Goal: Task Accomplishment & Management: Manage account settings

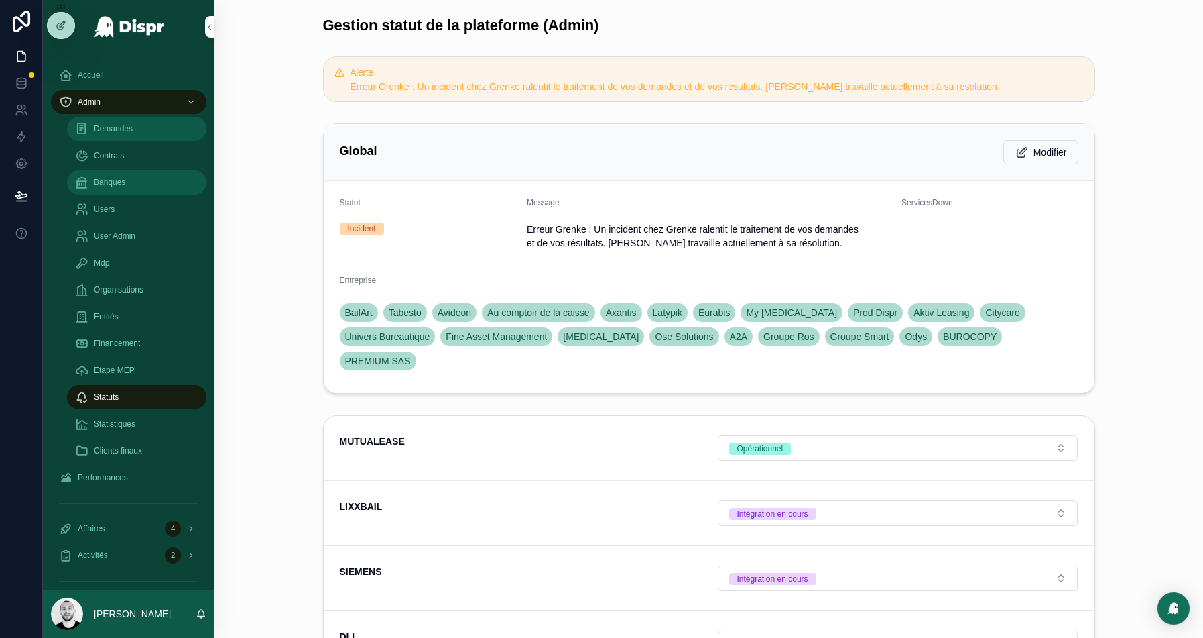
click at [102, 123] on span "Demandes" at bounding box center [113, 128] width 39 height 11
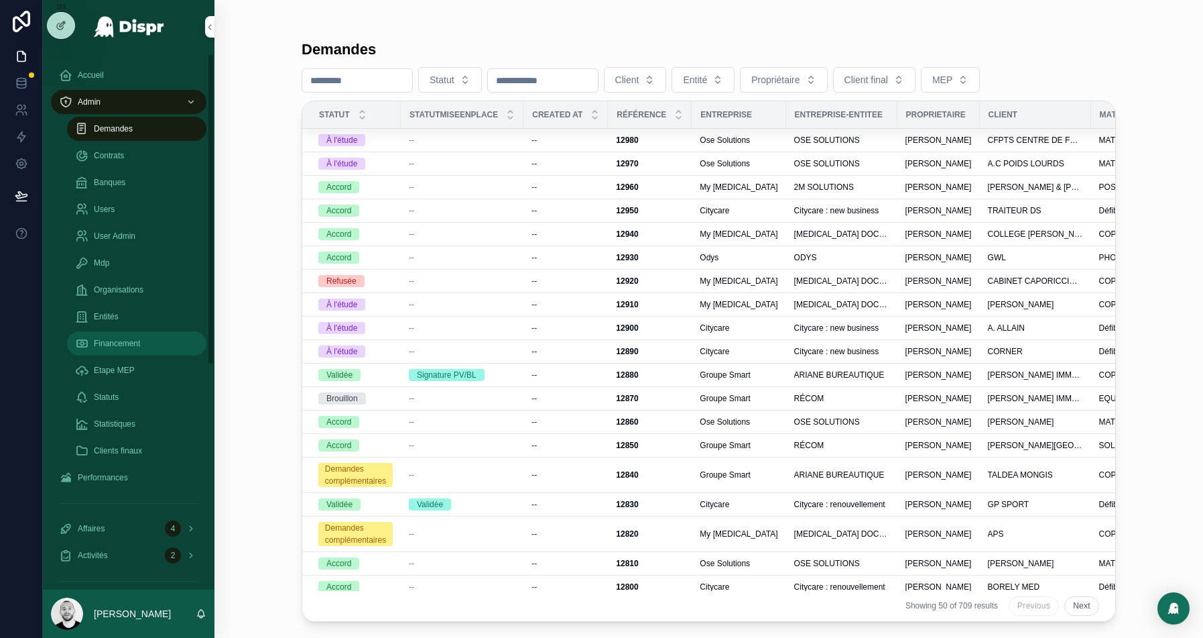
click at [112, 343] on span "Financement" at bounding box center [117, 343] width 46 height 11
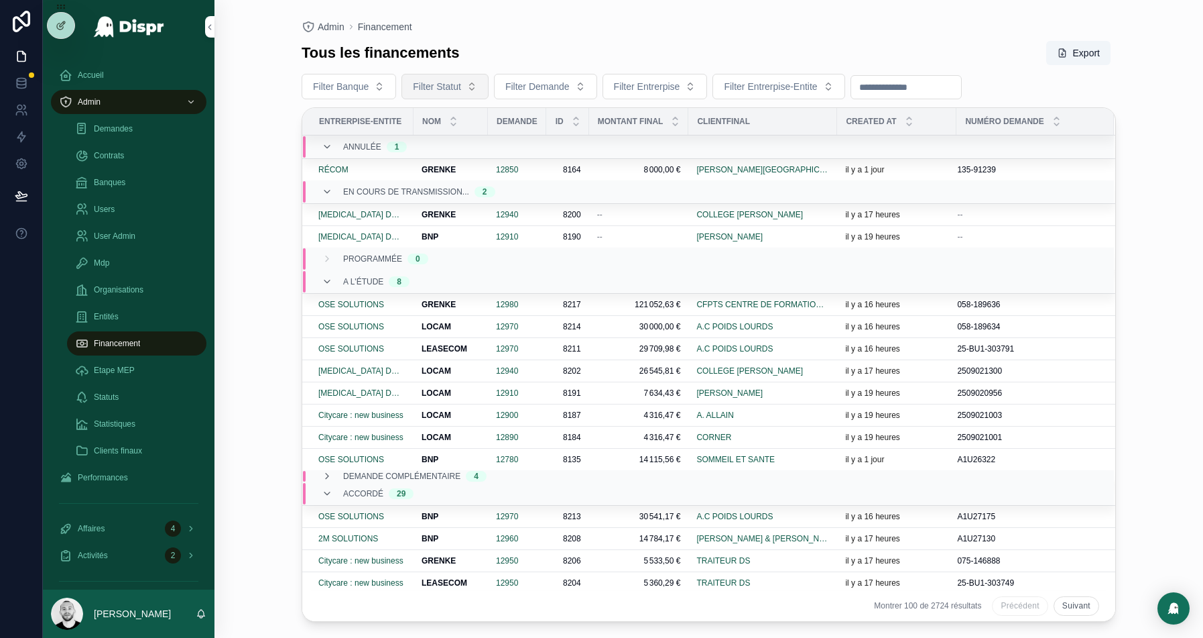
click at [430, 88] on span "Filter Statut" at bounding box center [437, 86] width 48 height 13
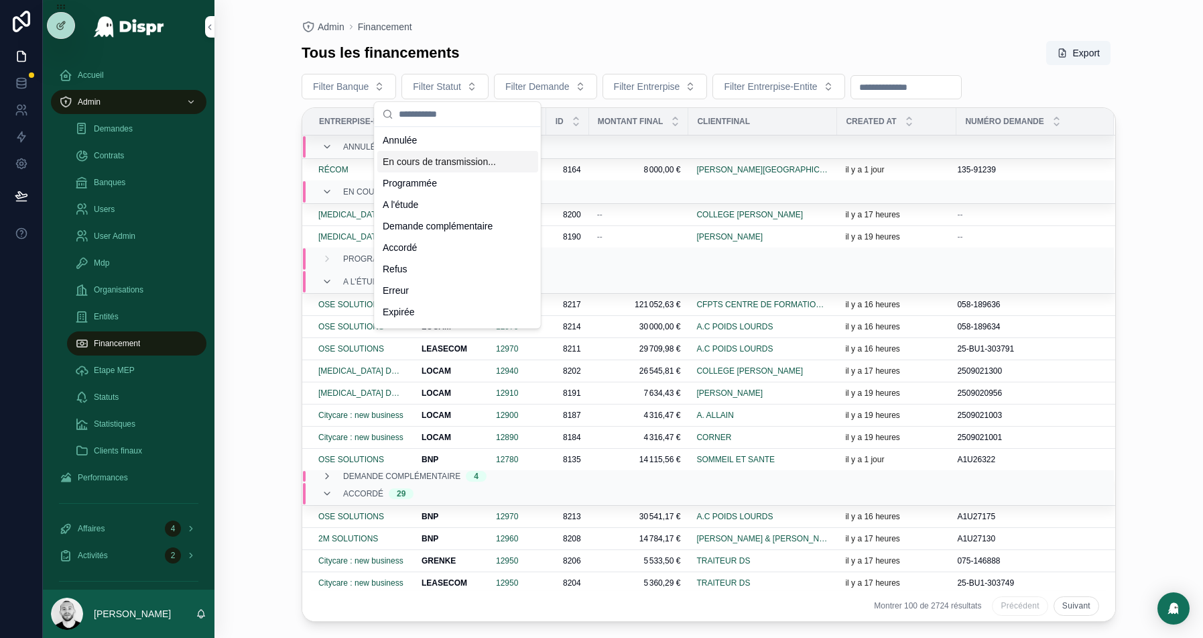
click at [450, 168] on div "En cours de transmission..." at bounding box center [457, 161] width 161 height 21
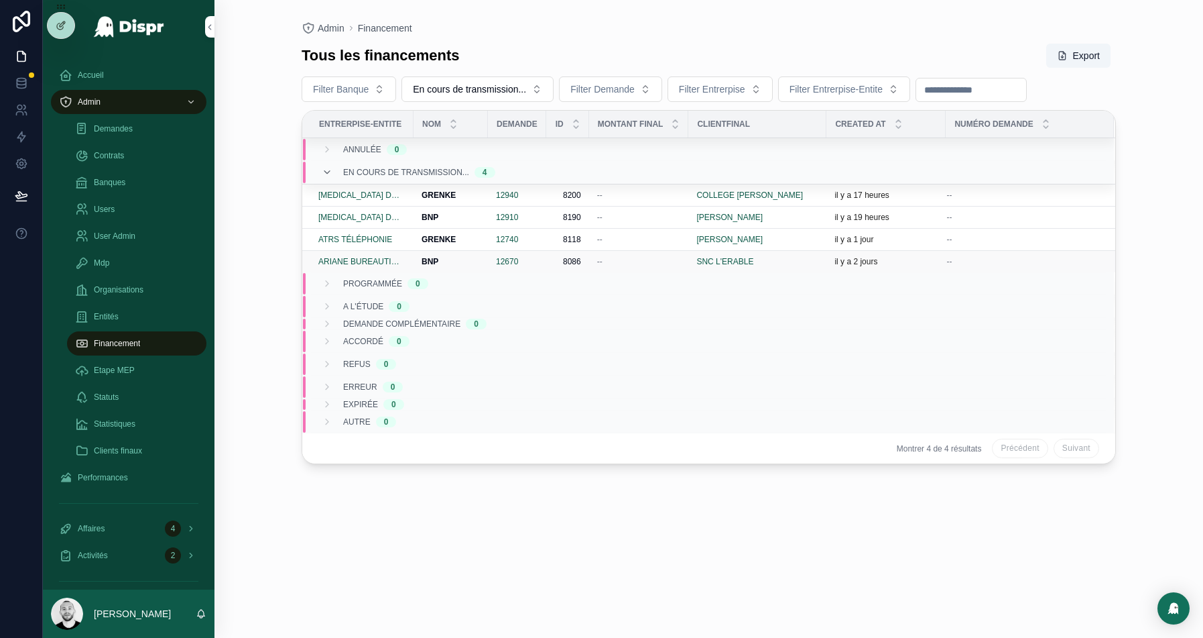
click at [638, 261] on div "--" at bounding box center [639, 261] width 84 height 11
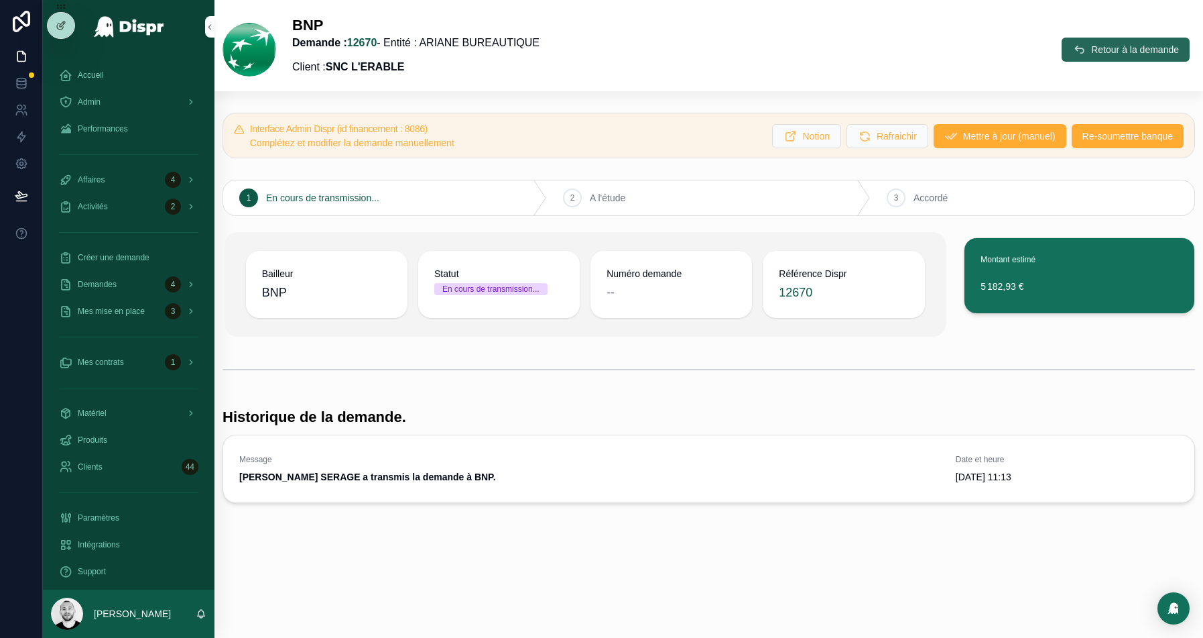
click at [1135, 52] on span "Retour à la demande" at bounding box center [1135, 49] width 88 height 13
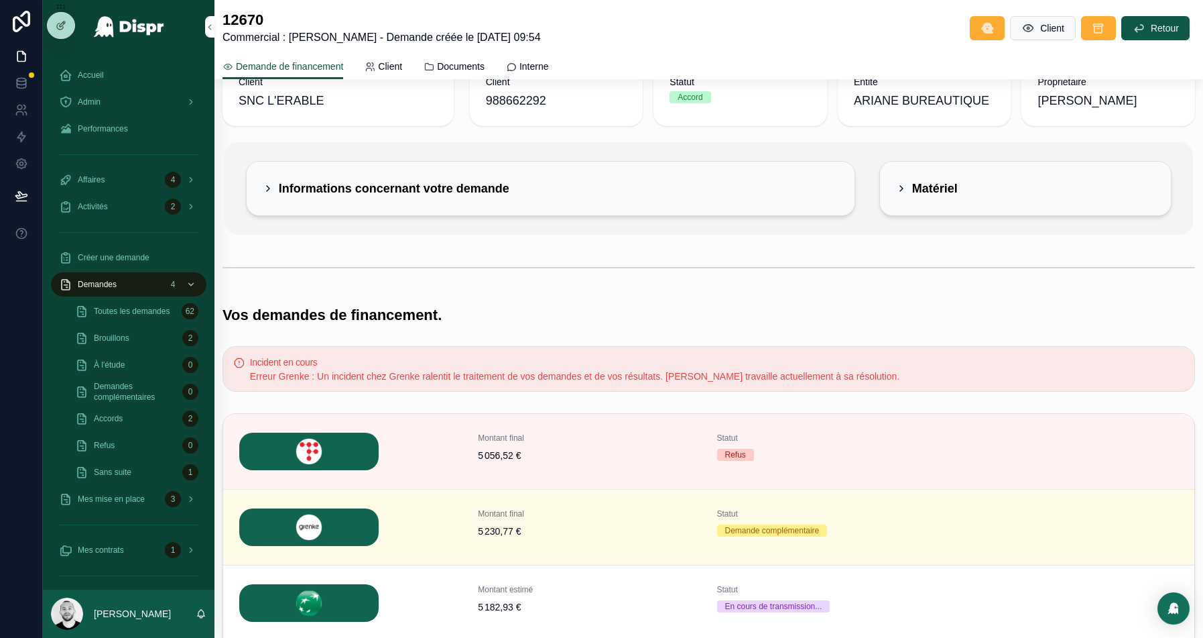
scroll to position [379, 0]
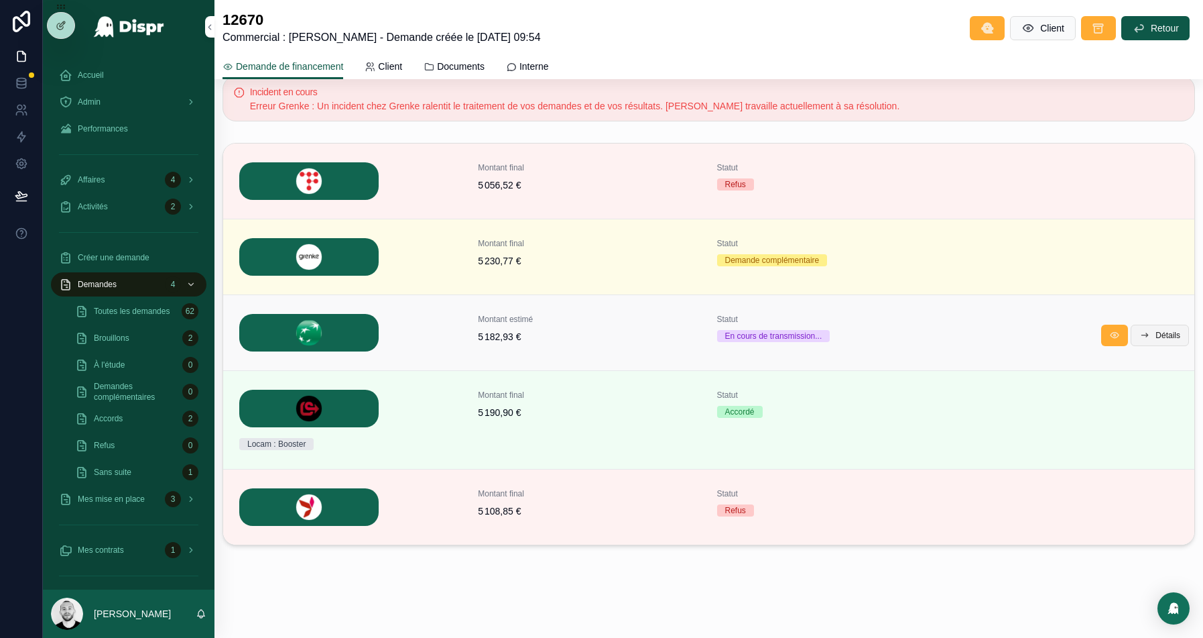
click at [1170, 334] on span "Détails" at bounding box center [1168, 335] width 25 height 11
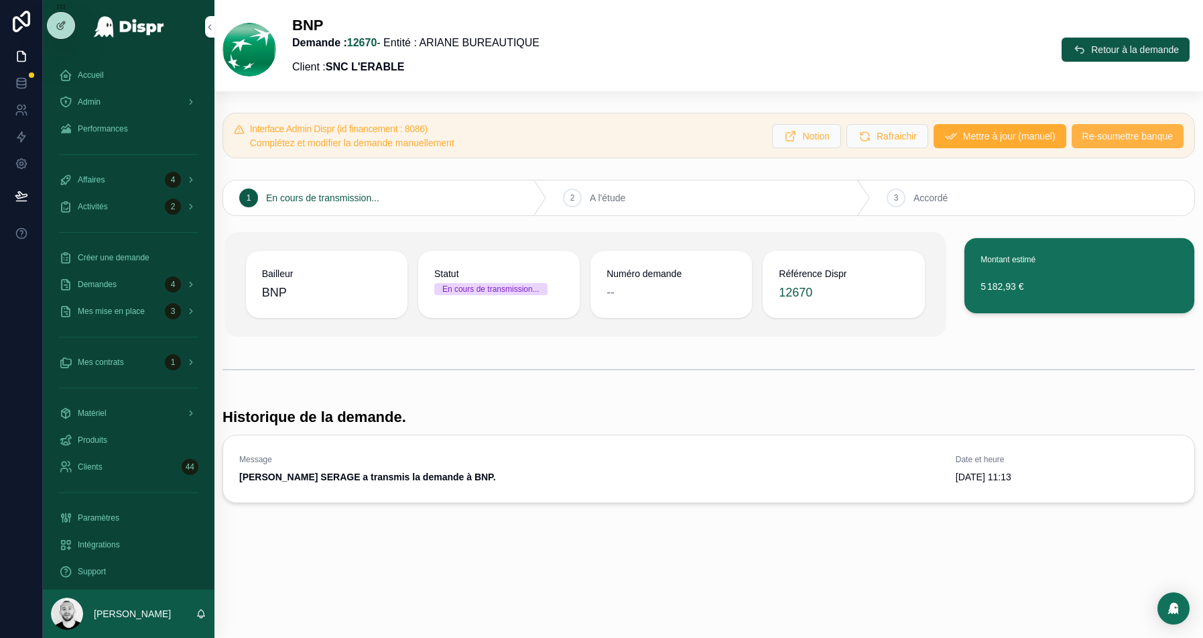
click at [1108, 136] on span "Re-soumettre banque" at bounding box center [1128, 135] width 91 height 13
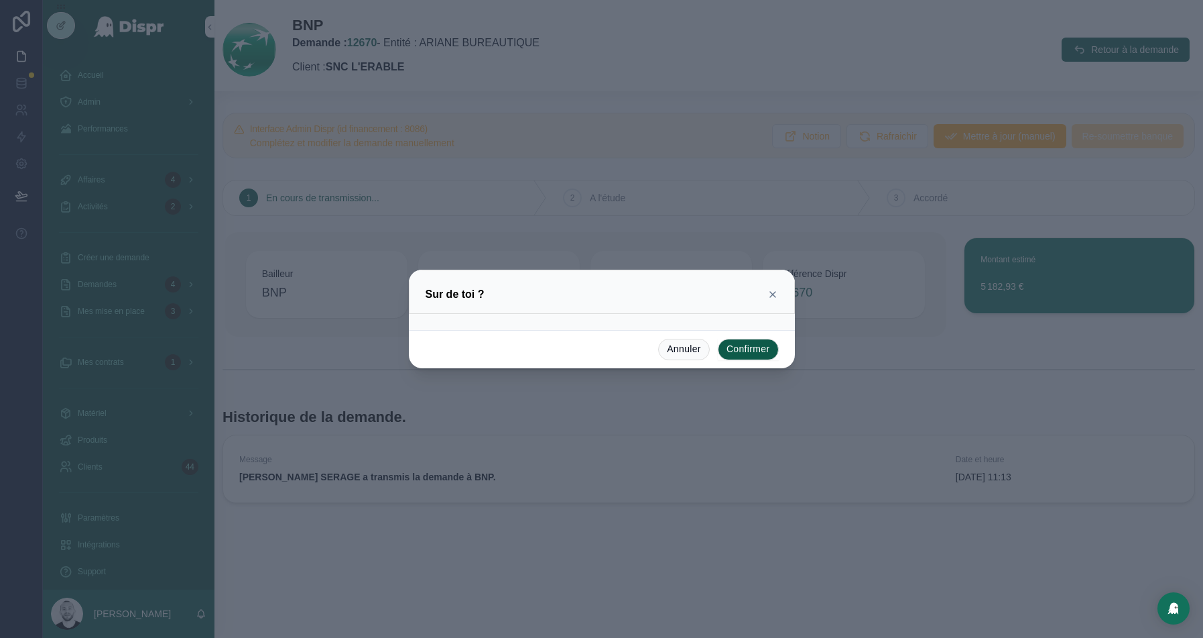
click at [743, 353] on button "Confirmer" at bounding box center [748, 349] width 61 height 21
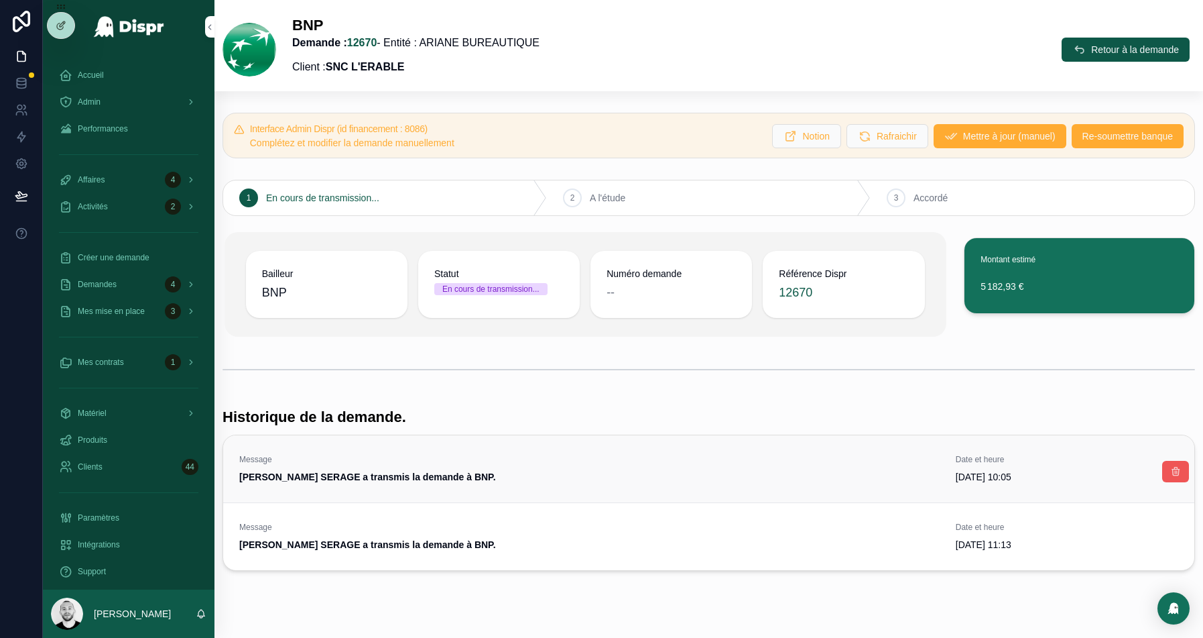
click at [1180, 473] on icon "scrollable content" at bounding box center [1176, 471] width 11 height 11
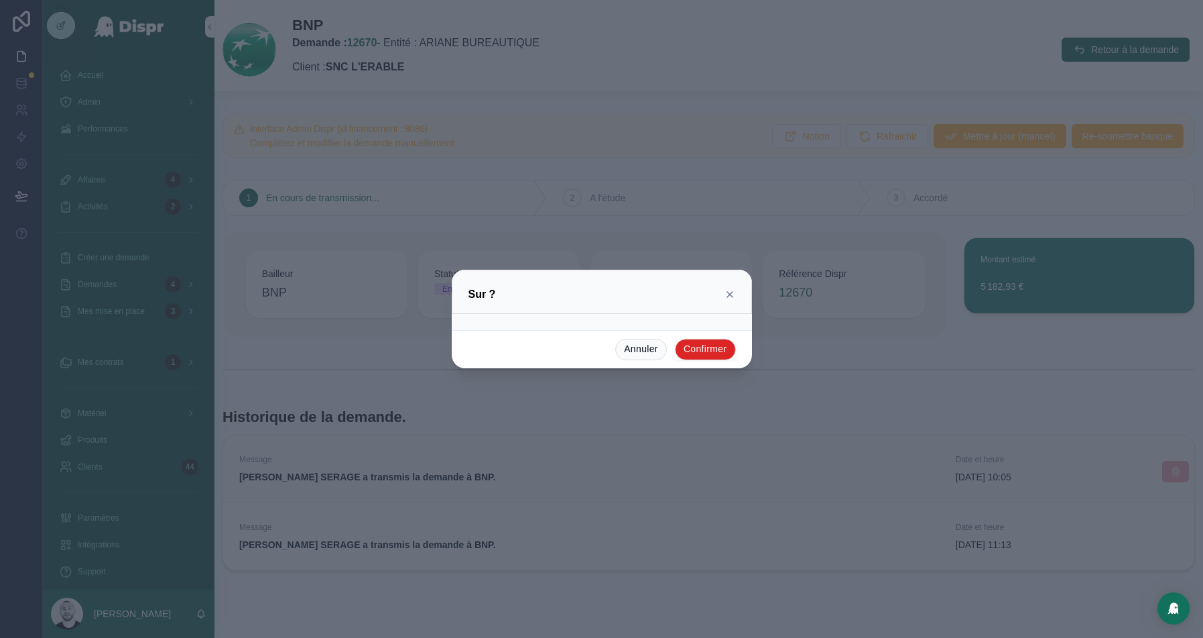
click at [678, 348] on button "Confirmer" at bounding box center [705, 349] width 61 height 21
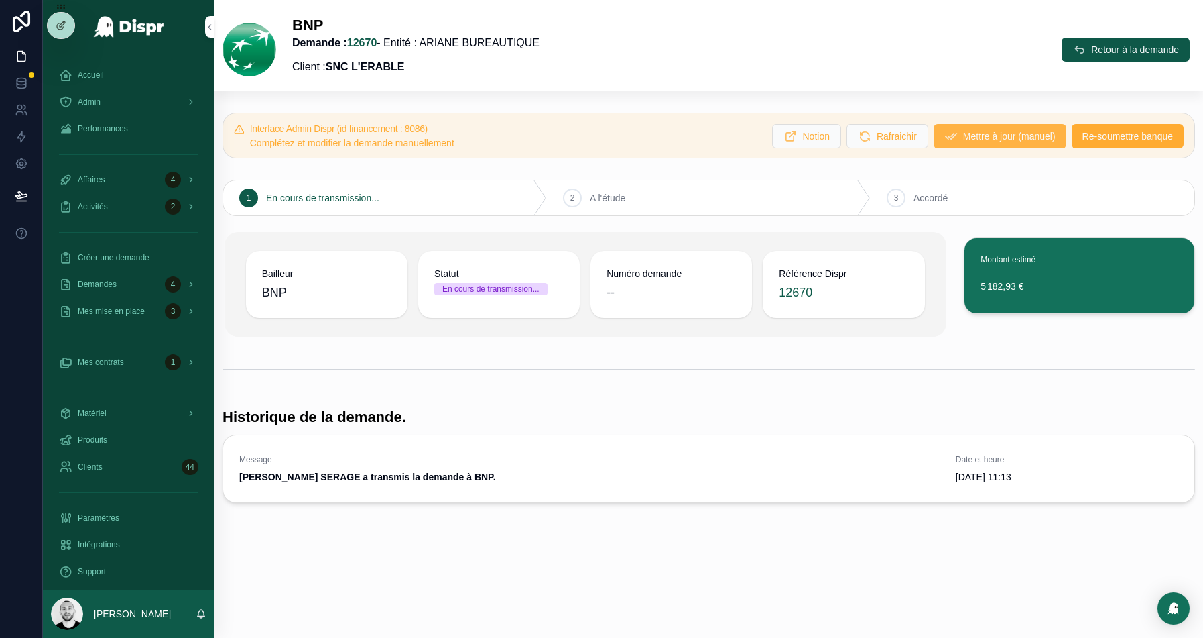
click at [975, 139] on span "Mettre à jour (manuel)" at bounding box center [1009, 135] width 93 height 13
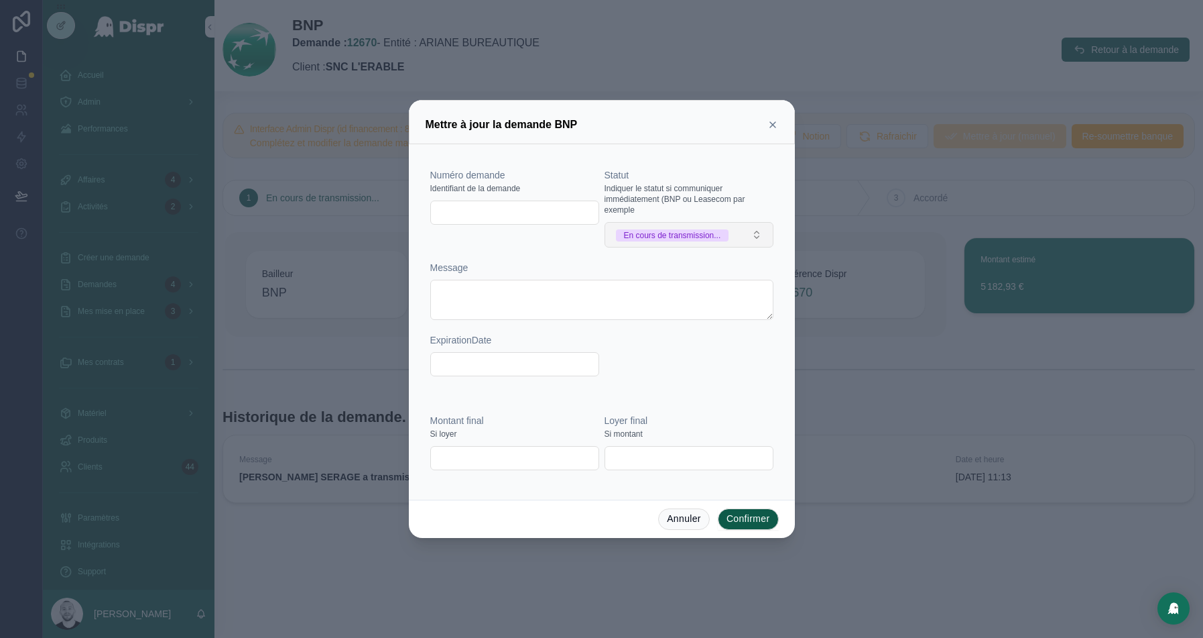
click at [683, 236] on div "En cours de transmission..." at bounding box center [672, 235] width 97 height 12
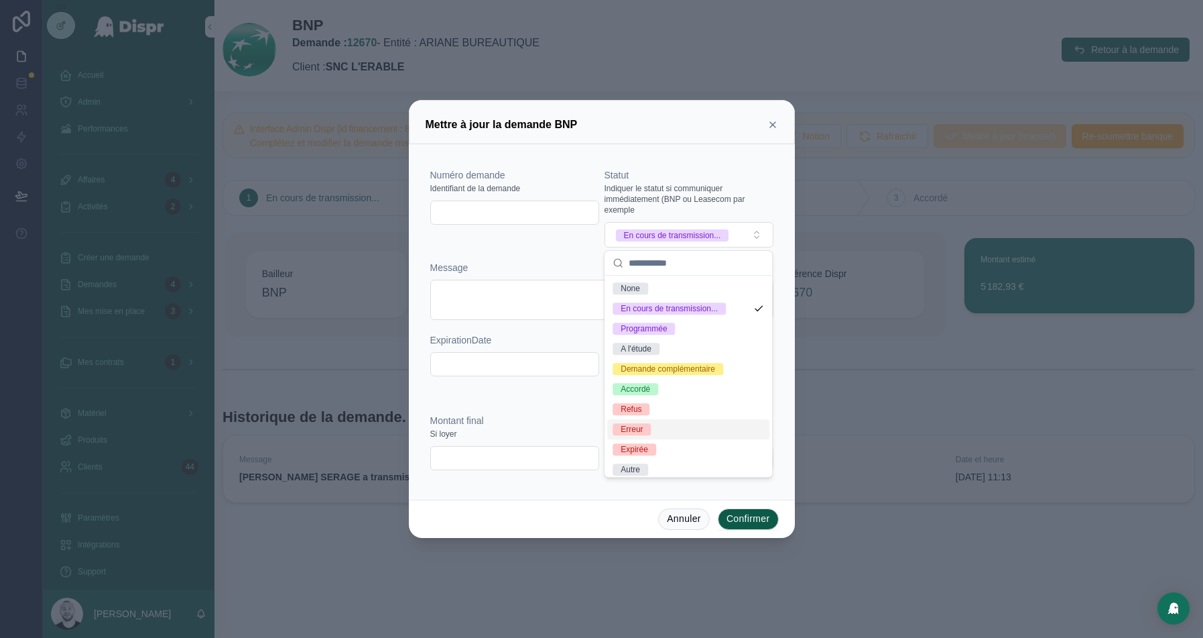
click at [632, 427] on div "Erreur" at bounding box center [632, 429] width 22 height 12
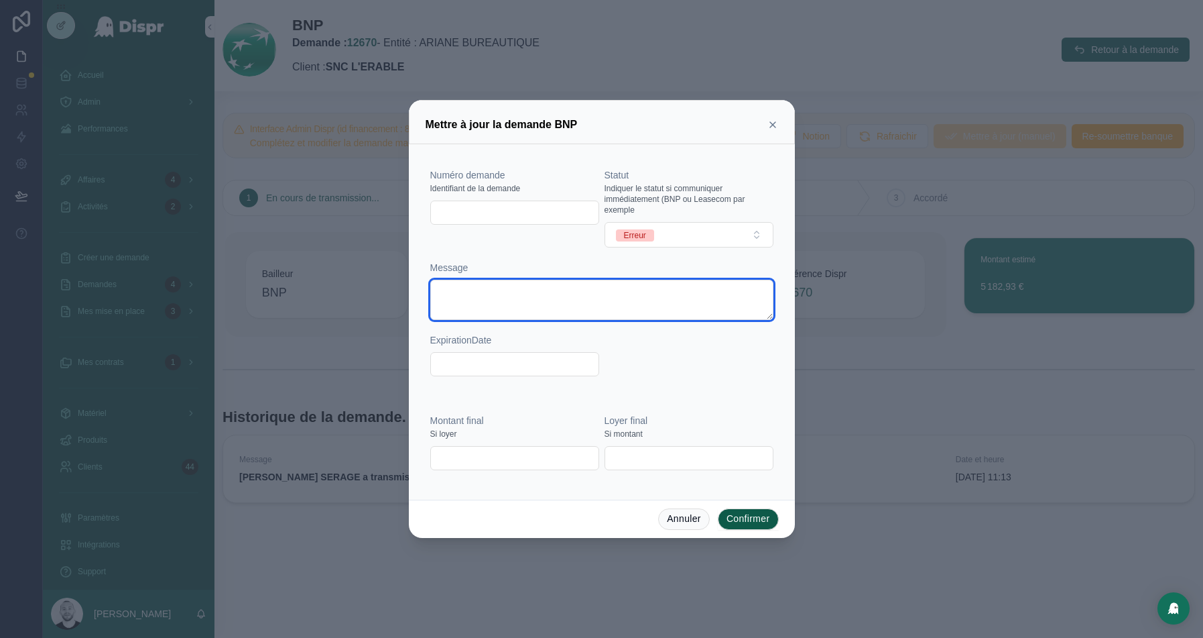
click at [504, 300] on textarea at bounding box center [601, 300] width 343 height 40
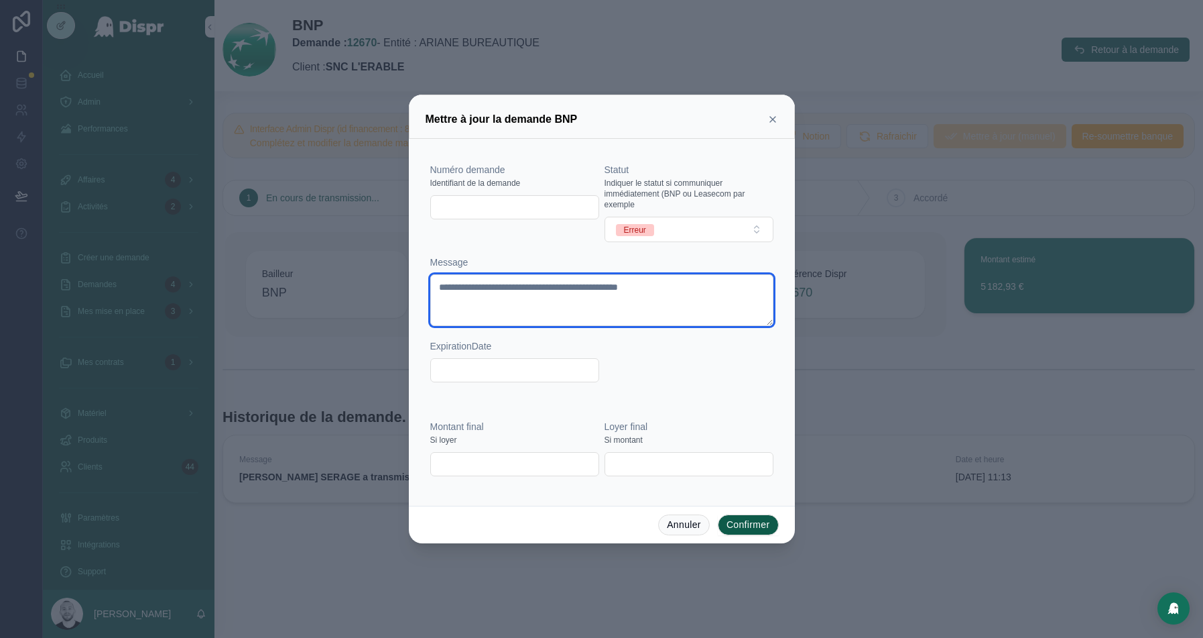
type textarea "**********"
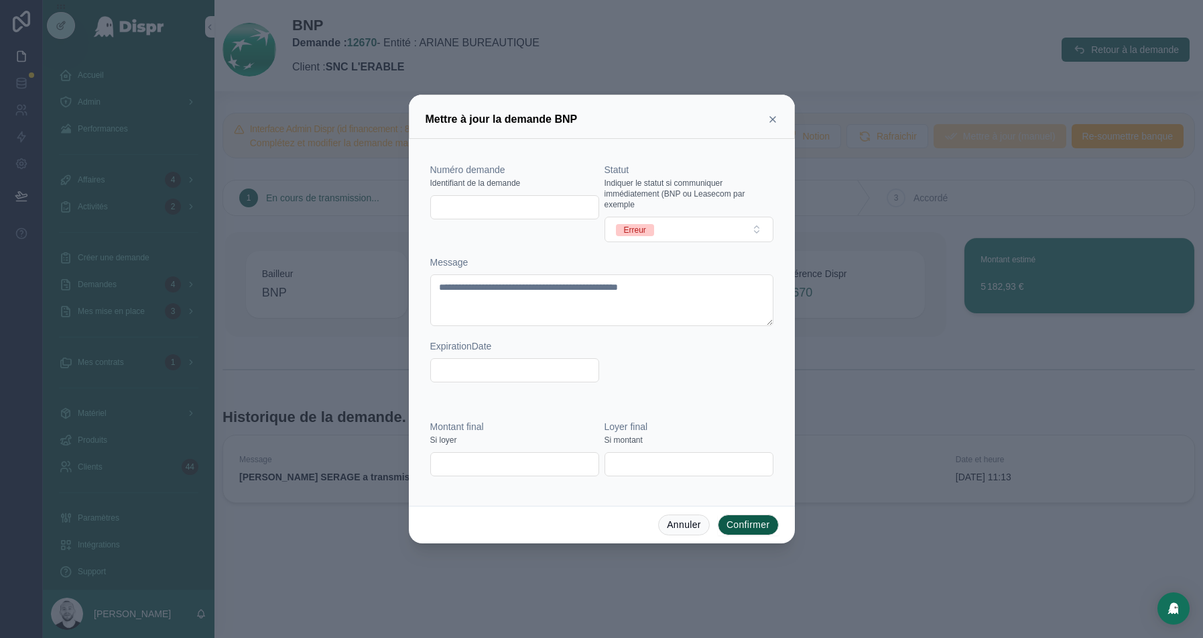
click at [752, 520] on button "Confirmer" at bounding box center [748, 524] width 61 height 21
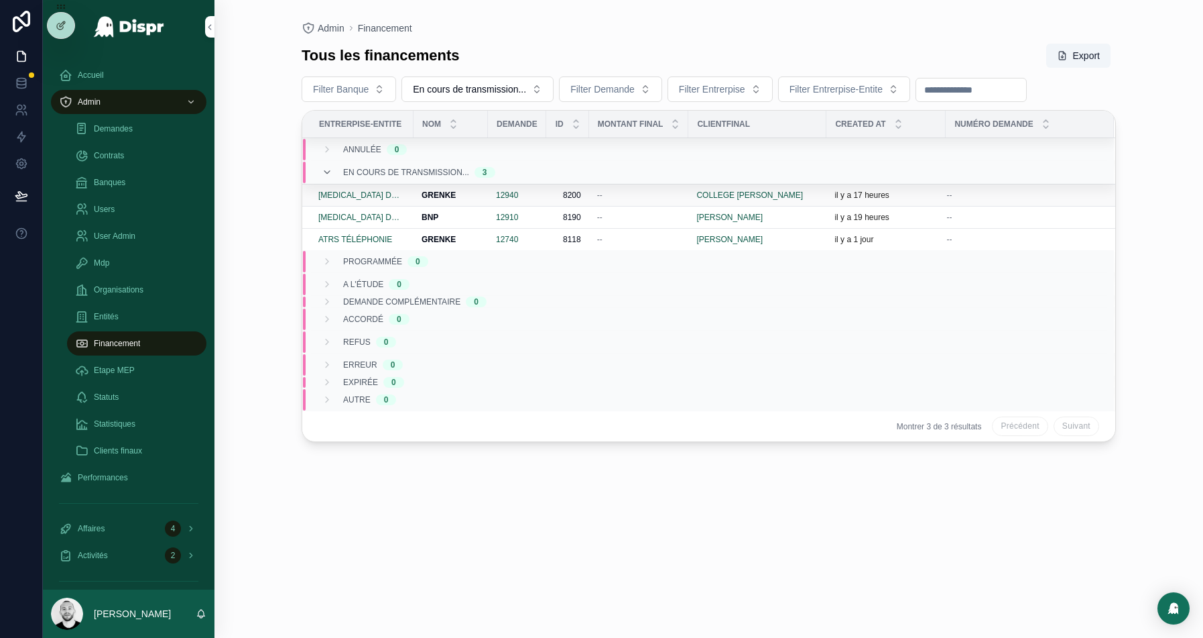
click at [640, 193] on div "--" at bounding box center [639, 195] width 84 height 11
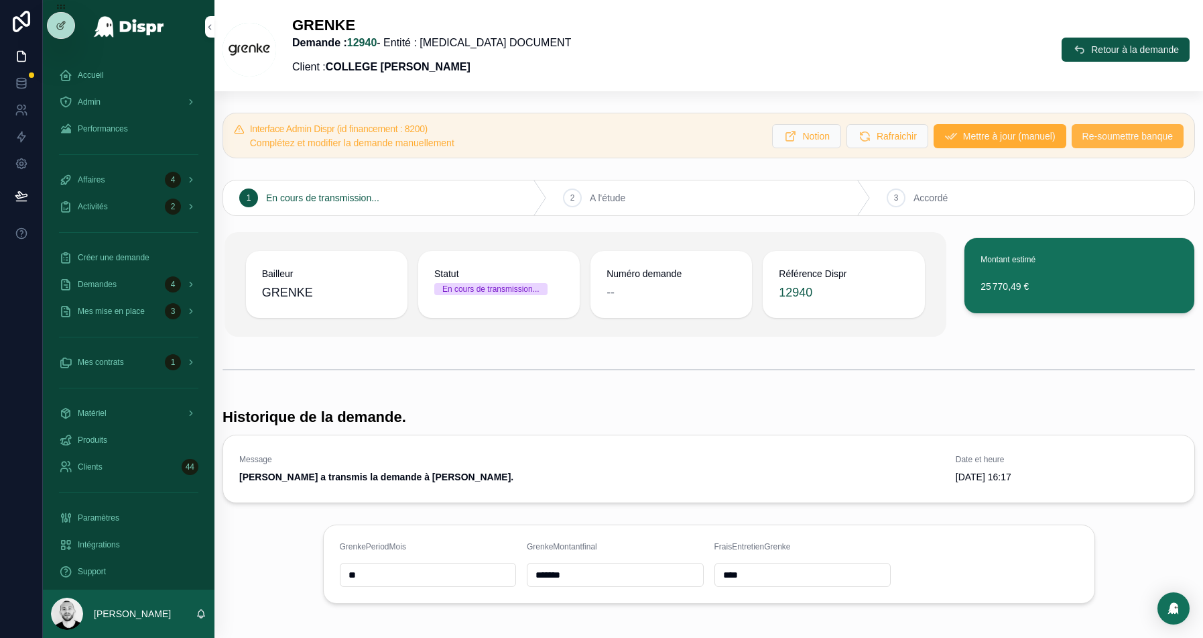
click at [1100, 141] on span "Re-soumettre banque" at bounding box center [1128, 135] width 91 height 13
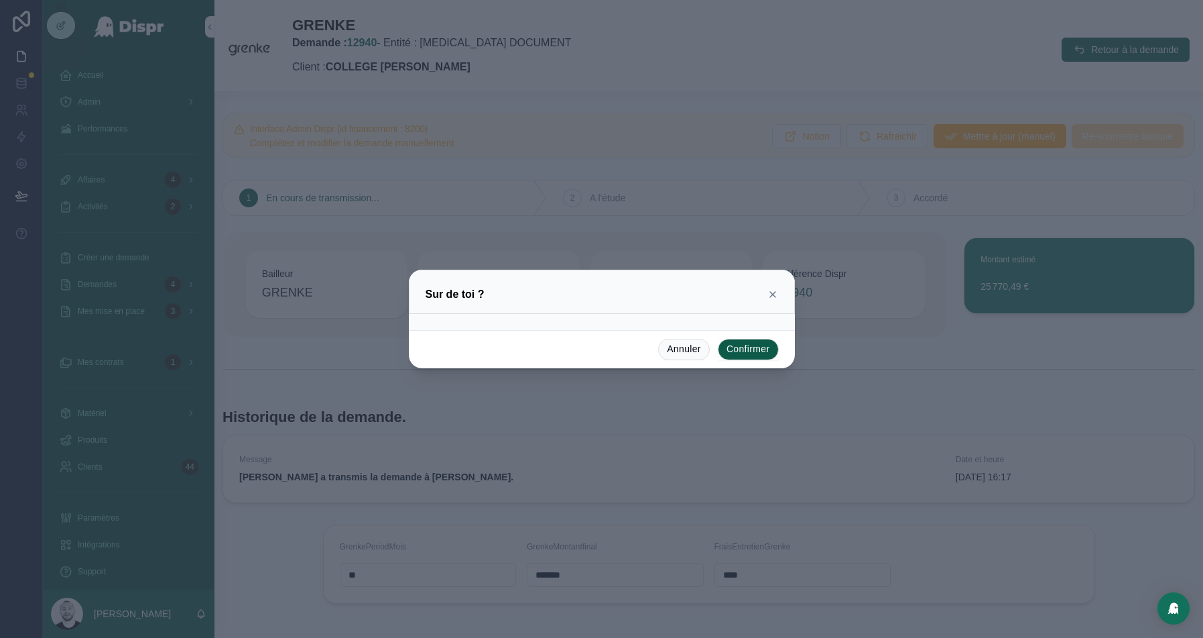
click at [754, 352] on button "Confirmer" at bounding box center [748, 349] width 61 height 21
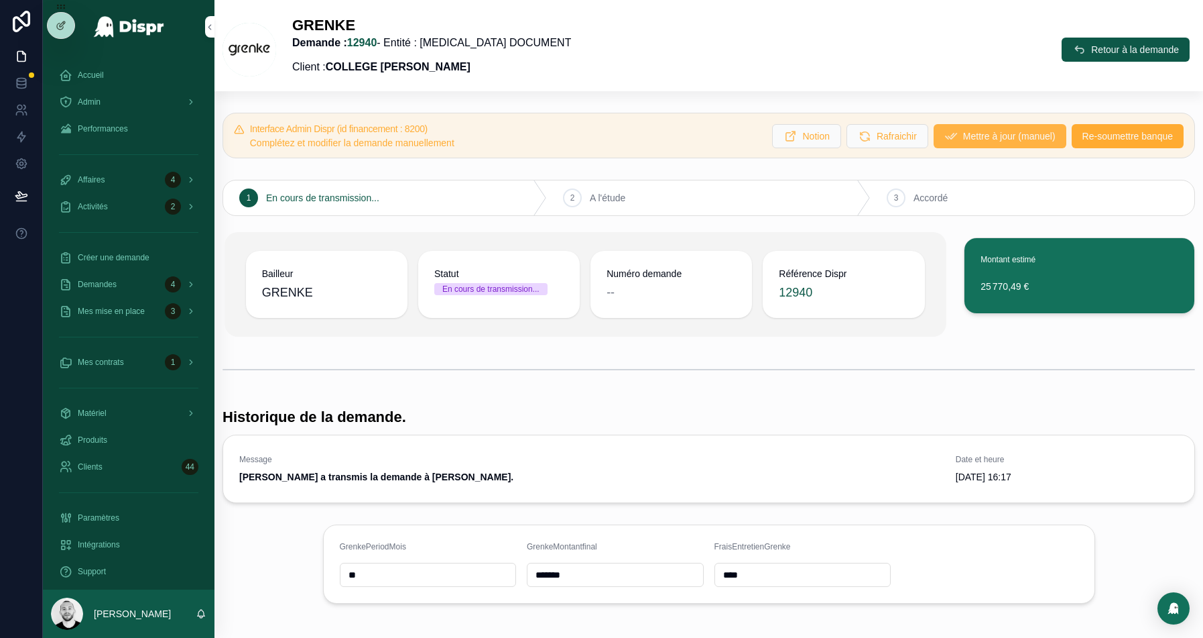
click at [998, 137] on span "Mettre à jour (manuel)" at bounding box center [1009, 135] width 93 height 13
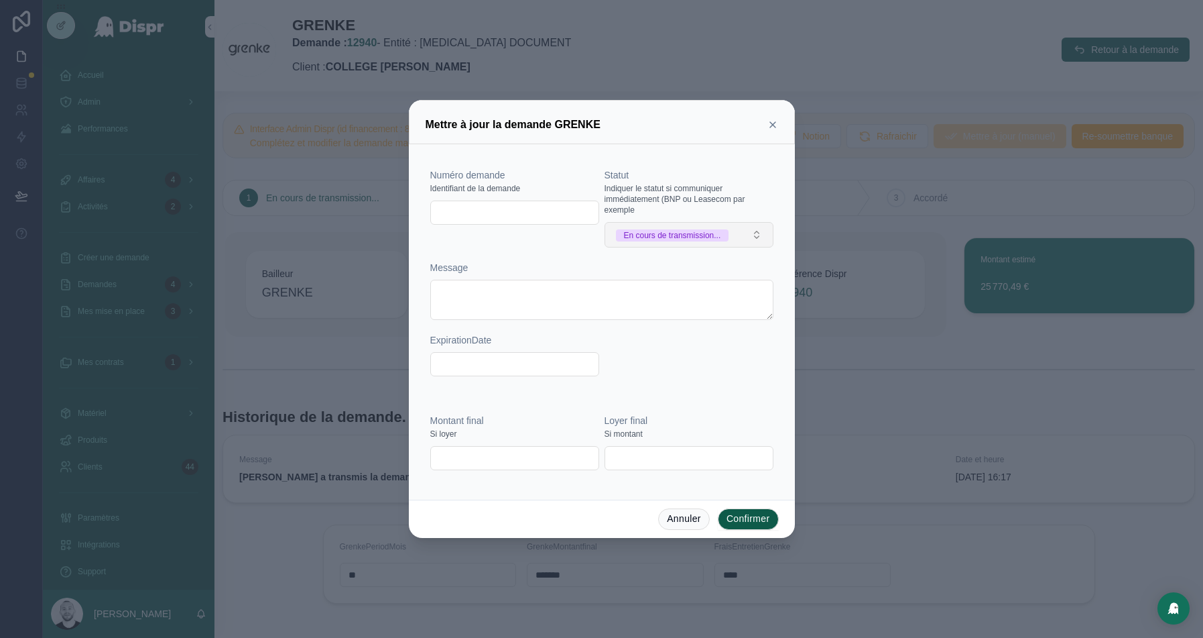
click at [714, 236] on div "En cours de transmission..." at bounding box center [672, 235] width 97 height 12
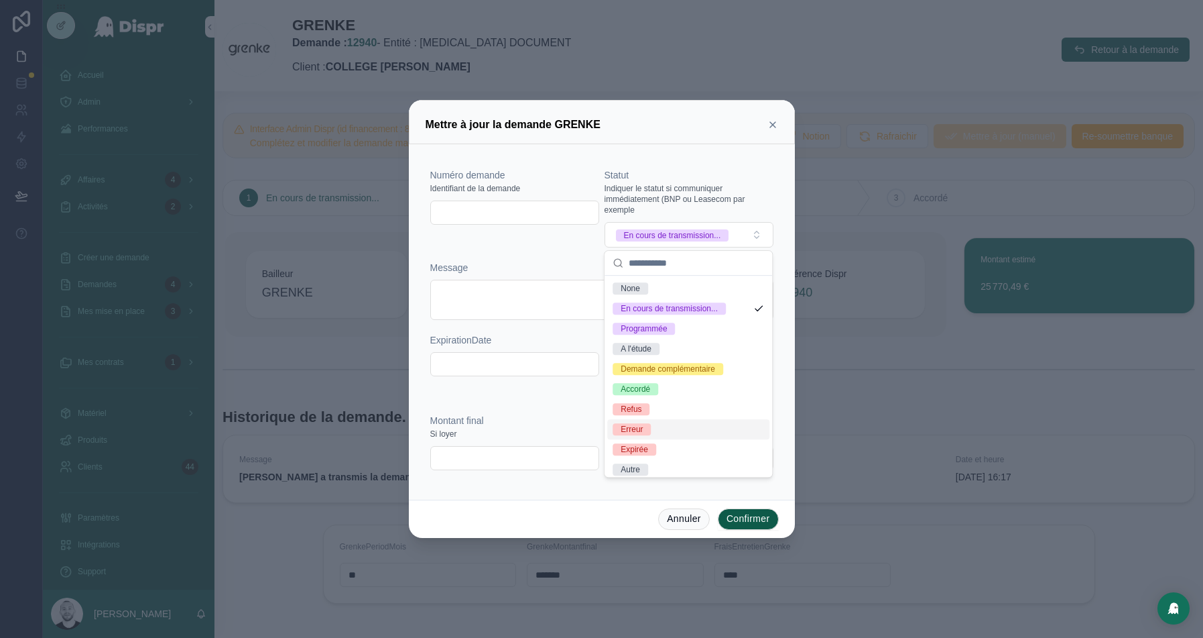
click at [657, 432] on div "Erreur" at bounding box center [688, 429] width 162 height 20
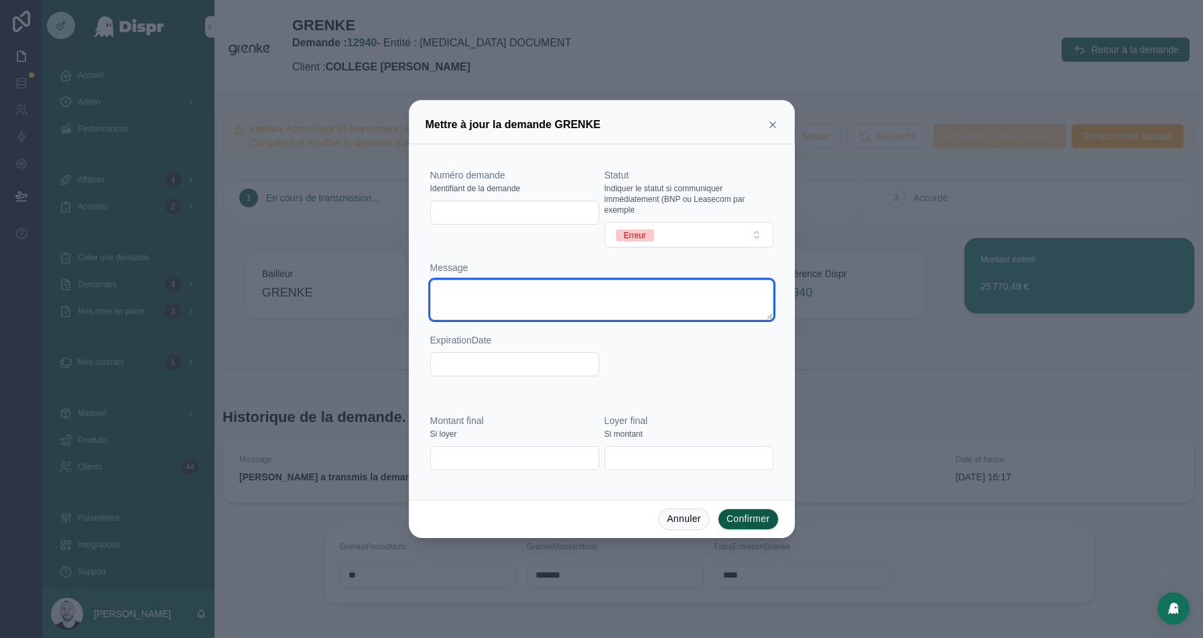
click at [462, 297] on textarea at bounding box center [601, 300] width 343 height 40
paste textarea "**********"
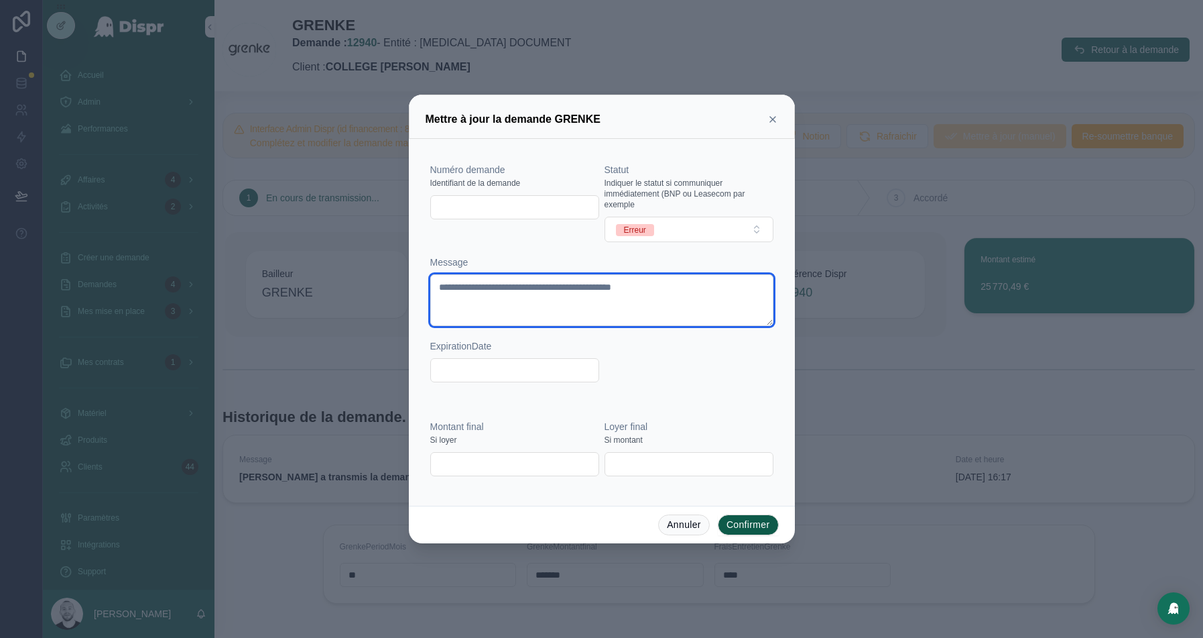
click at [645, 292] on textarea "**********" at bounding box center [601, 300] width 343 height 52
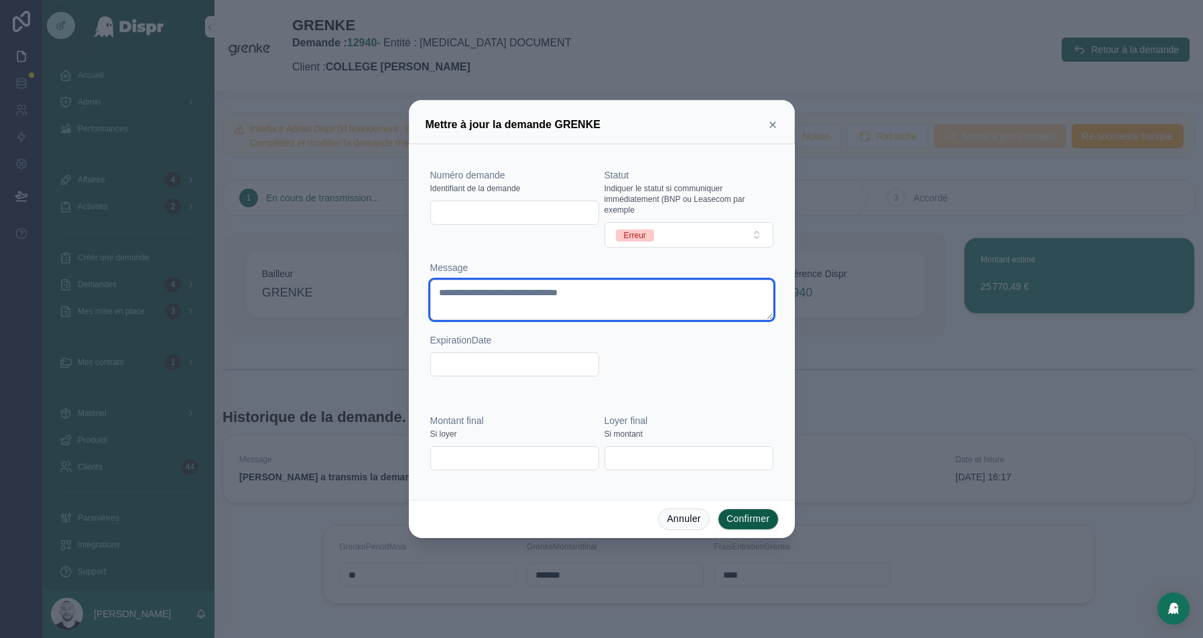
click at [625, 299] on textarea "**********" at bounding box center [601, 300] width 343 height 40
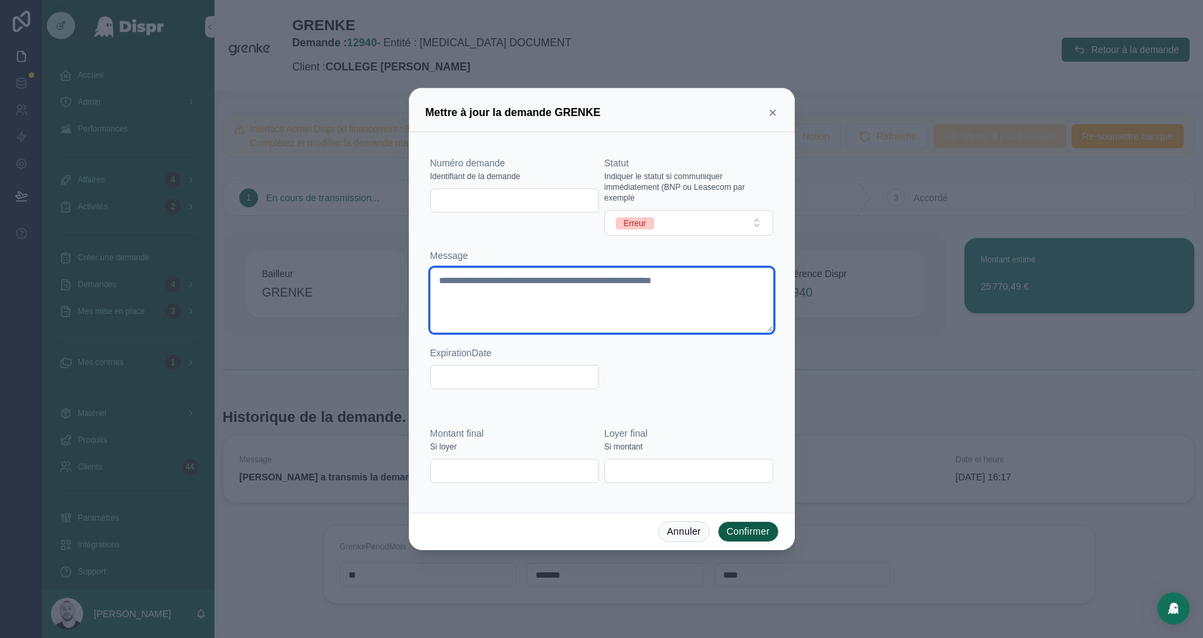
type textarea "**********"
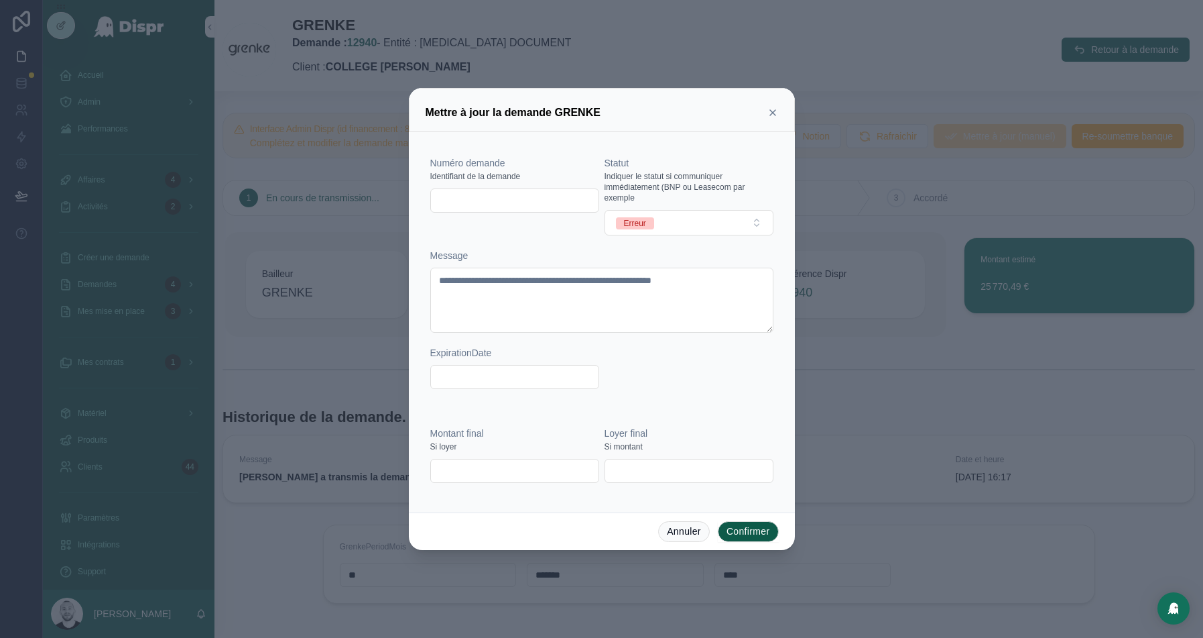
click at [746, 534] on button "Confirmer" at bounding box center [748, 531] width 61 height 21
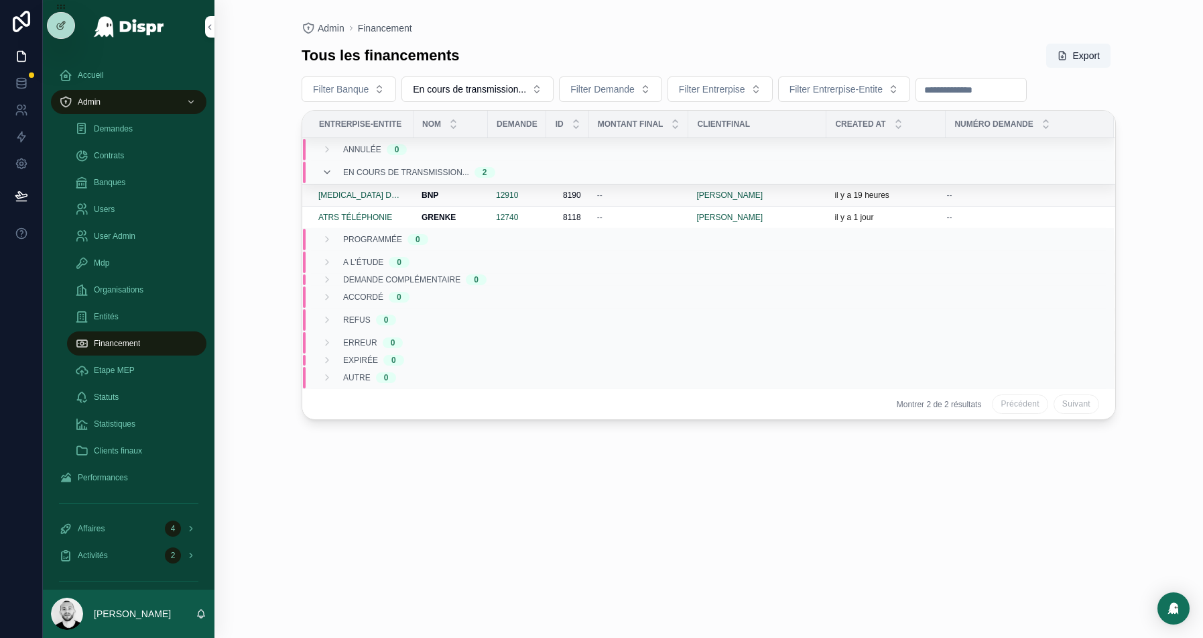
click at [472, 194] on div "BNP BNP" at bounding box center [451, 195] width 58 height 11
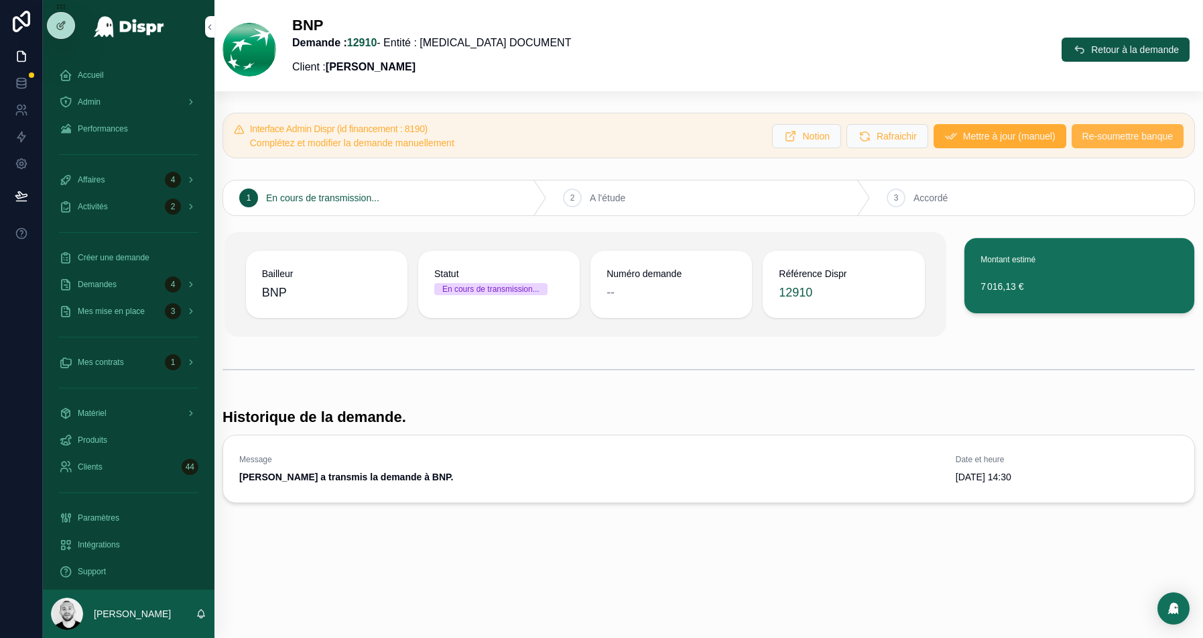
click at [1114, 138] on span "Re-soumettre banque" at bounding box center [1128, 135] width 91 height 13
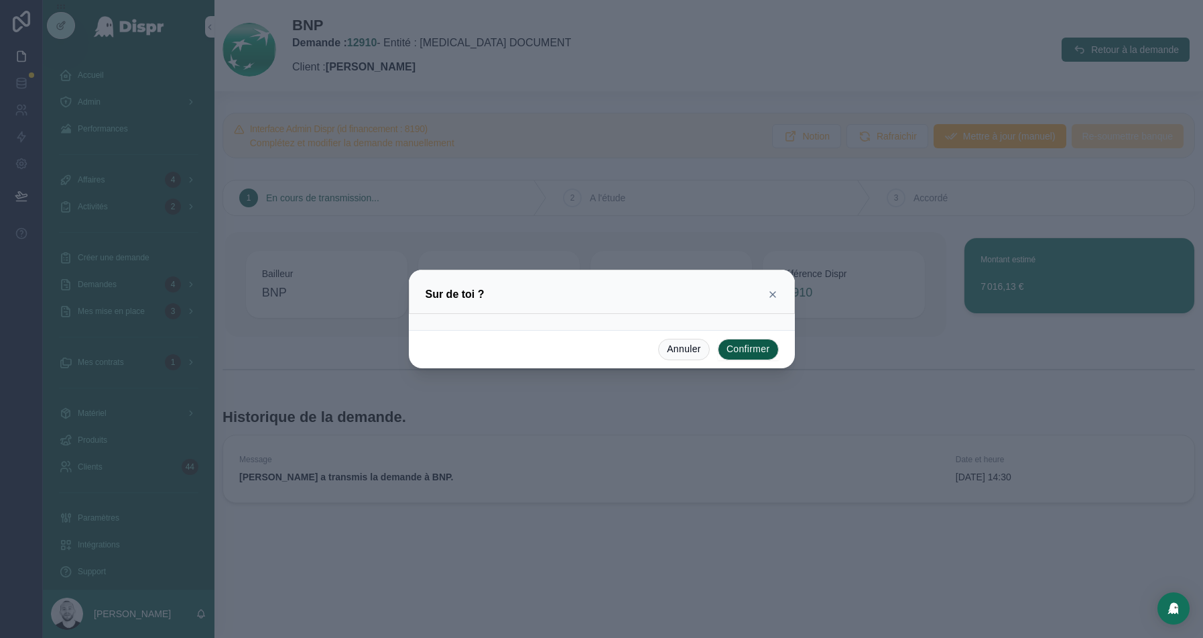
click at [755, 353] on button "Confirmer" at bounding box center [748, 349] width 61 height 21
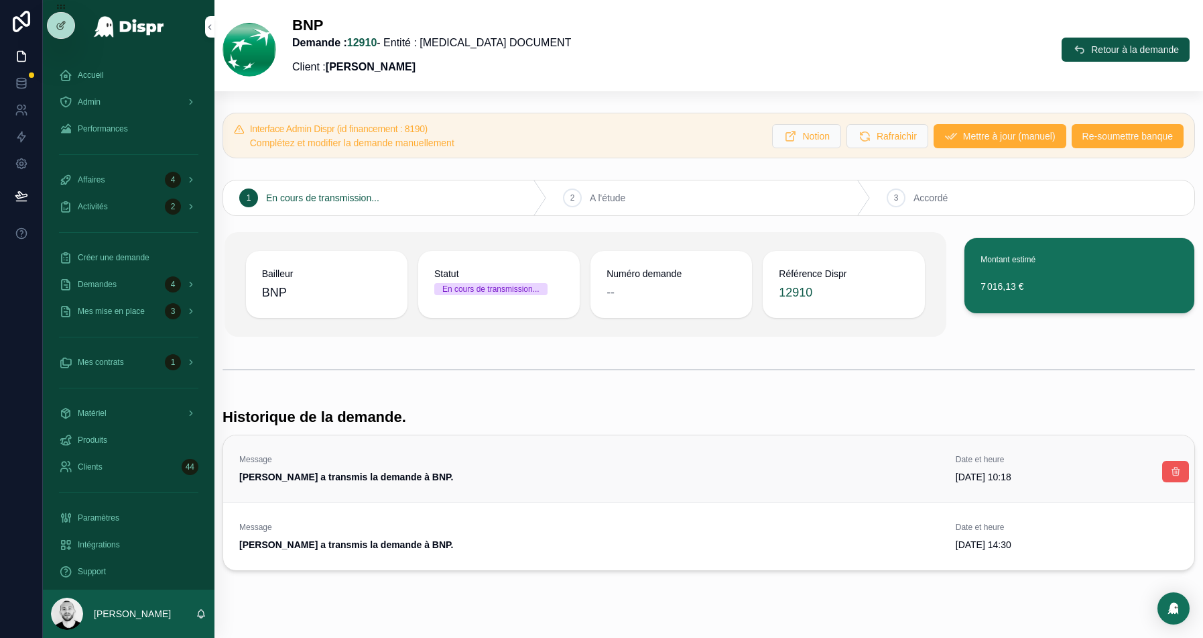
click at [1171, 469] on icon "scrollable content" at bounding box center [1176, 471] width 11 height 11
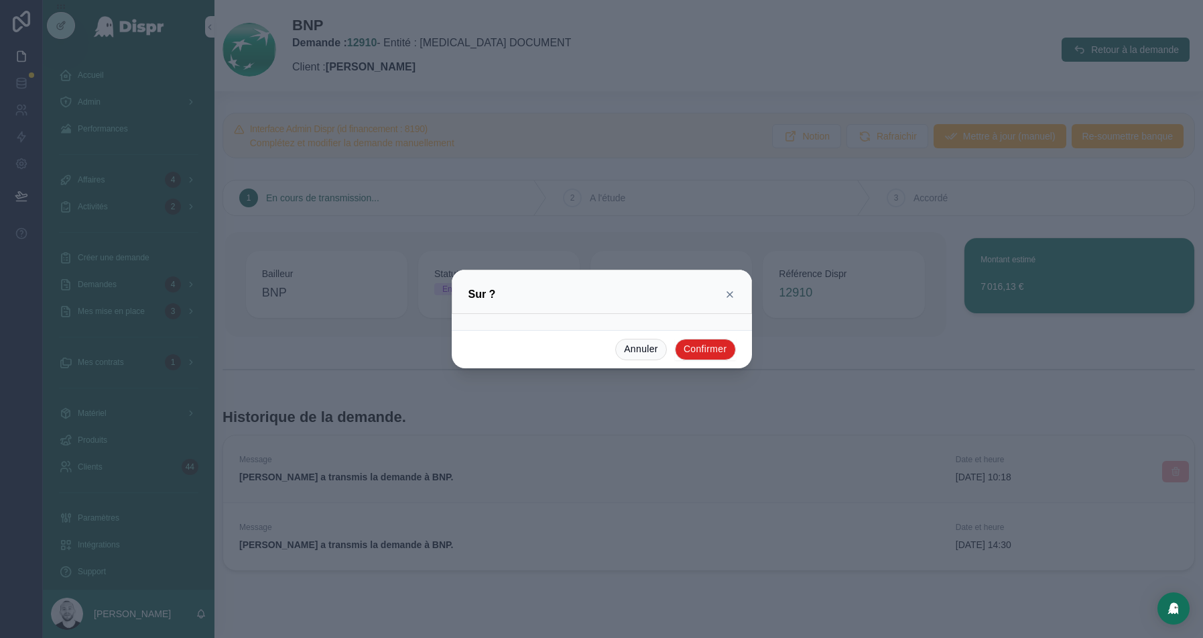
click at [687, 348] on button "Confirmer" at bounding box center [705, 349] width 61 height 21
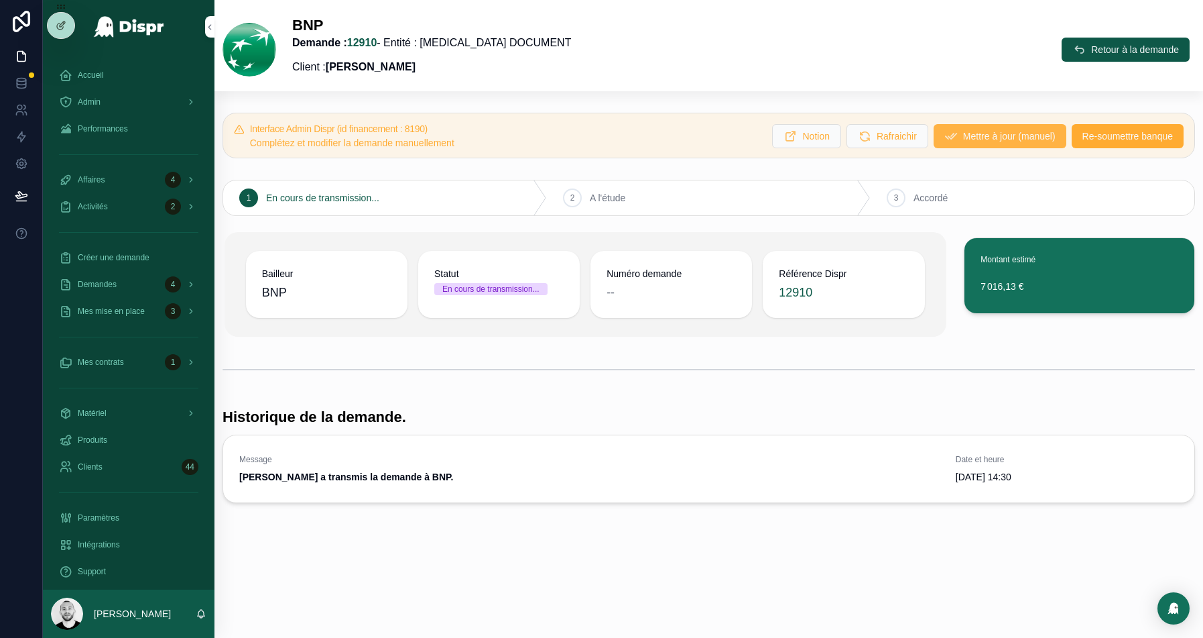
click at [975, 135] on span "Mettre à jour (manuel)" at bounding box center [1009, 135] width 93 height 13
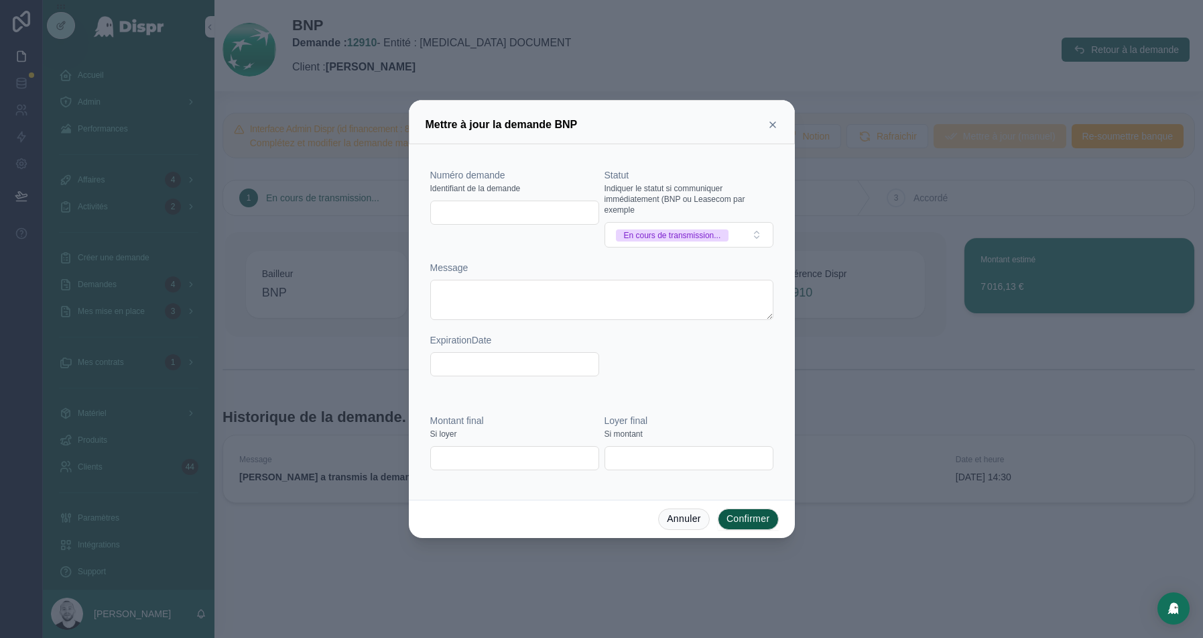
click at [706, 214] on span "Indiquer le statut si communiquer immédiatement (BNP ou Leasecom par exemple" at bounding box center [689, 199] width 169 height 32
click at [689, 226] on button "En cours de transmission..." at bounding box center [689, 234] width 169 height 25
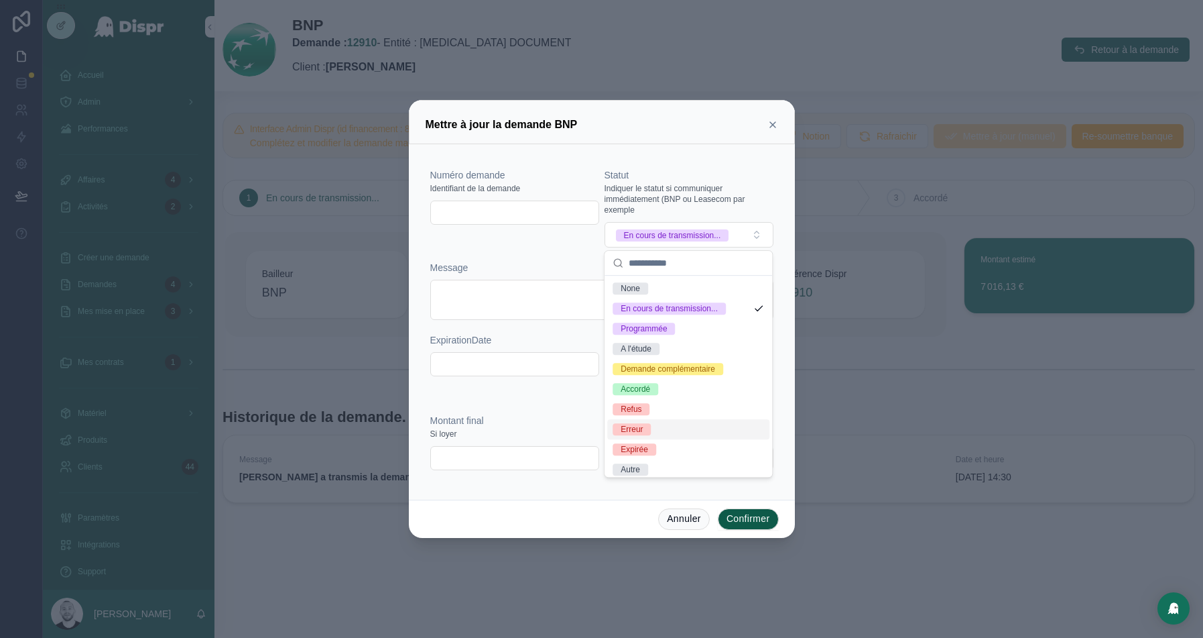
click at [639, 427] on div "Erreur" at bounding box center [632, 429] width 22 height 12
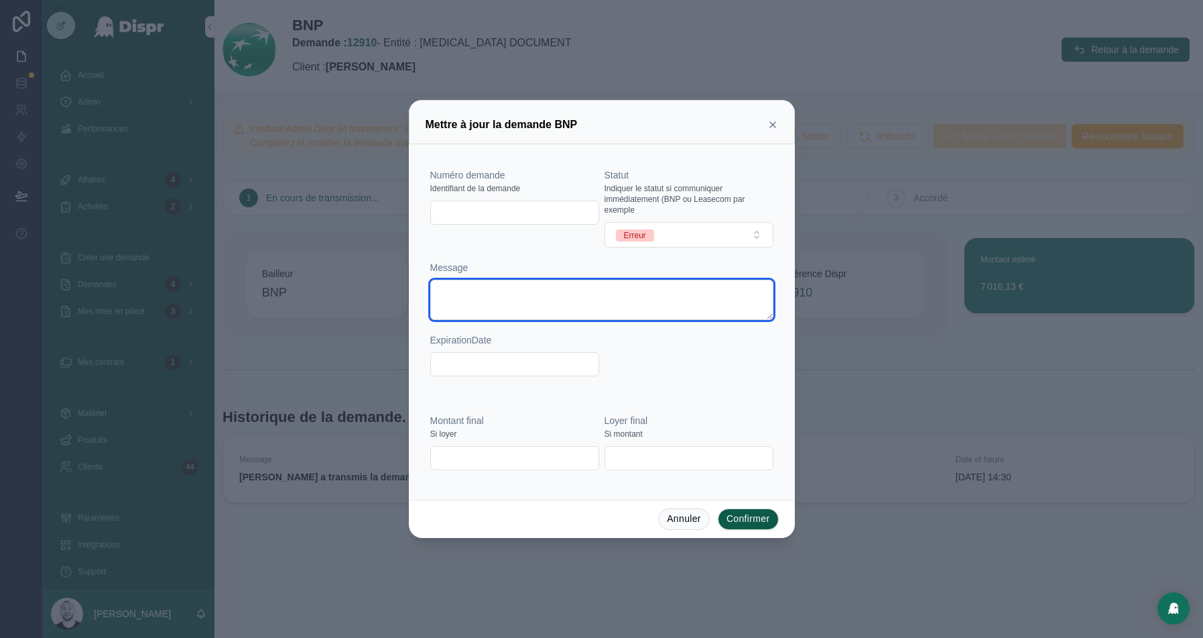
click at [470, 286] on textarea at bounding box center [601, 300] width 343 height 40
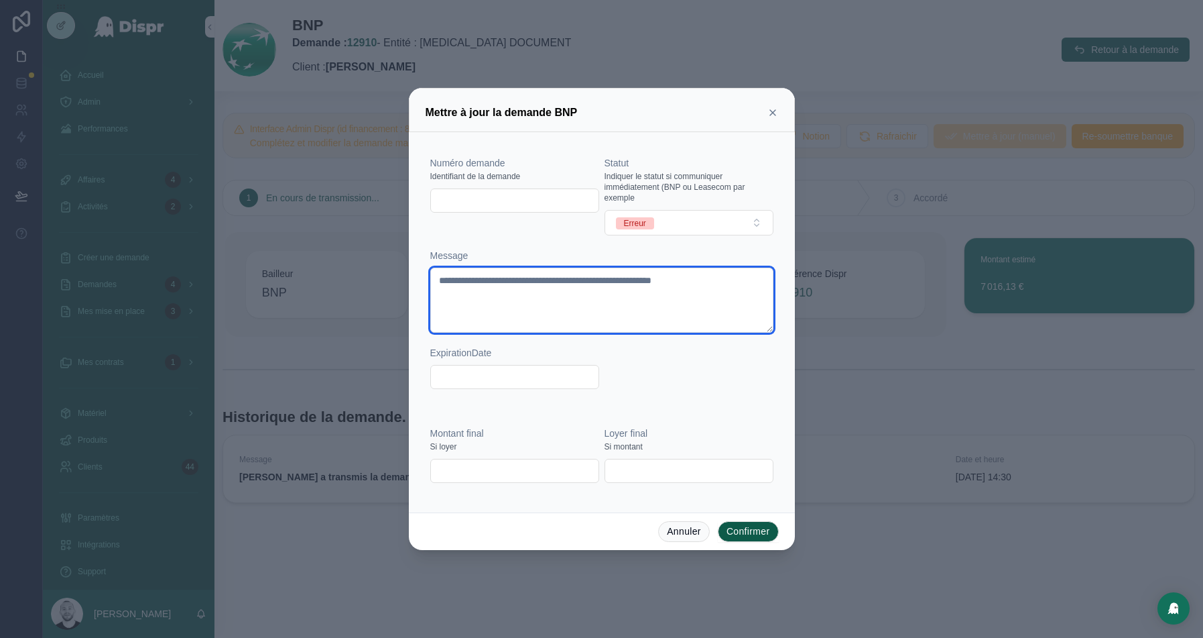
type textarea "**********"
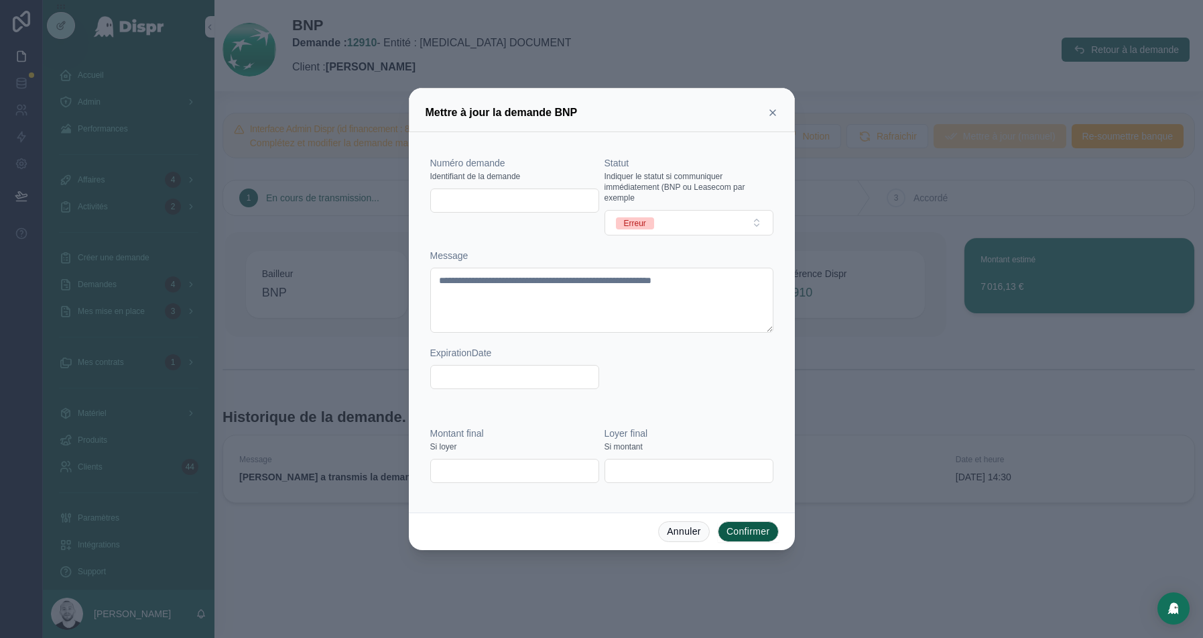
click at [746, 529] on button "Confirmer" at bounding box center [748, 531] width 61 height 21
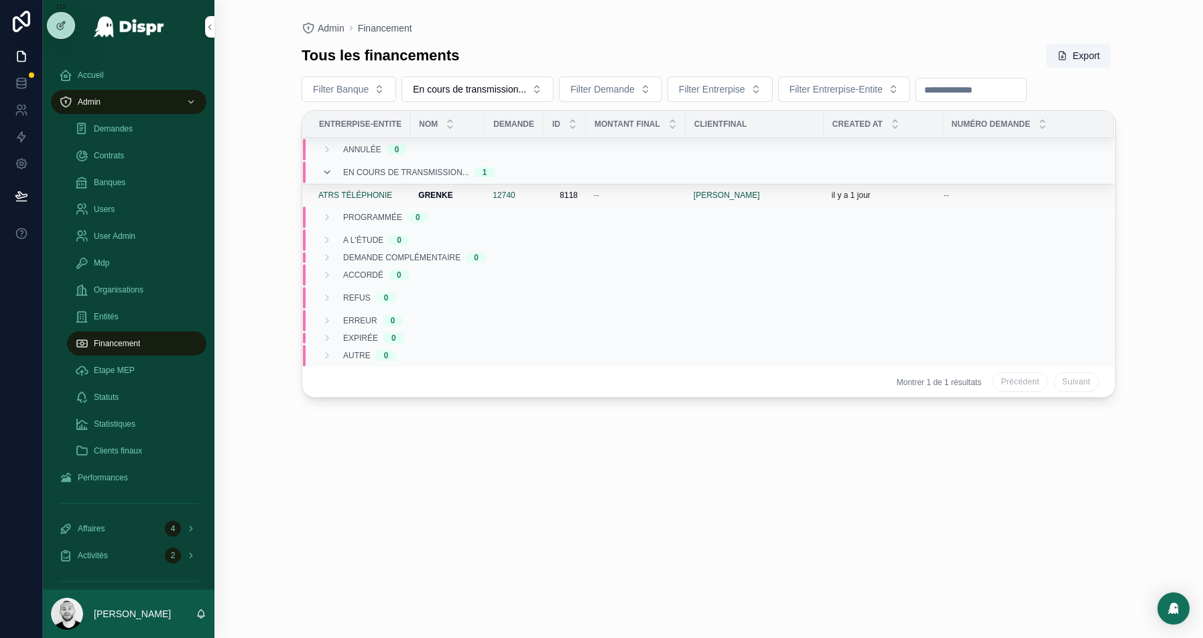
click at [470, 194] on div "[PERSON_NAME]" at bounding box center [447, 195] width 58 height 11
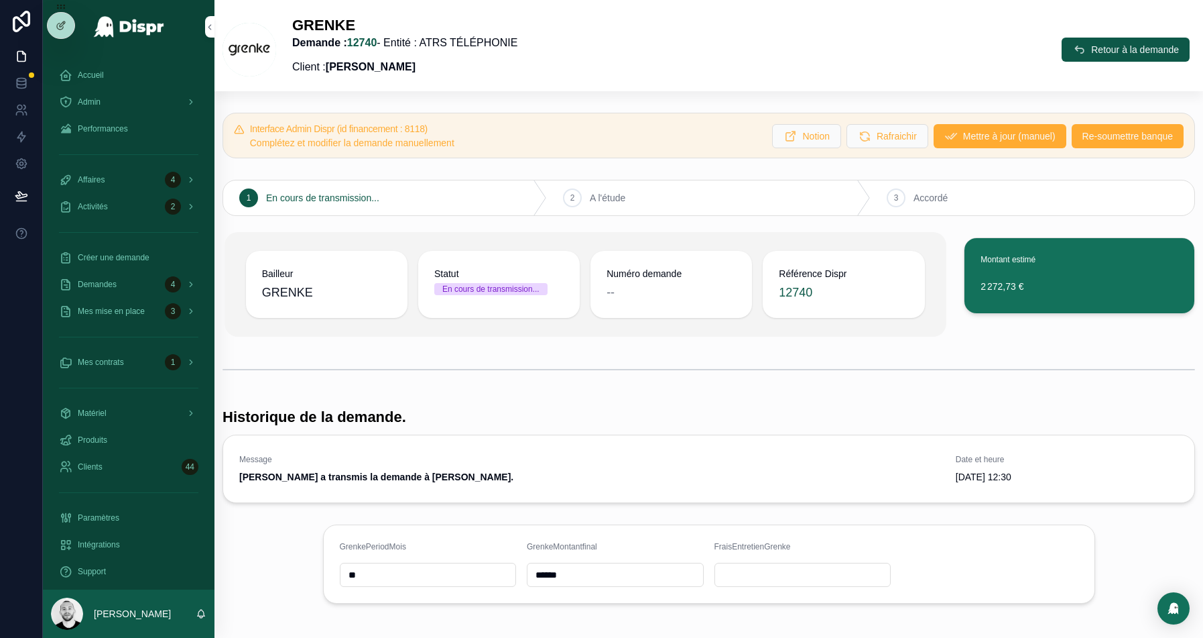
scroll to position [17, 0]
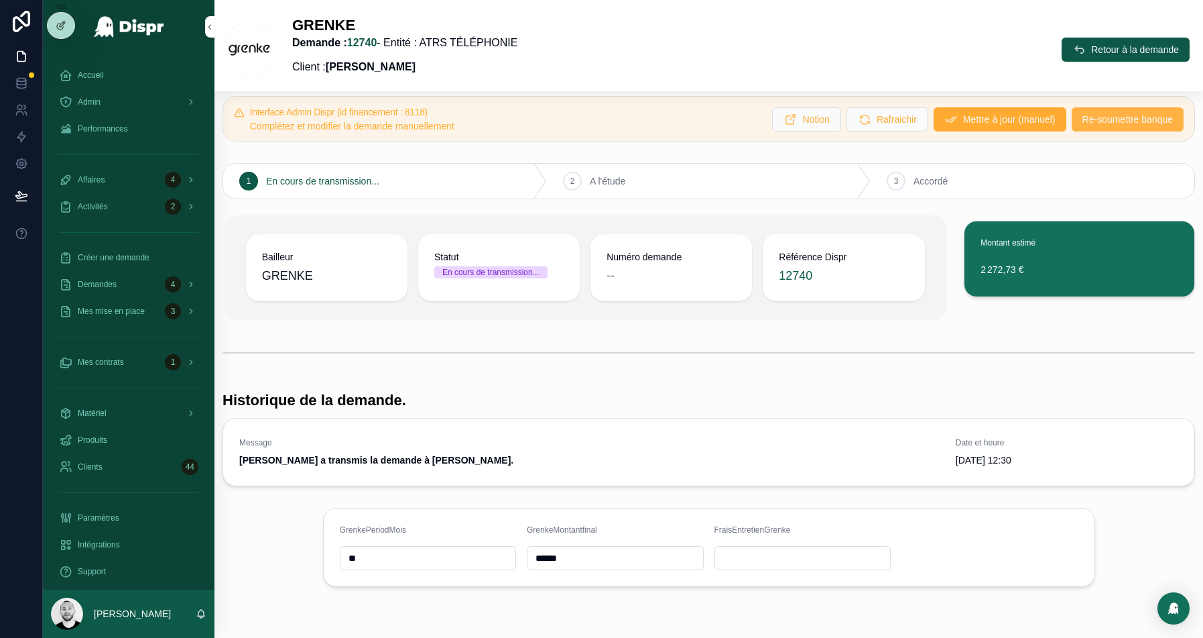
click at [1087, 120] on span "Re-soumettre banque" at bounding box center [1128, 119] width 91 height 13
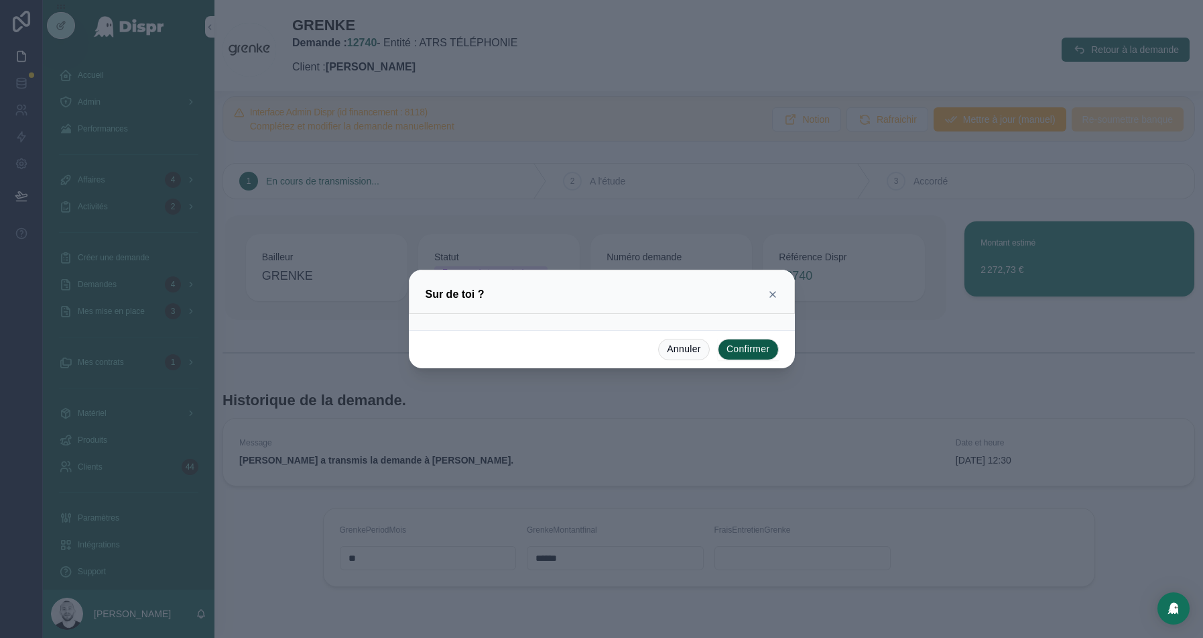
click at [742, 346] on button "Confirmer" at bounding box center [748, 349] width 61 height 21
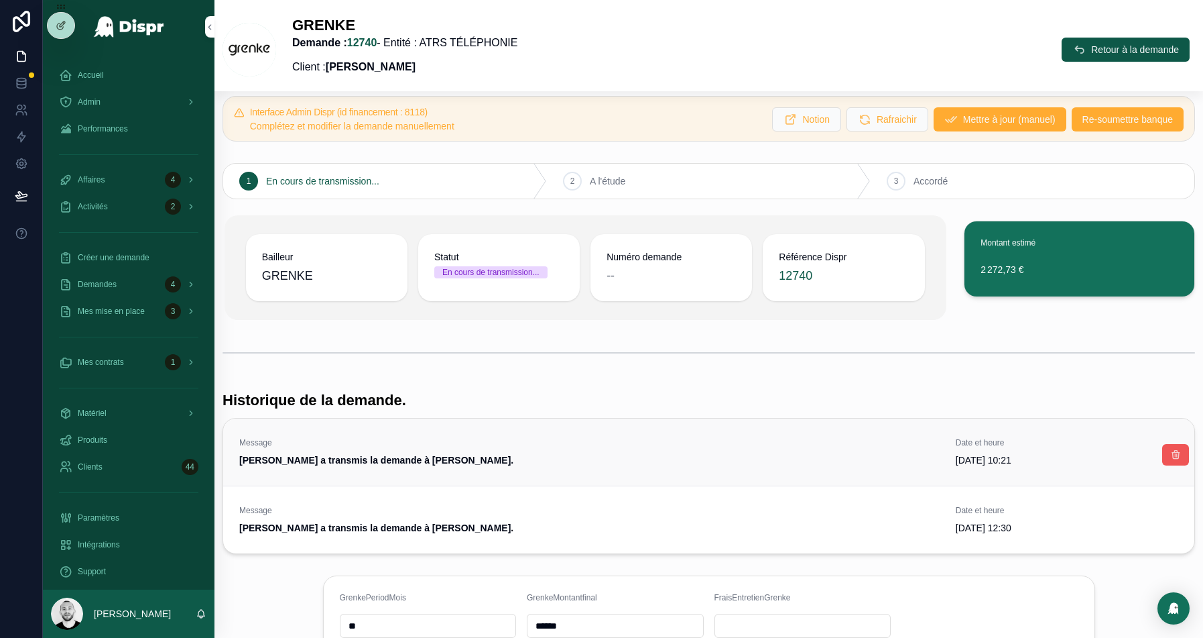
click at [1174, 450] on icon "scrollable content" at bounding box center [1176, 454] width 11 height 11
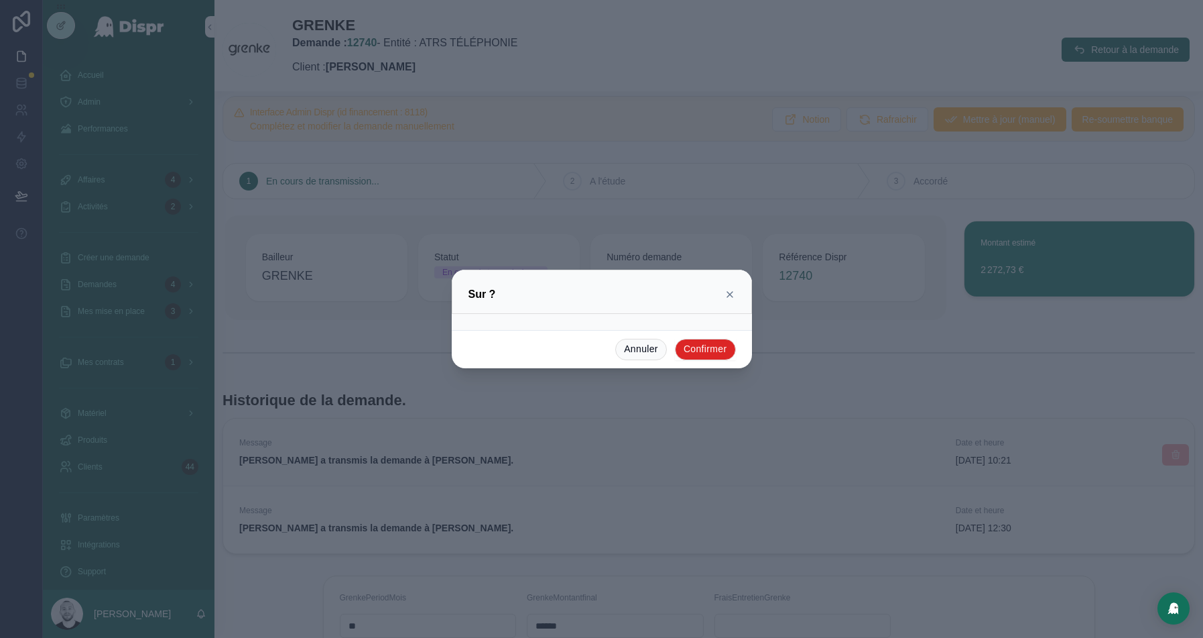
click at [706, 353] on button "Confirmer" at bounding box center [705, 349] width 61 height 21
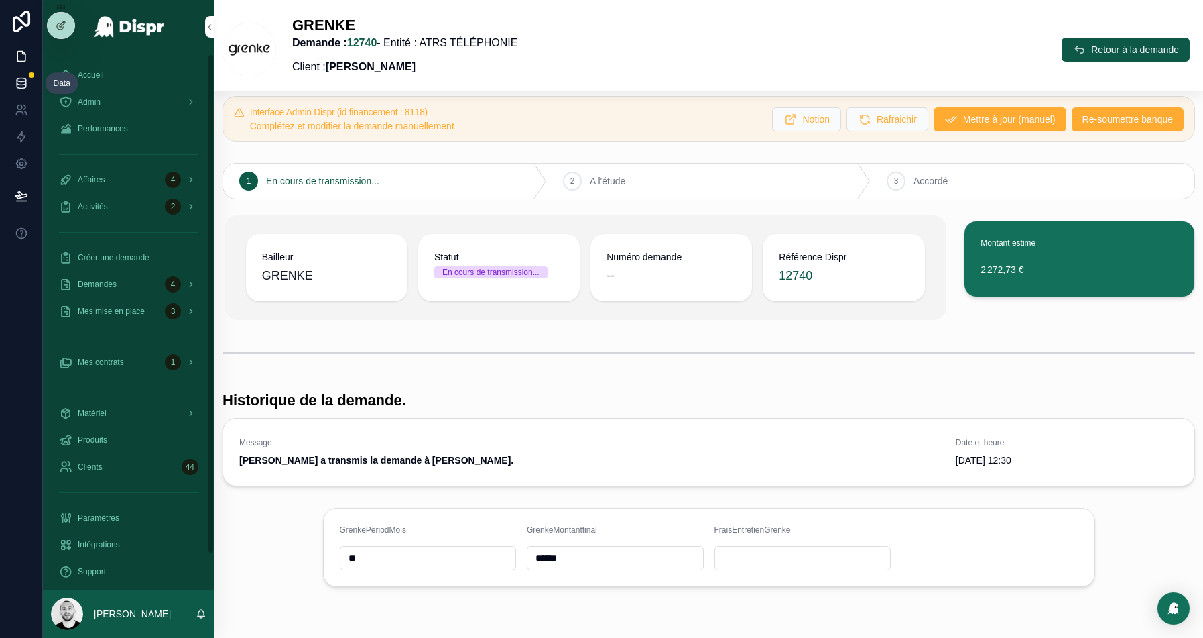
click at [11, 86] on link at bounding box center [21, 83] width 42 height 27
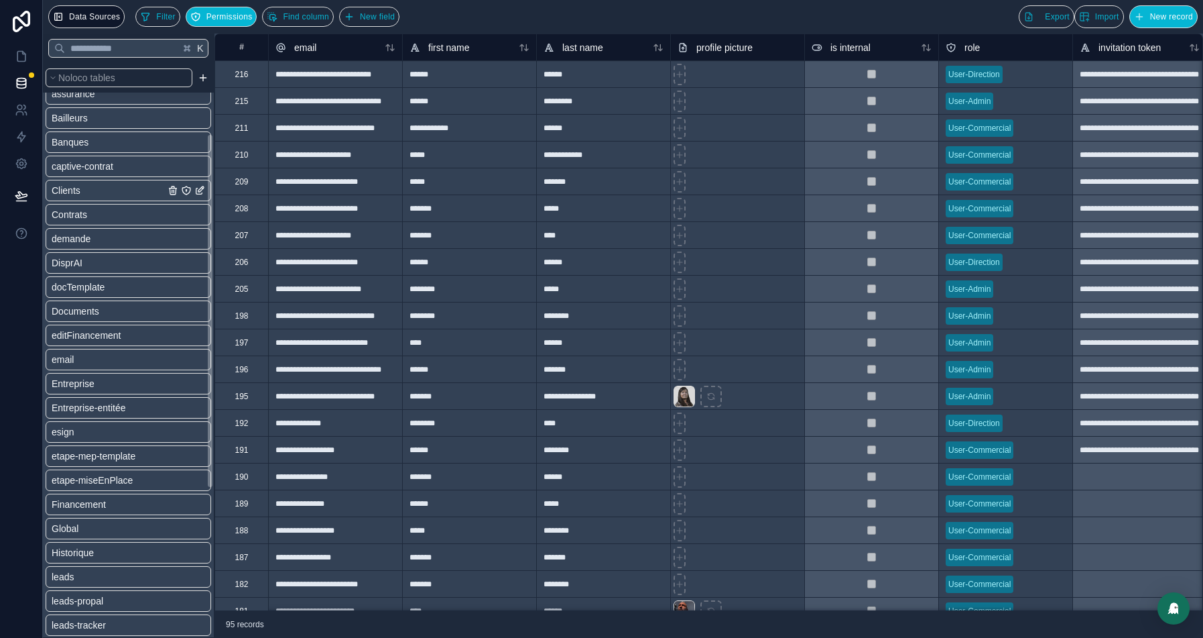
scroll to position [114, 0]
click at [97, 404] on span "Entreprise-entitée" at bounding box center [89, 404] width 74 height 13
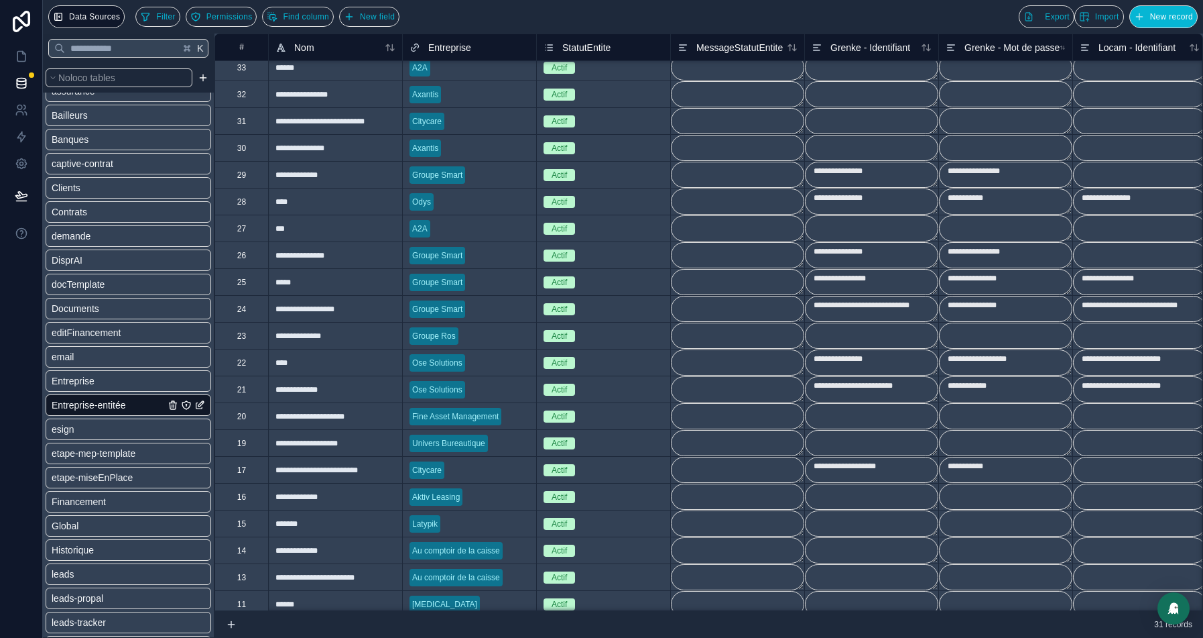
scroll to position [56, 0]
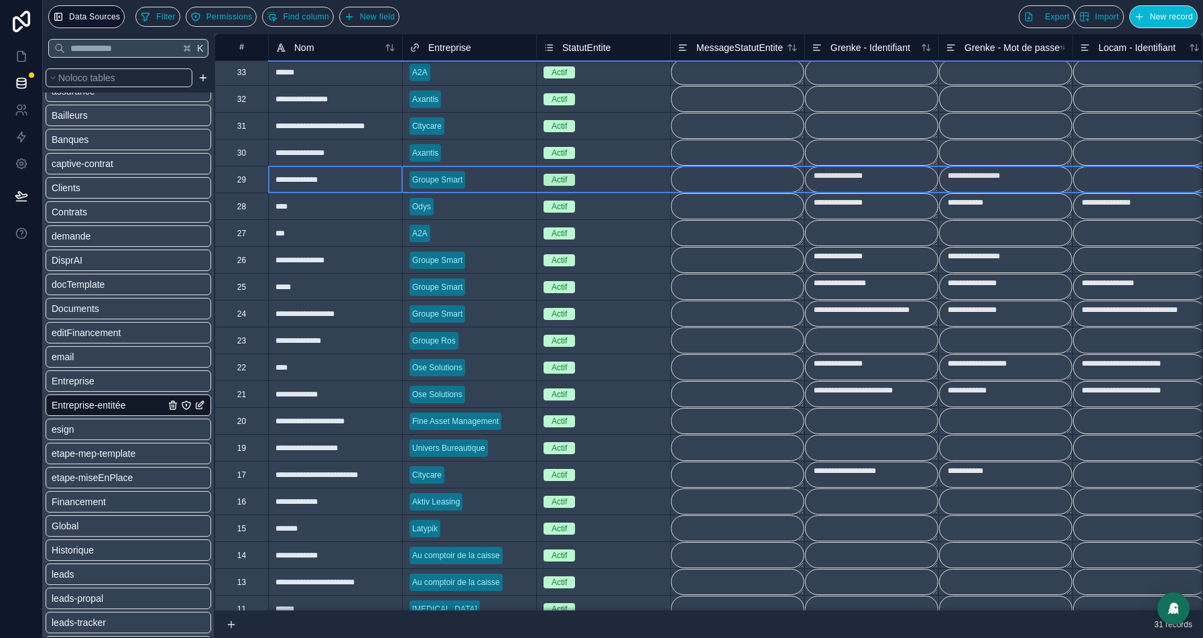
click at [233, 184] on div "29" at bounding box center [242, 179] width 54 height 27
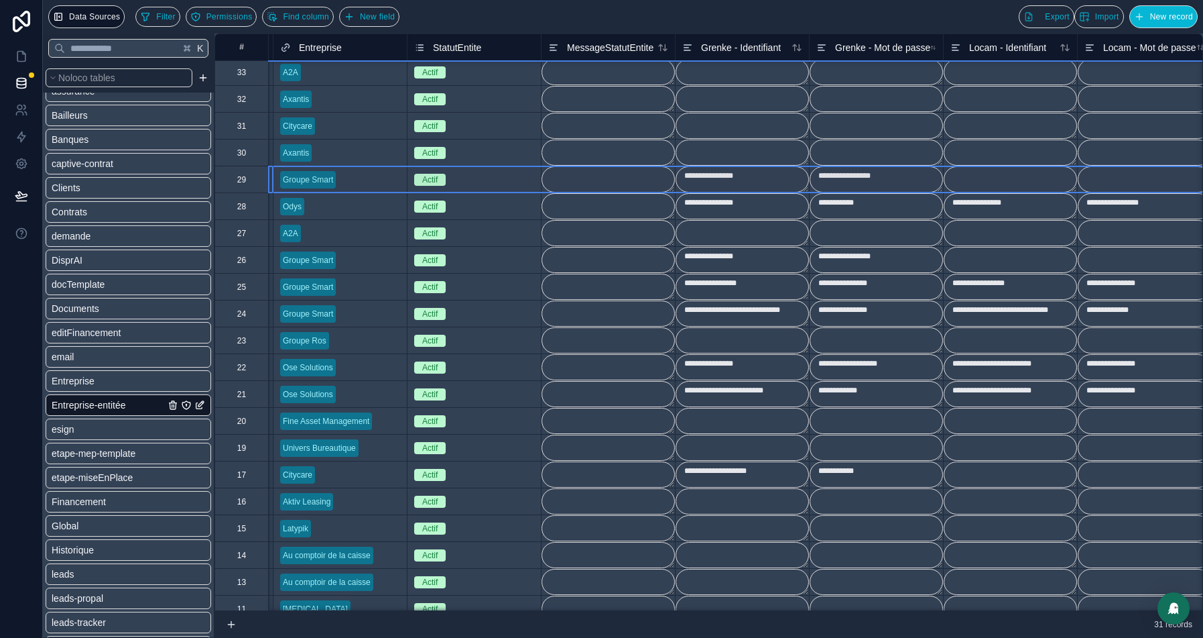
scroll to position [56, 135]
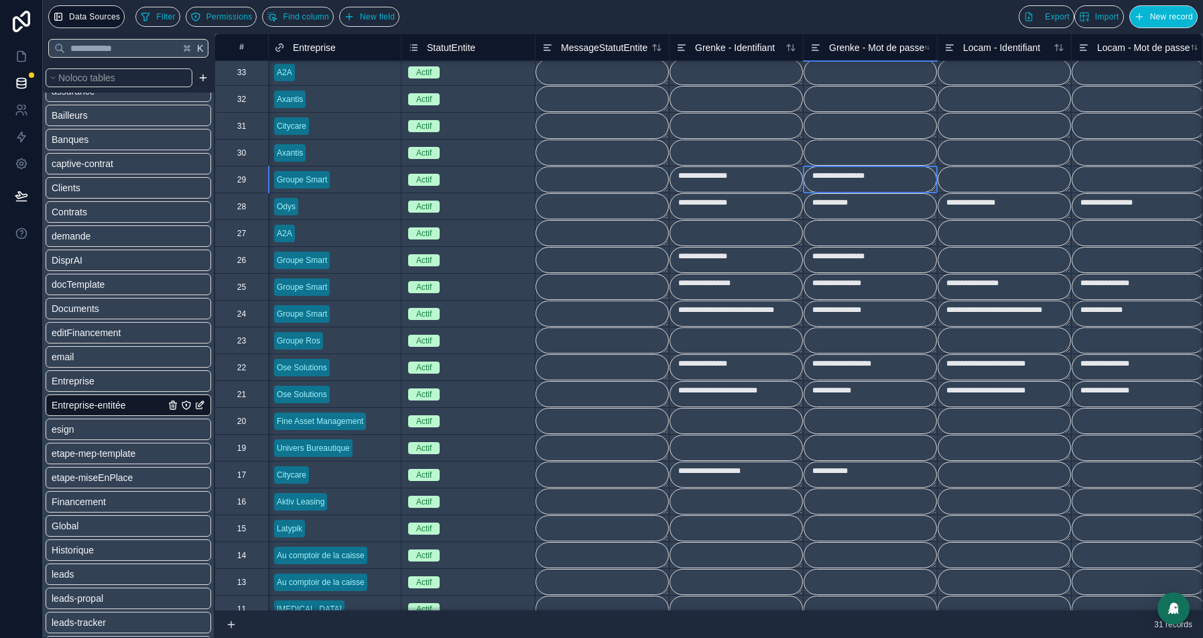
click at [843, 173] on textarea "**********" at bounding box center [870, 179] width 133 height 26
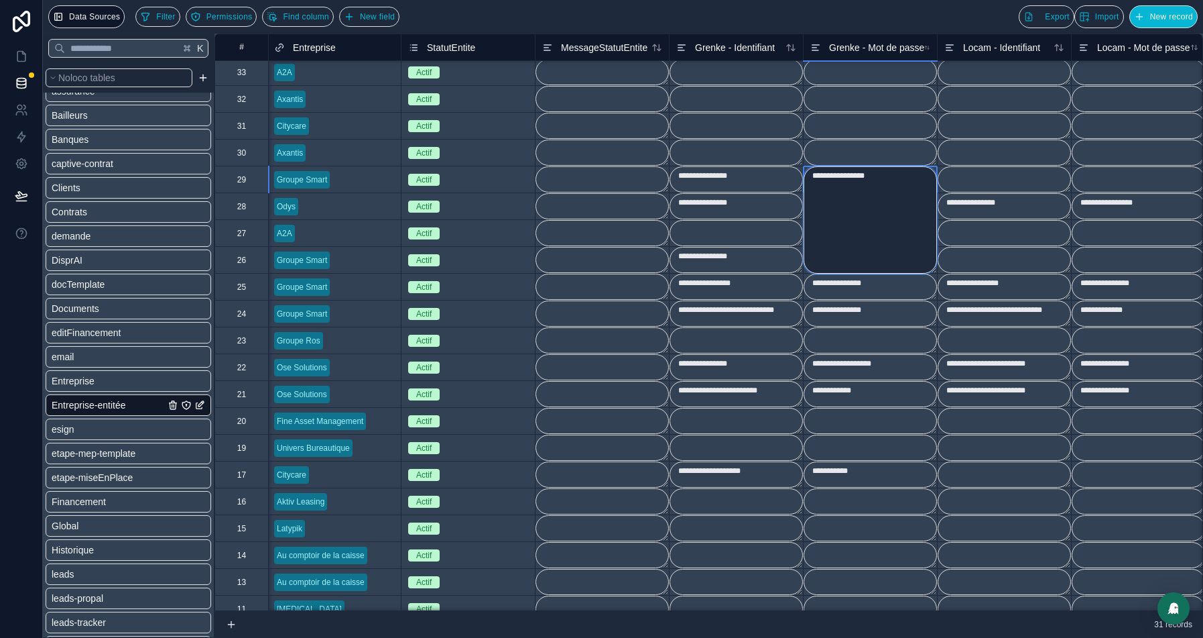
click at [843, 173] on textarea "**********" at bounding box center [870, 219] width 133 height 107
paste textarea
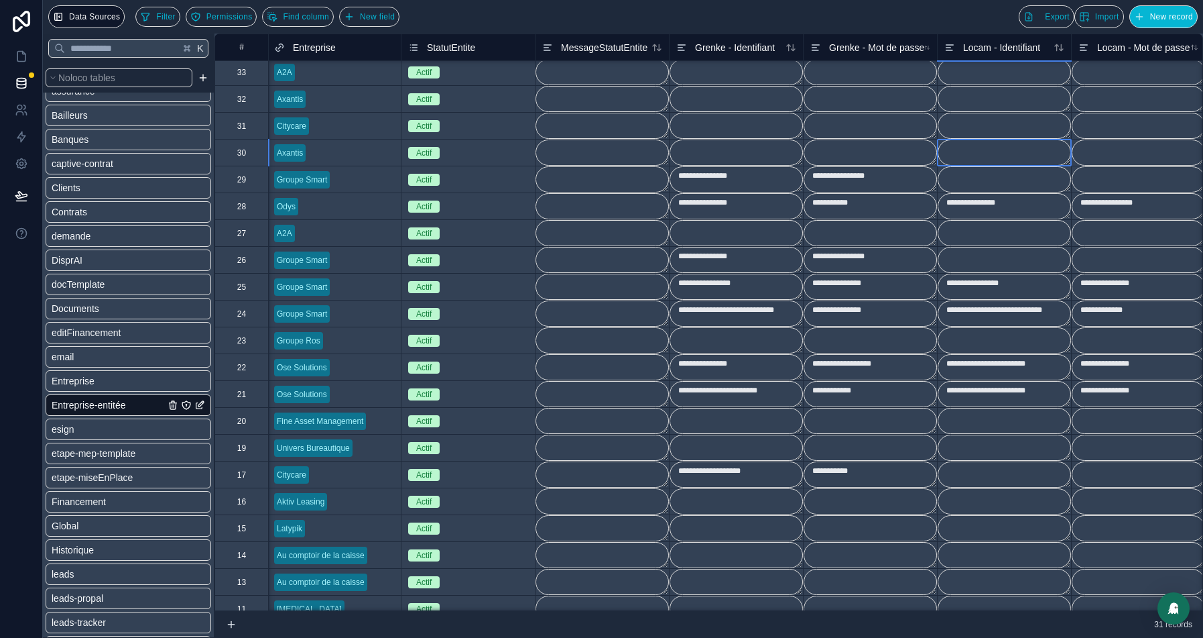
click at [1037, 140] on textarea at bounding box center [1004, 152] width 133 height 26
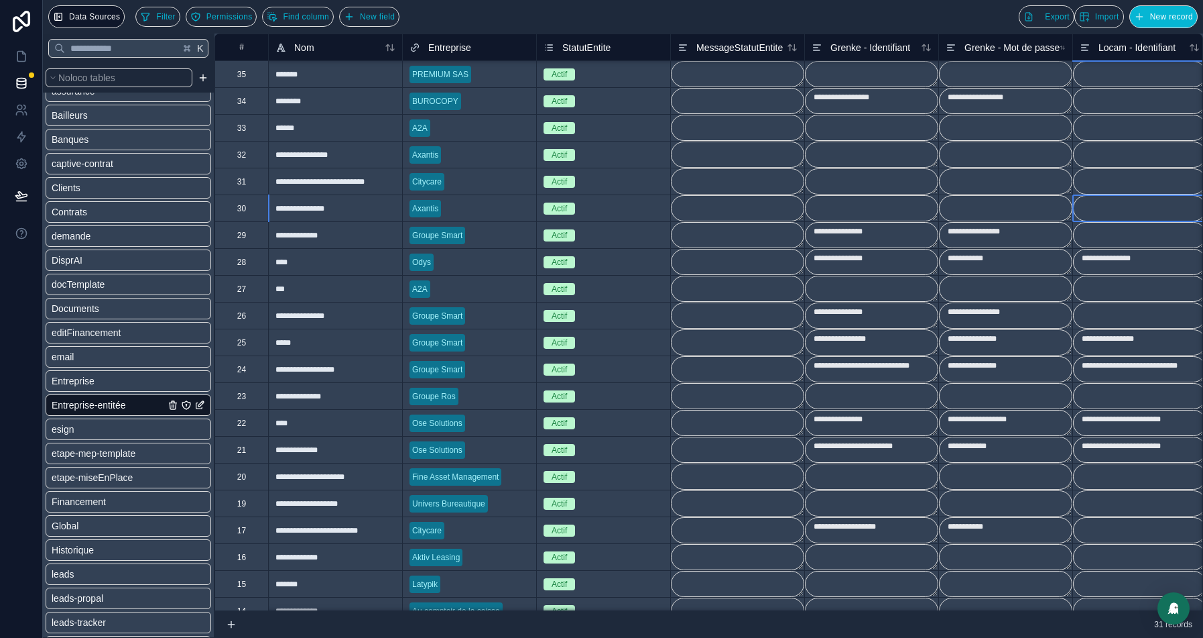
scroll to position [22, 0]
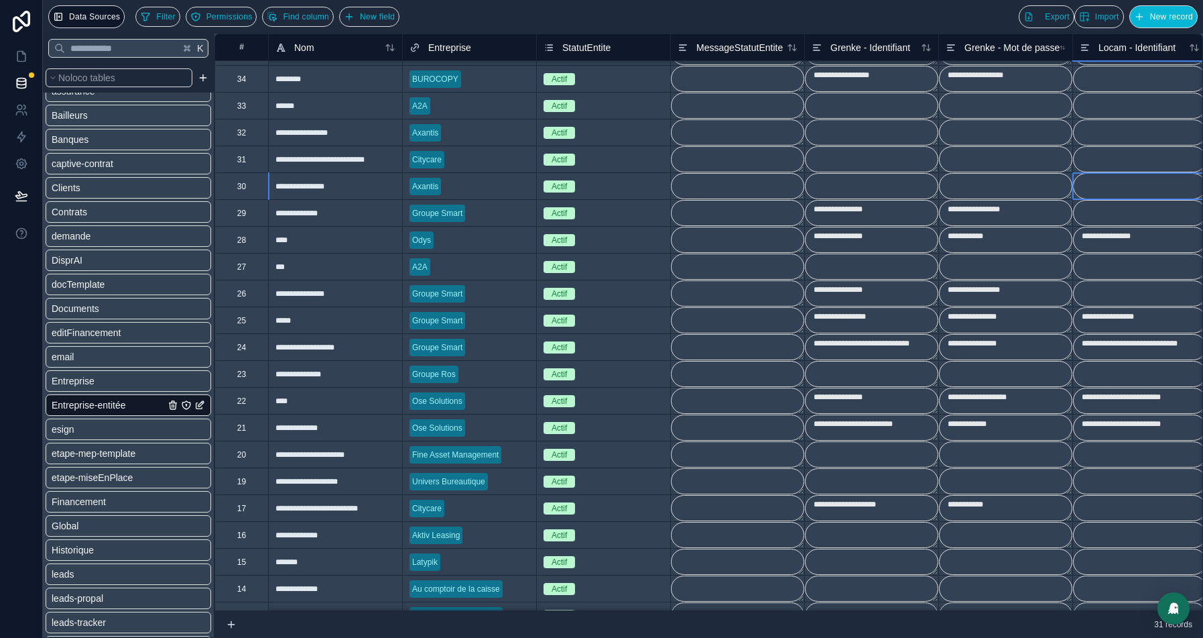
click at [243, 297] on div "26" at bounding box center [241, 293] width 9 height 11
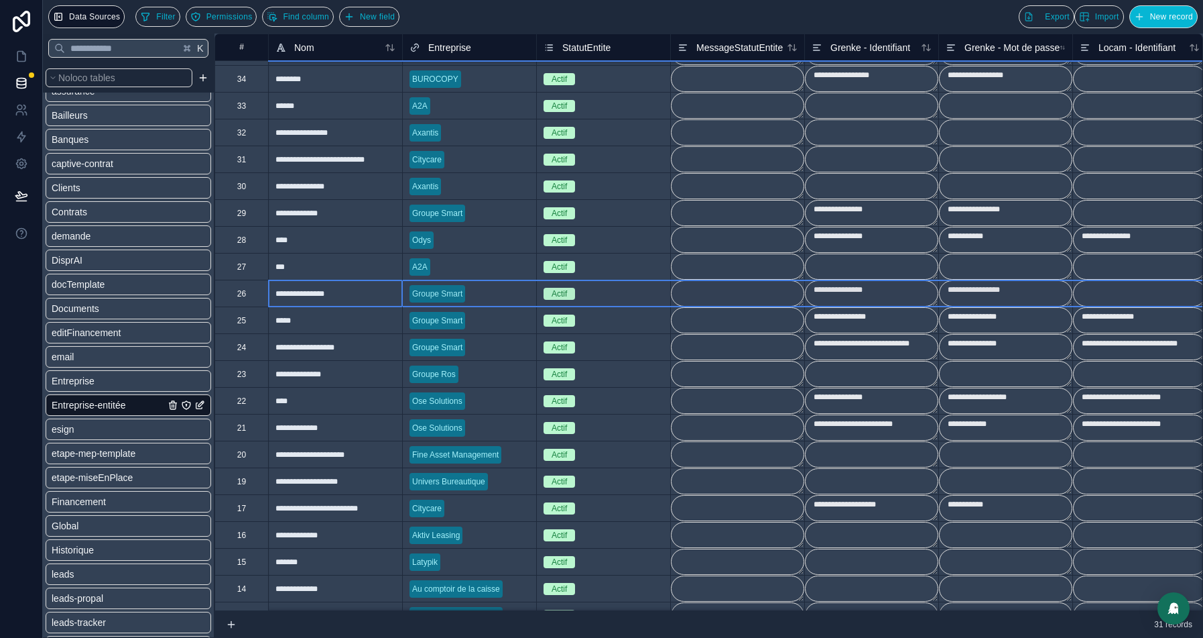
click at [966, 288] on textarea "**********" at bounding box center [1005, 293] width 133 height 26
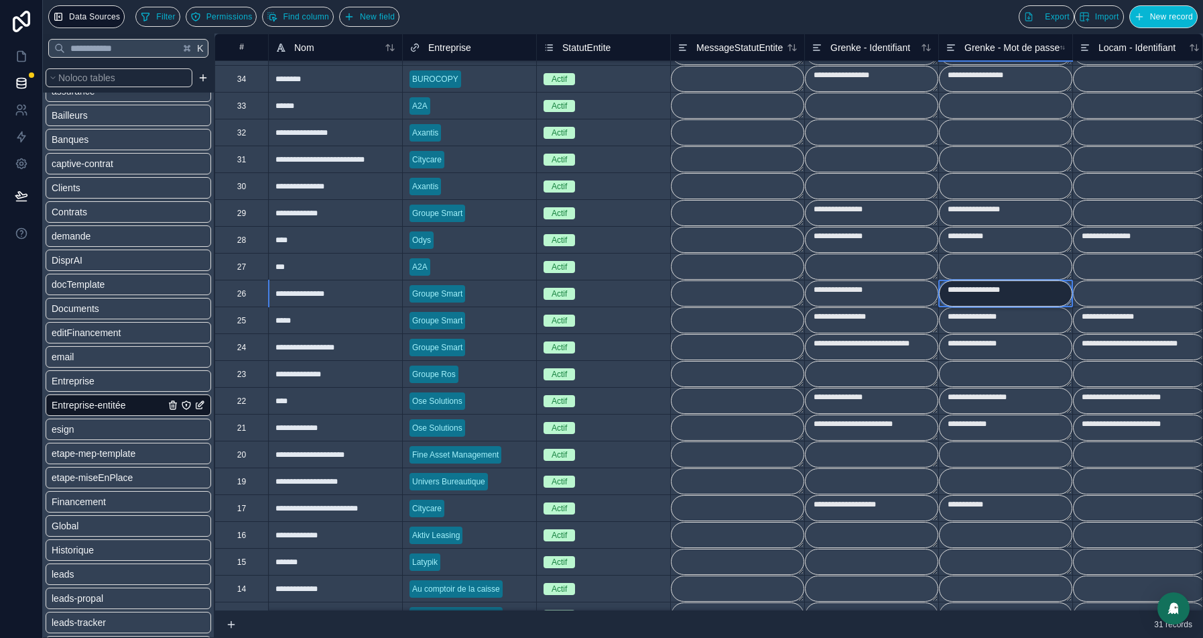
click at [966, 288] on textarea "**********" at bounding box center [1005, 293] width 133 height 26
type textarea "**********"
click at [966, 288] on textarea "**********" at bounding box center [1005, 293] width 133 height 26
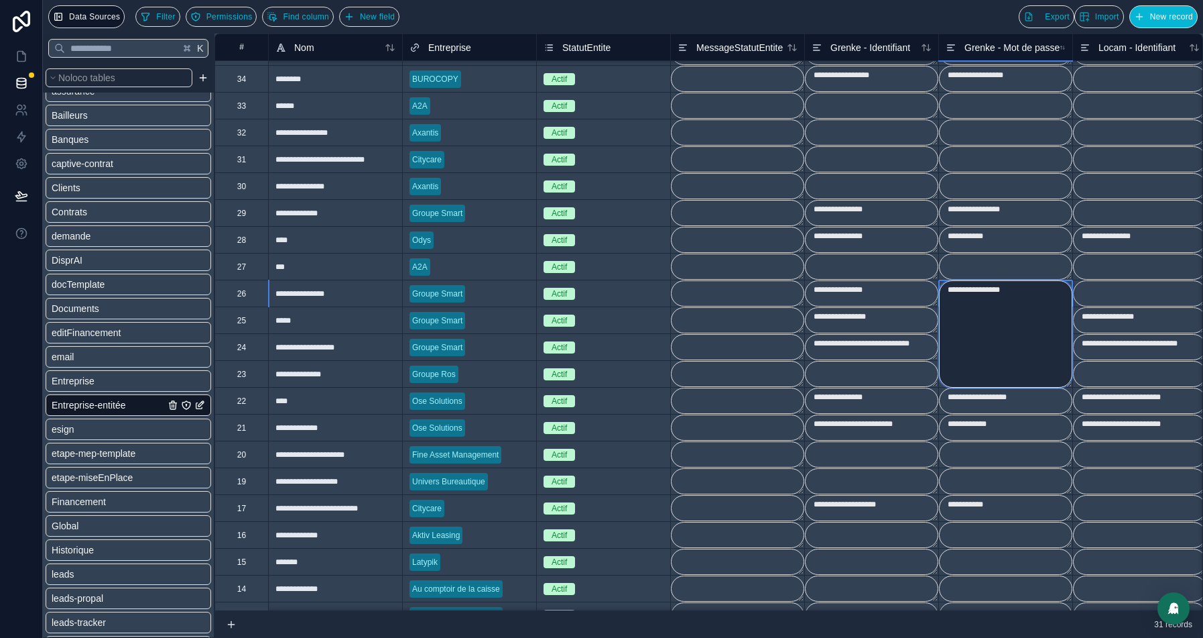
paste textarea
click at [1131, 272] on textarea at bounding box center [1139, 266] width 133 height 26
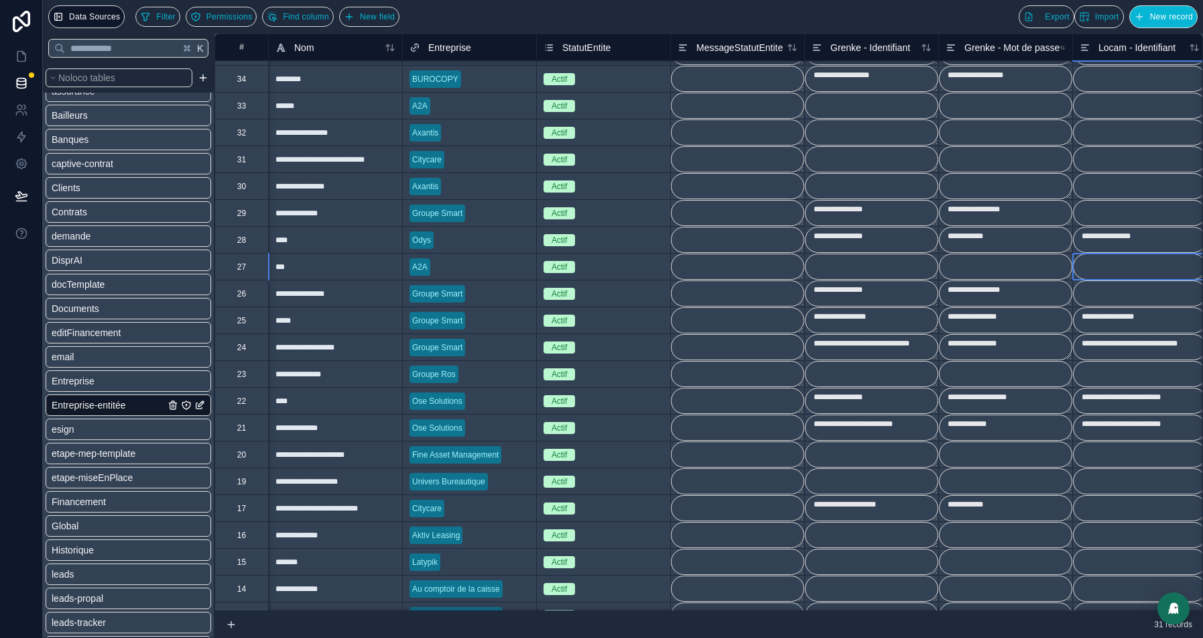
scroll to position [22, 4]
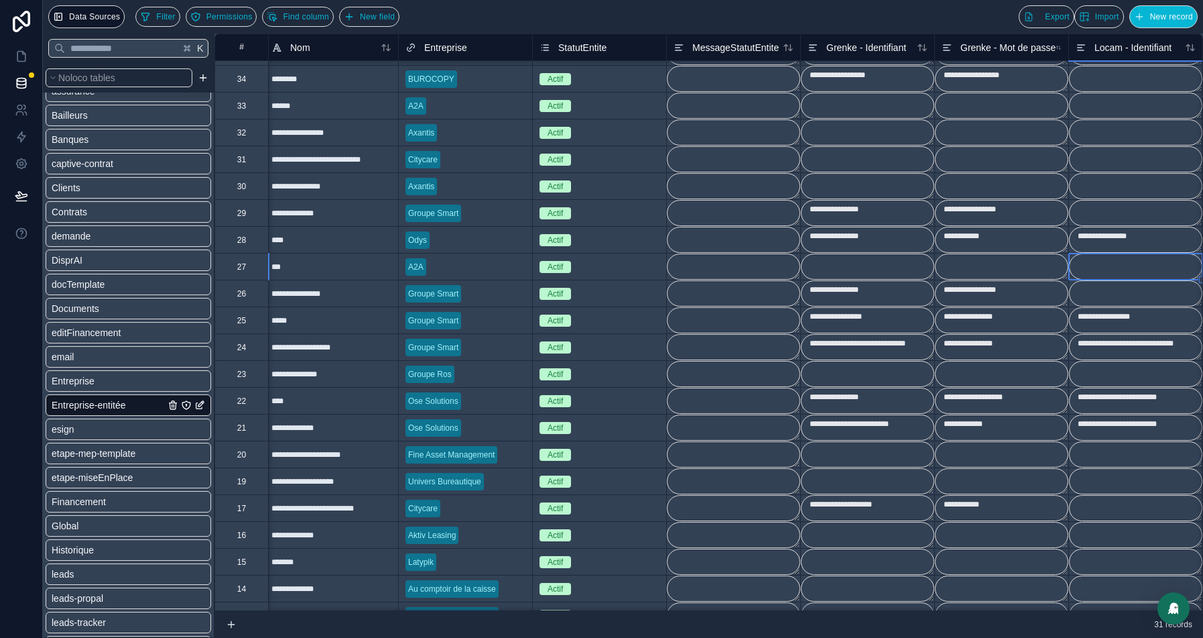
type textarea "**********"
click at [25, 58] on icon at bounding box center [21, 57] width 8 height 10
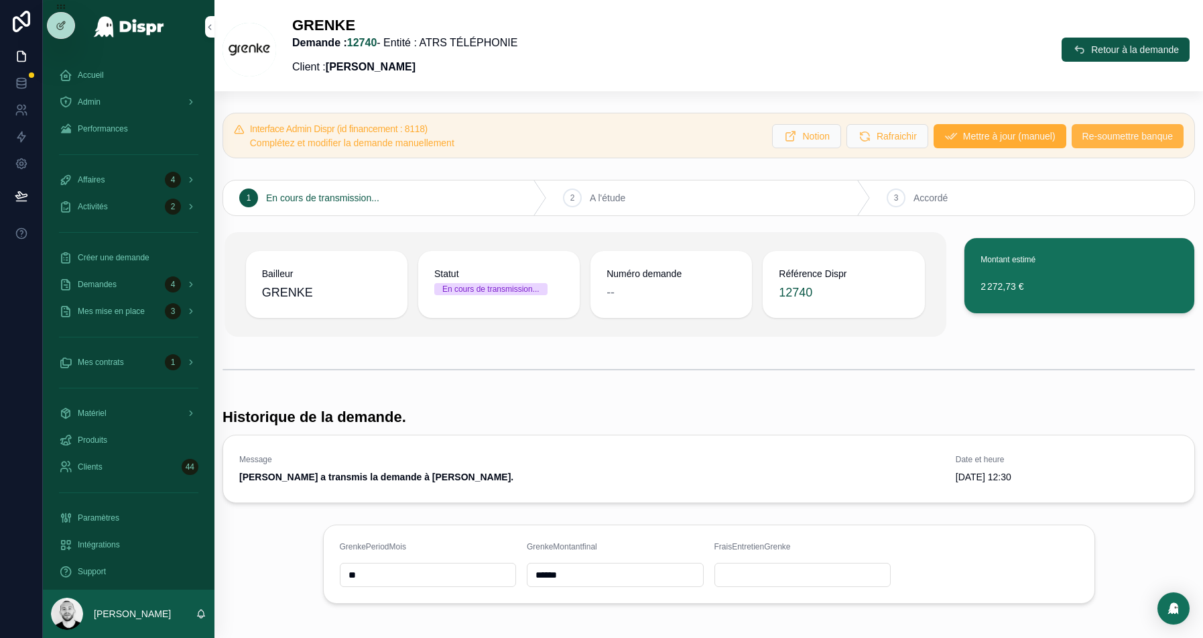
click at [1105, 139] on span "Re-soumettre banque" at bounding box center [1128, 135] width 91 height 13
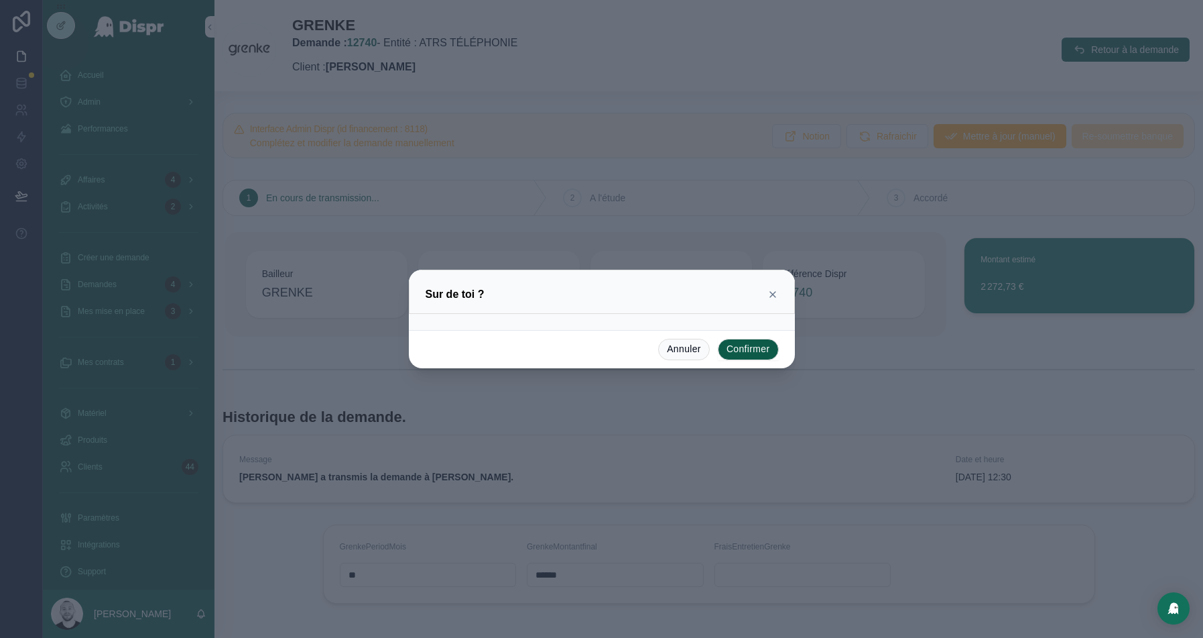
click at [744, 352] on button "Confirmer" at bounding box center [748, 349] width 61 height 21
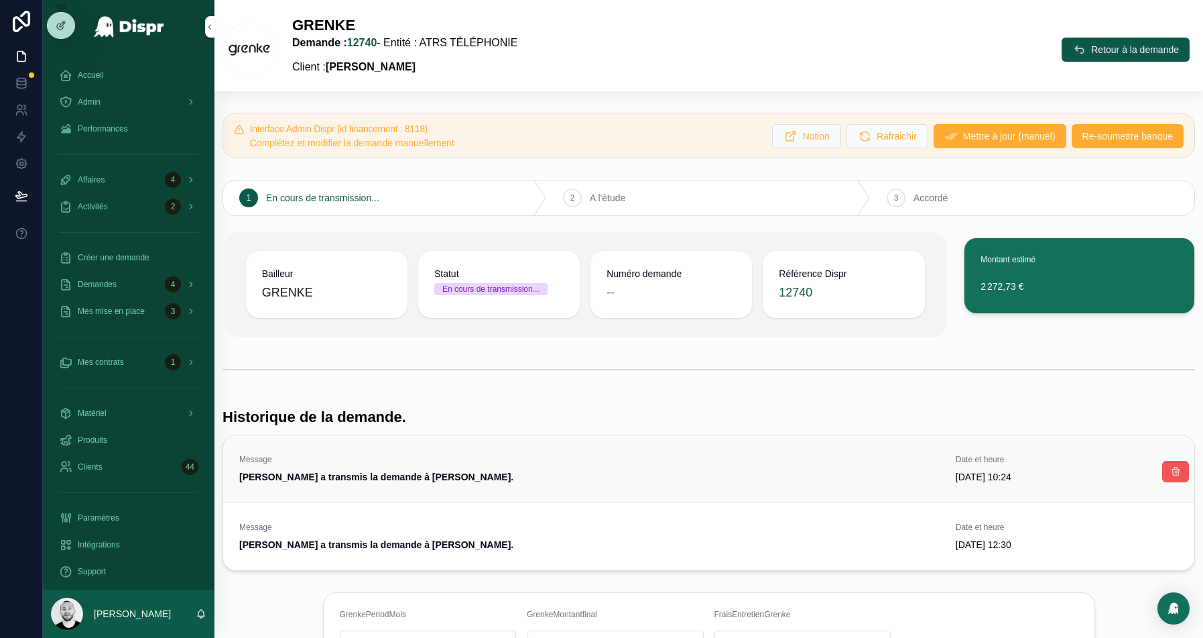
click at [1178, 470] on icon "scrollable content" at bounding box center [1176, 471] width 11 height 11
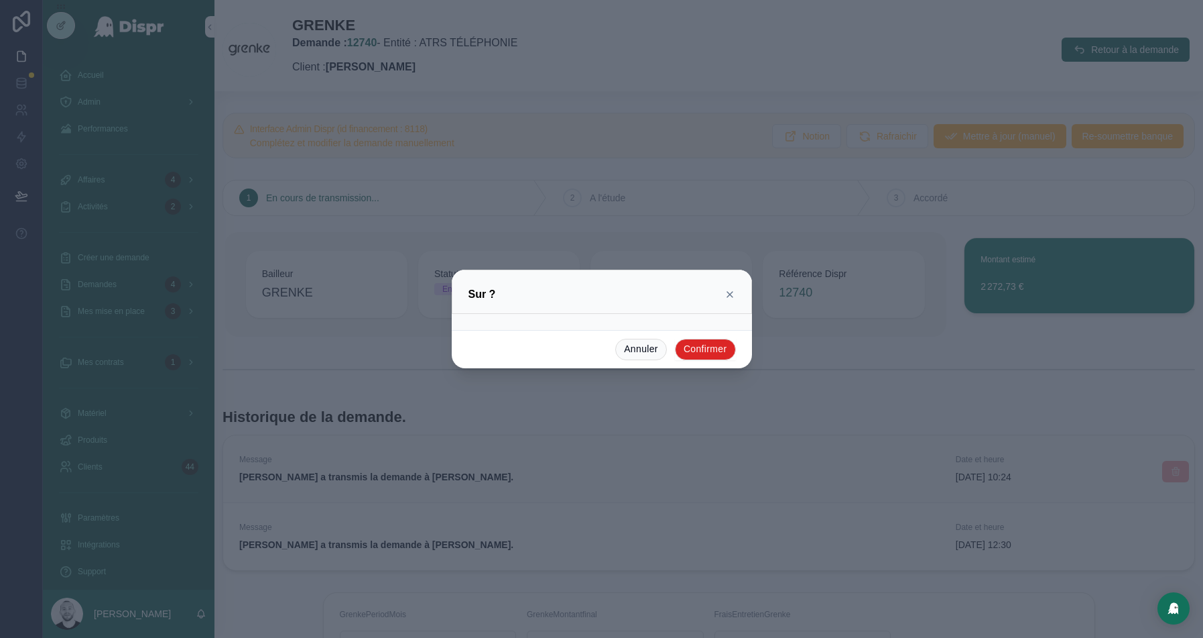
click at [723, 353] on button "Confirmer" at bounding box center [705, 349] width 61 height 21
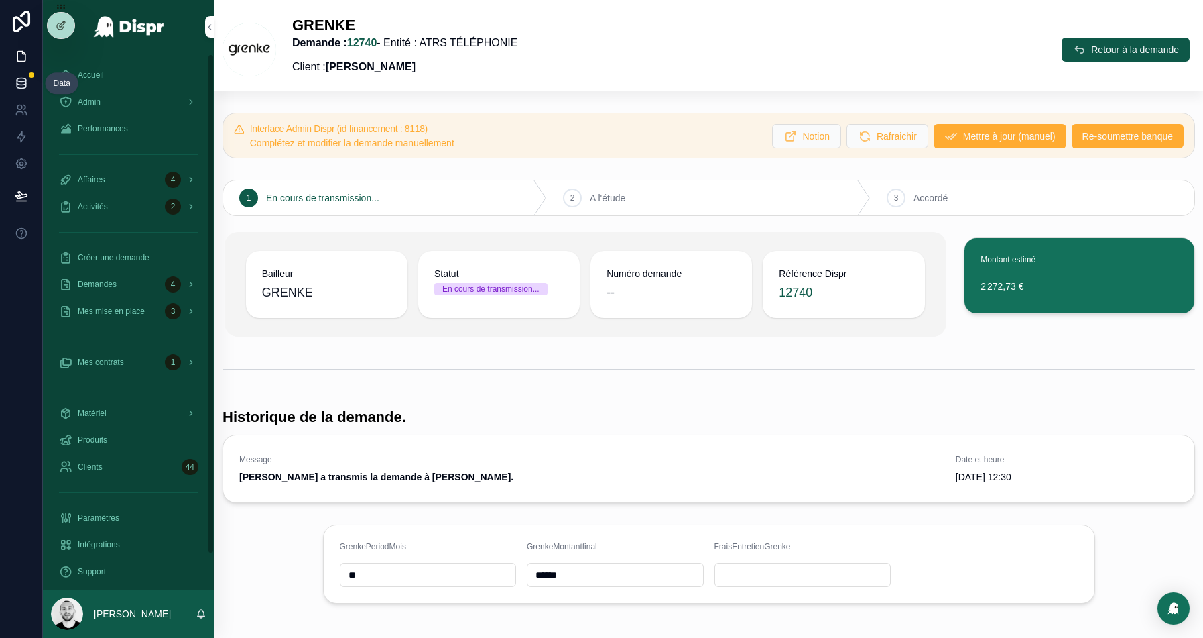
click at [24, 84] on icon at bounding box center [21, 82] width 9 height 5
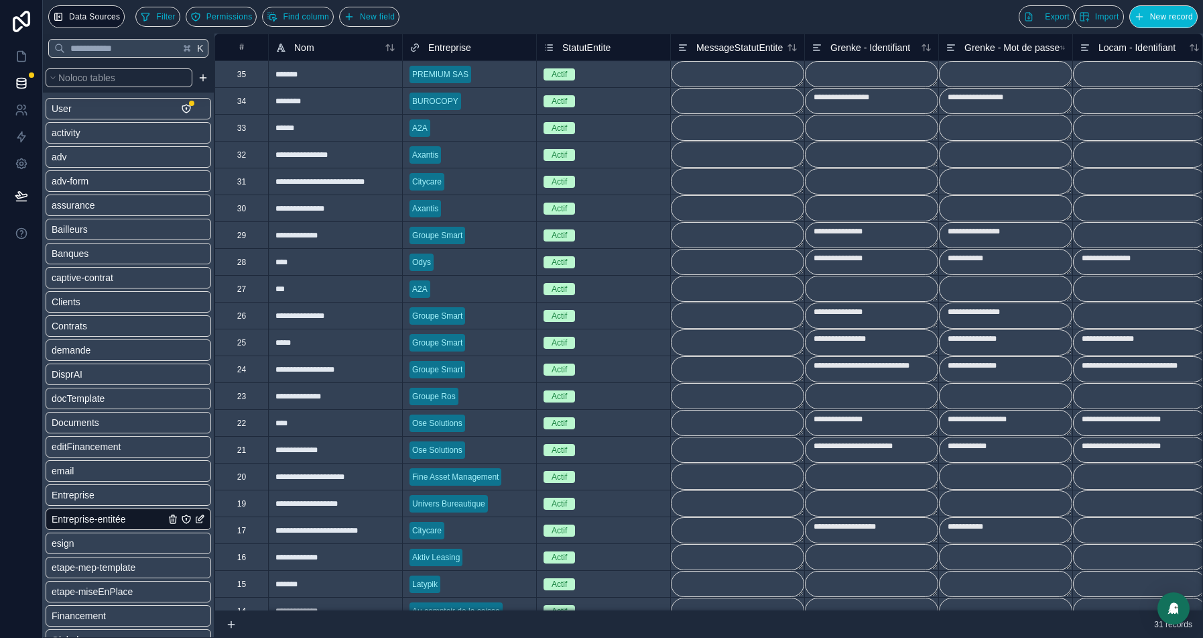
click at [833, 233] on textarea "**********" at bounding box center [871, 235] width 133 height 26
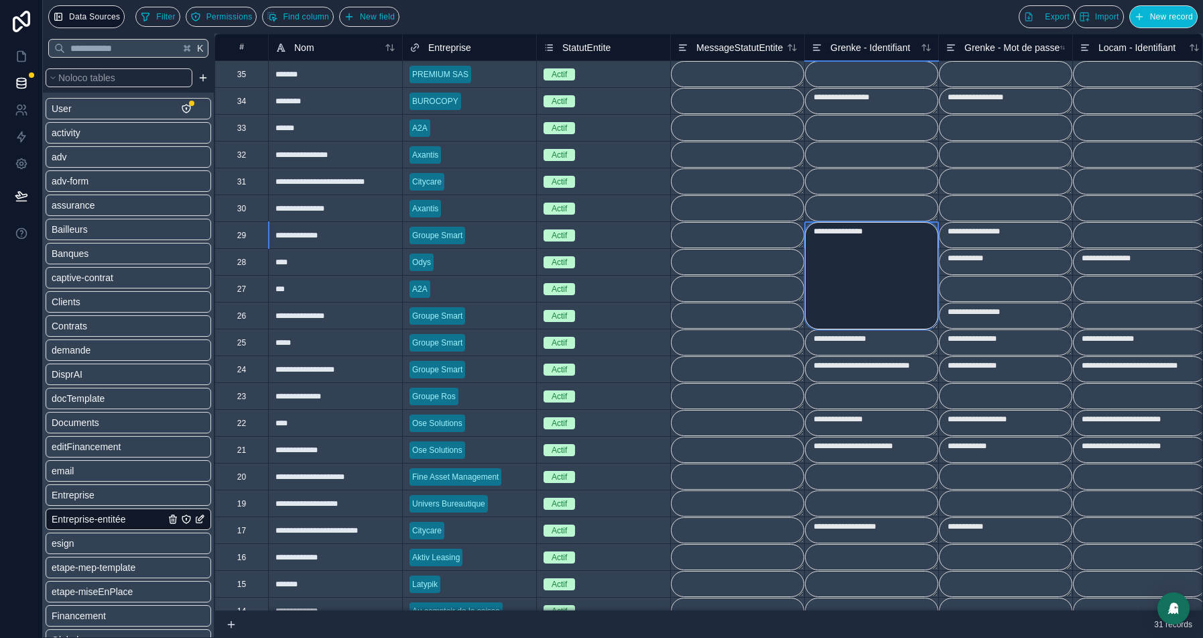
click at [833, 233] on textarea "**********" at bounding box center [871, 275] width 133 height 107
paste textarea "******"
click at [1042, 229] on textarea "**********" at bounding box center [1005, 235] width 133 height 26
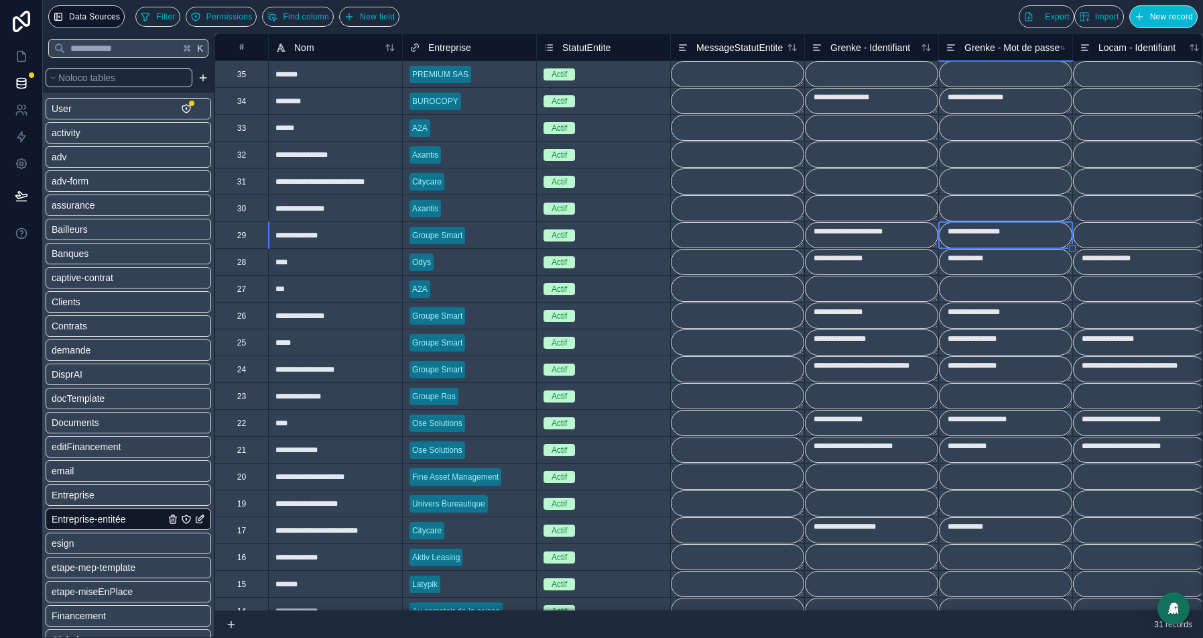
click at [1042, 229] on textarea "**********" at bounding box center [1005, 235] width 133 height 26
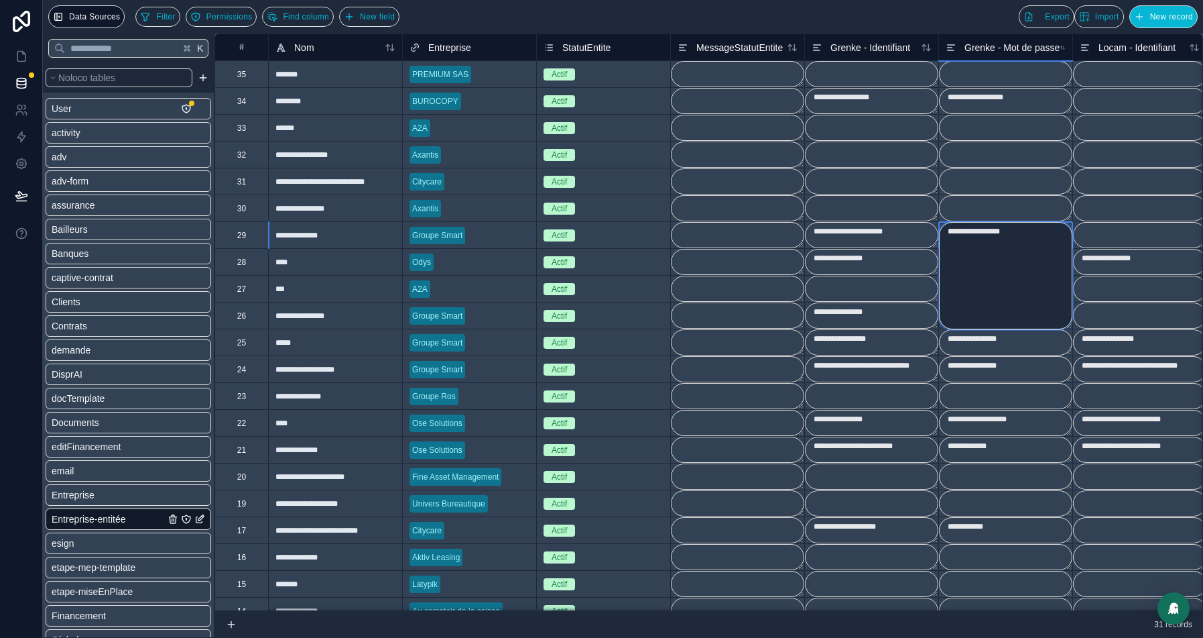
type textarea "**********"
click at [1042, 229] on textarea "**********" at bounding box center [1005, 275] width 133 height 107
click at [231, 235] on div "29" at bounding box center [242, 234] width 54 height 27
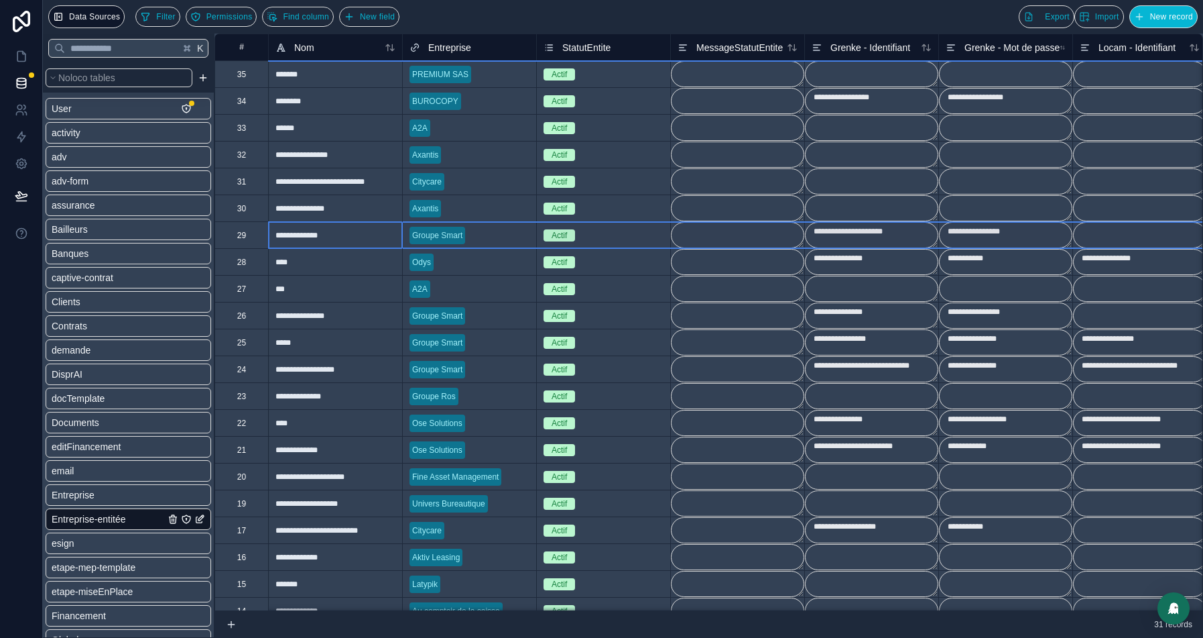
click at [239, 318] on div "26" at bounding box center [241, 315] width 9 height 11
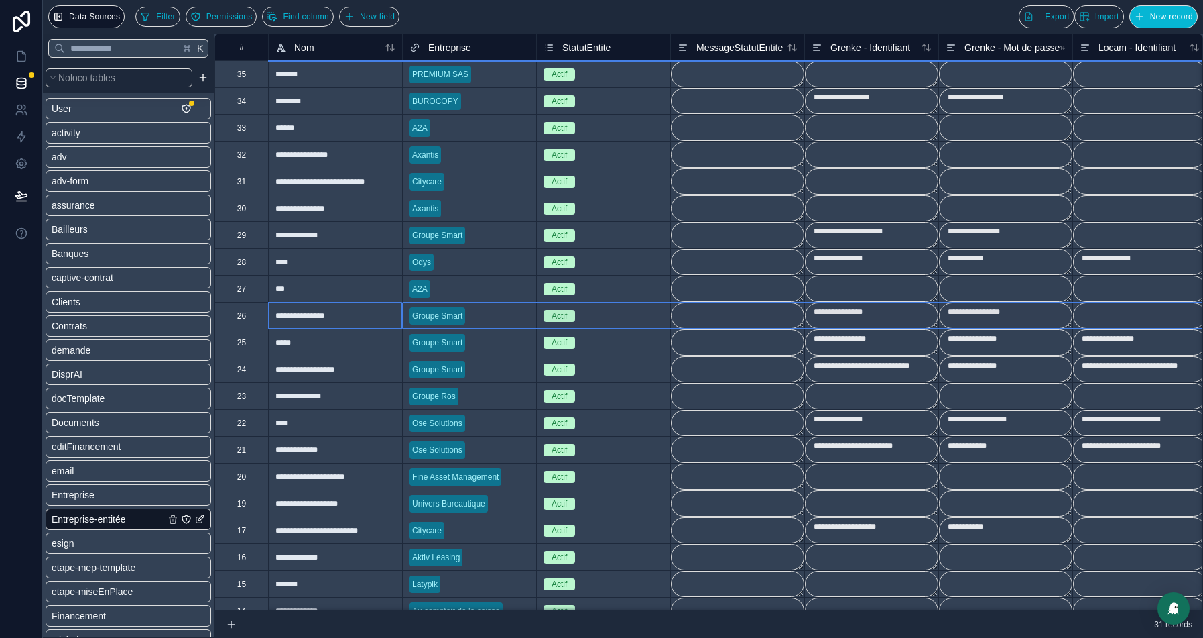
click at [838, 309] on textarea "**********" at bounding box center [871, 315] width 133 height 26
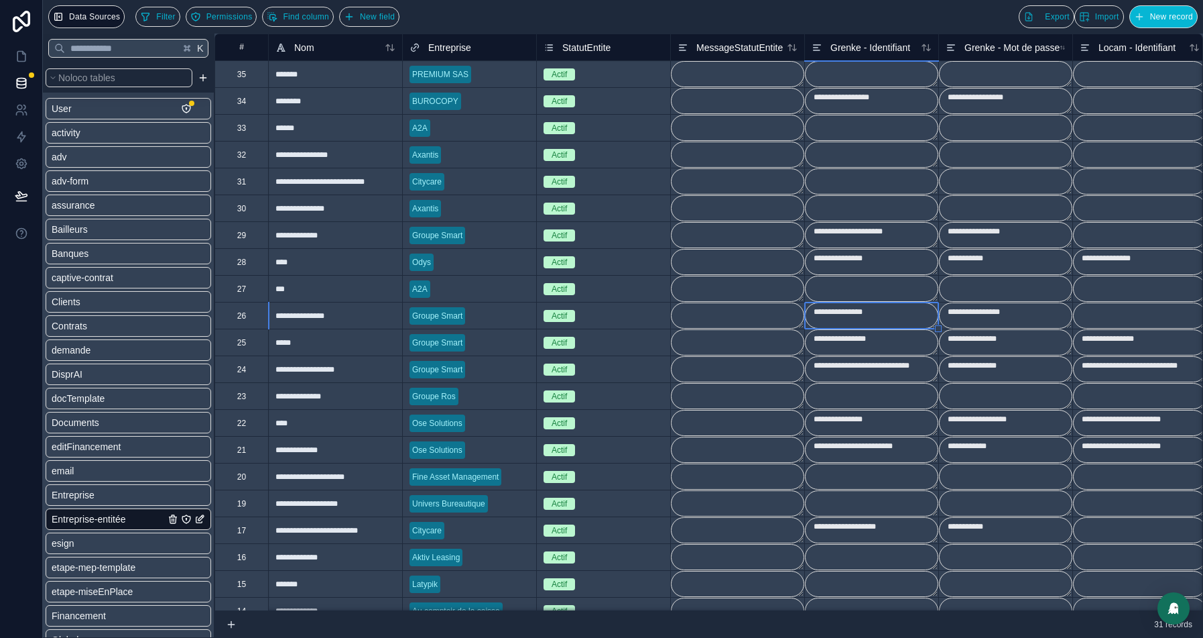
click at [838, 309] on textarea "**********" at bounding box center [871, 315] width 133 height 26
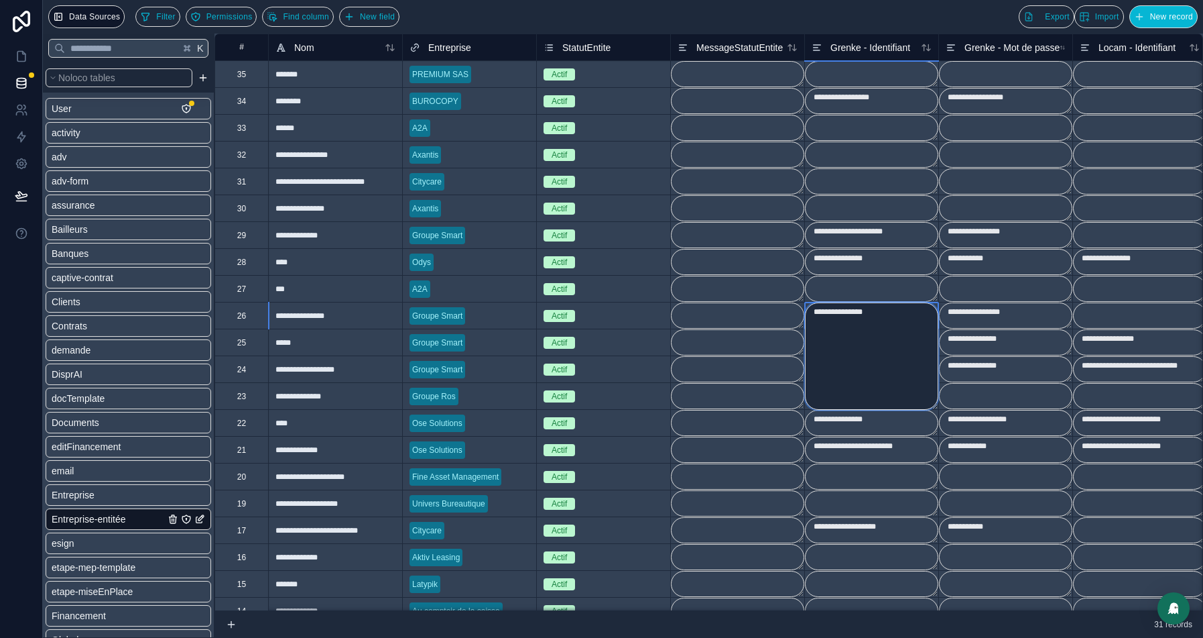
paste textarea "******"
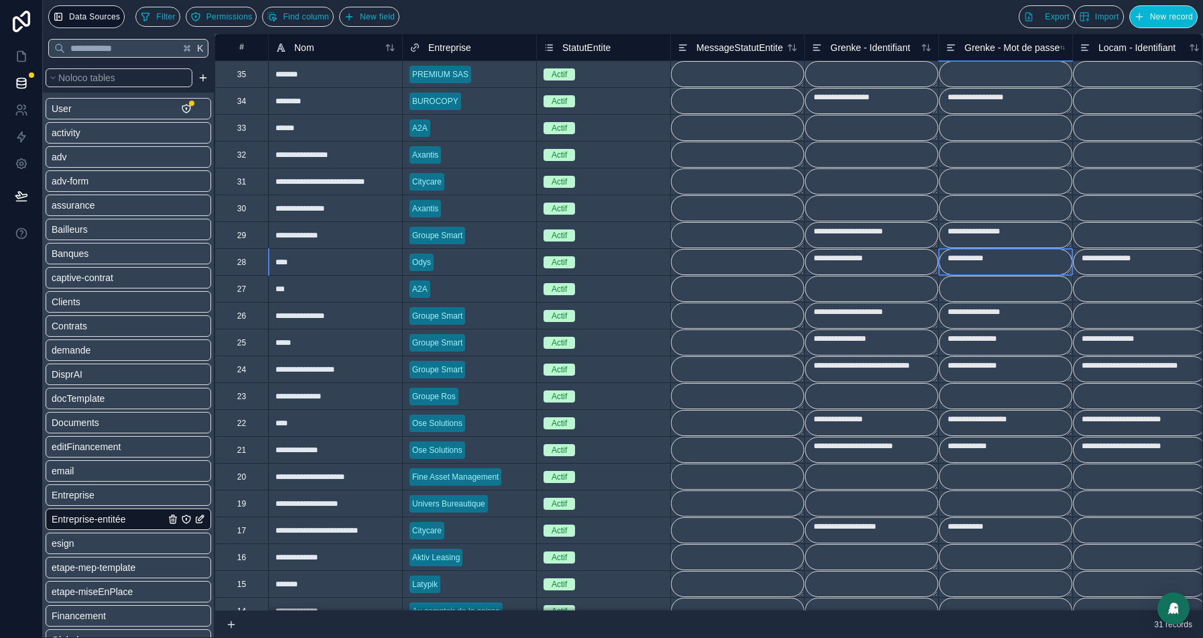
click at [957, 252] on textarea "**********" at bounding box center [1005, 262] width 133 height 26
click at [918, 175] on textarea at bounding box center [871, 181] width 133 height 26
click at [695, 272] on textarea at bounding box center [737, 262] width 133 height 26
click at [690, 266] on textarea at bounding box center [737, 262] width 133 height 26
type textarea "**********"
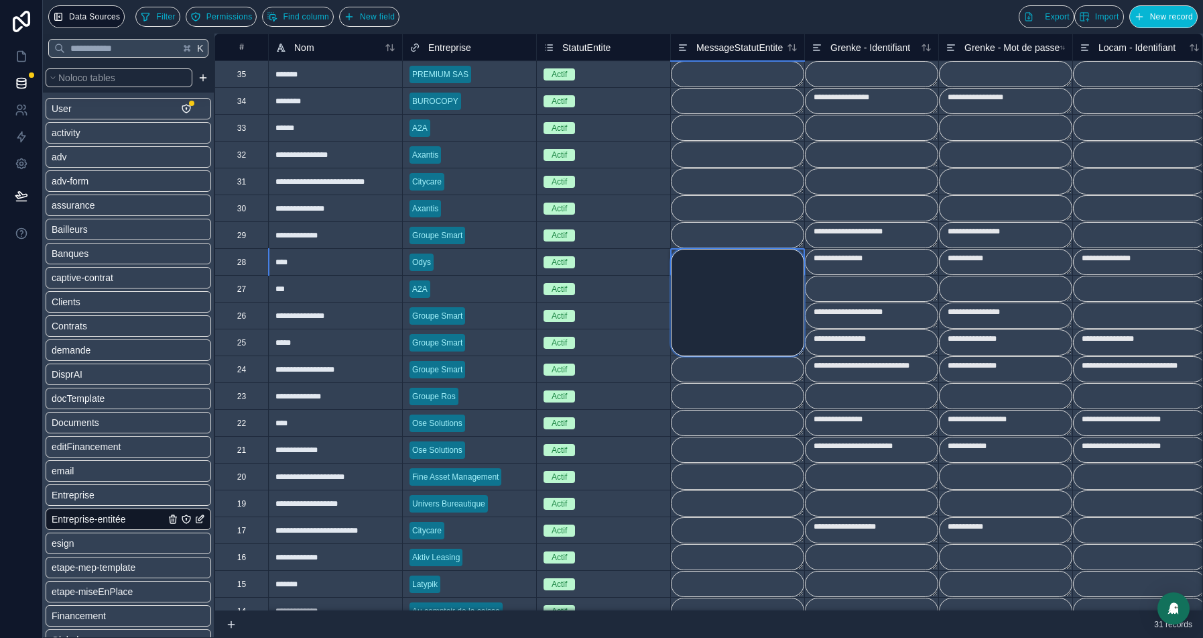
click at [690, 266] on textarea at bounding box center [737, 302] width 133 height 107
click at [907, 259] on textarea "**********" at bounding box center [871, 262] width 133 height 26
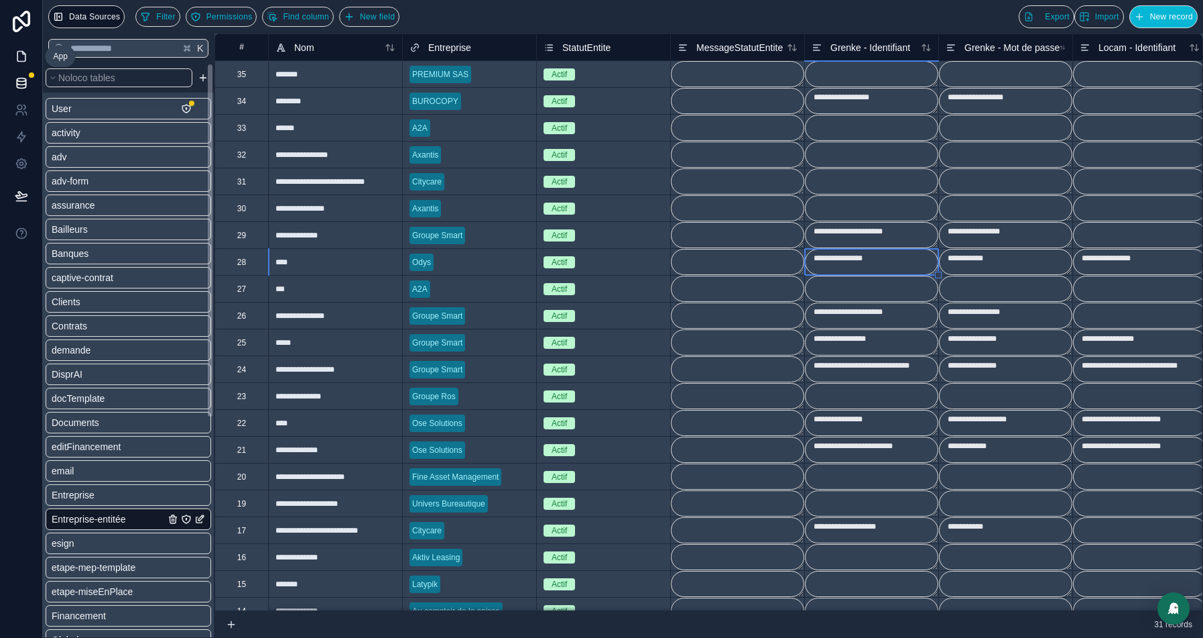
click at [17, 61] on icon at bounding box center [21, 56] width 13 height 13
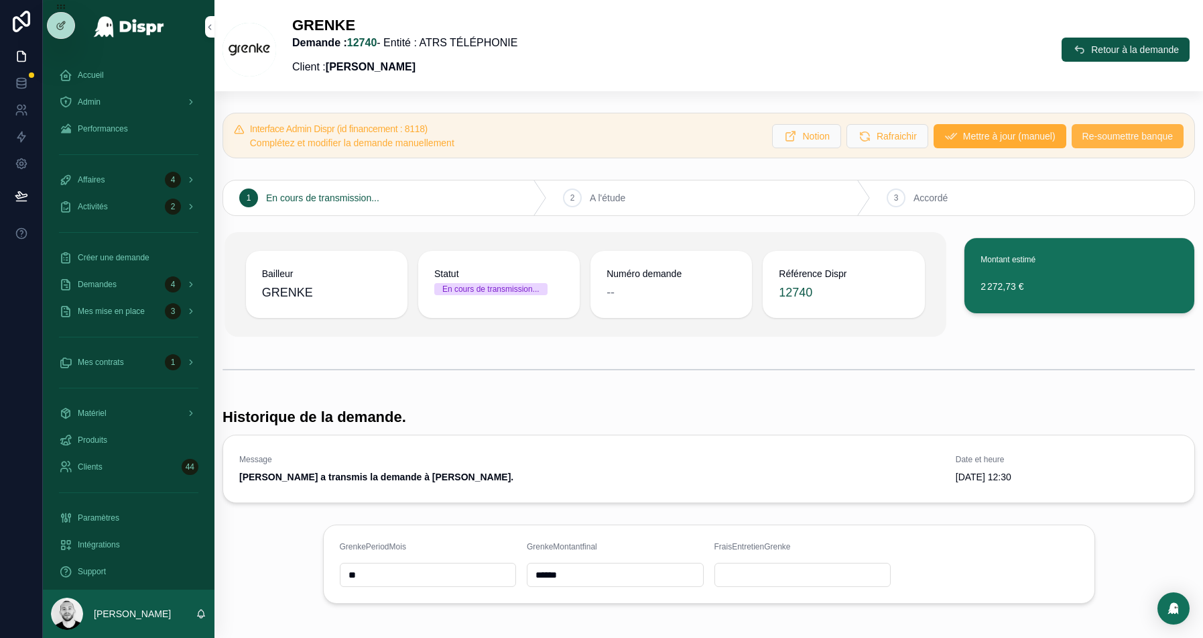
click at [1120, 139] on span "Re-soumettre banque" at bounding box center [1128, 135] width 91 height 13
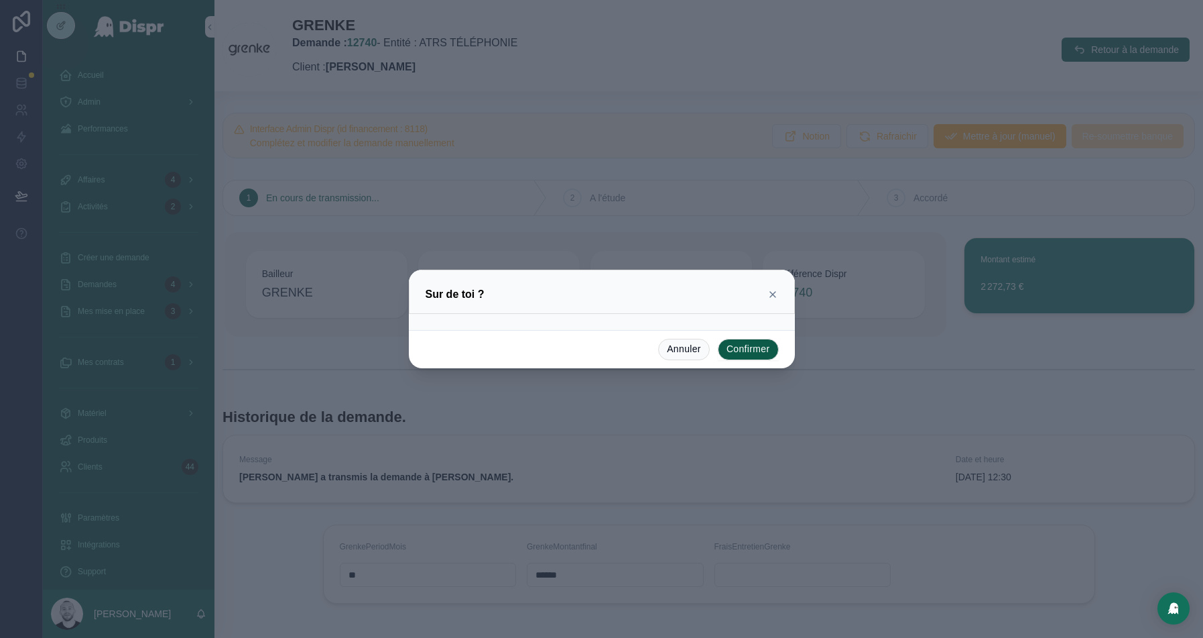
click at [750, 347] on button "Confirmer" at bounding box center [748, 349] width 61 height 21
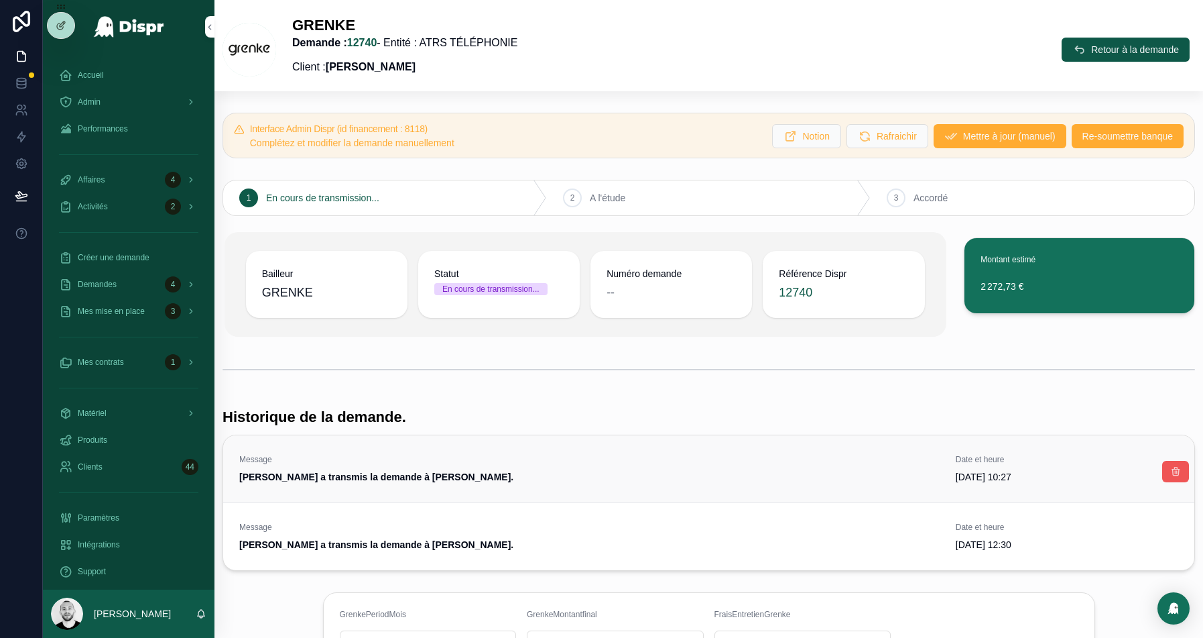
click at [1179, 471] on icon "scrollable content" at bounding box center [1176, 471] width 11 height 11
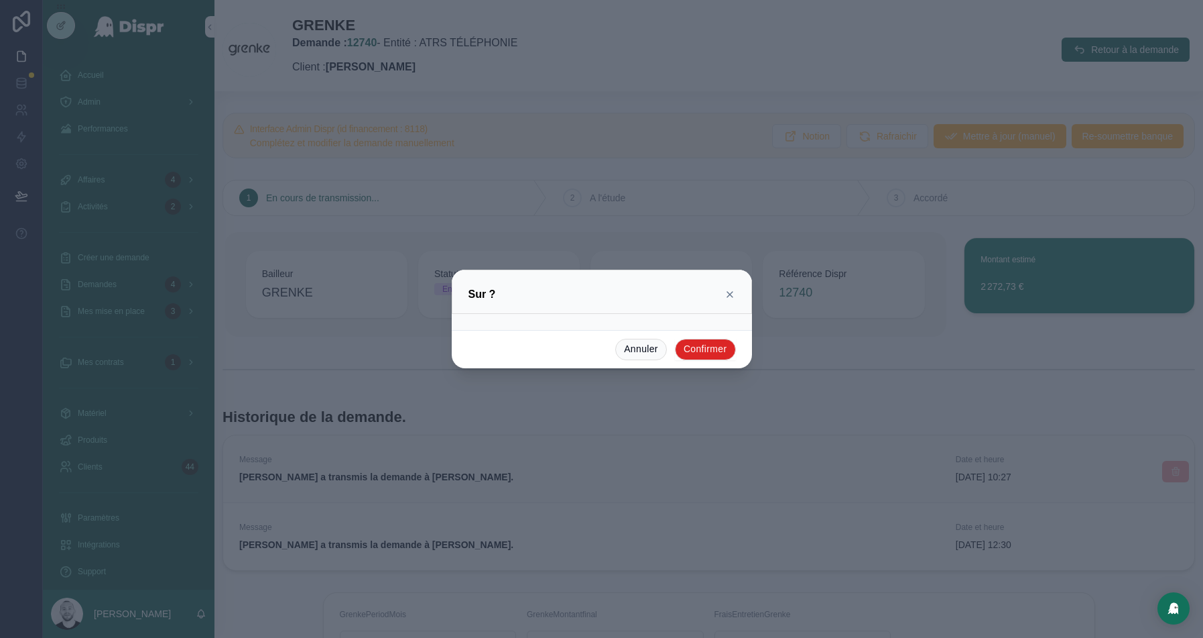
click at [707, 345] on button "Confirmer" at bounding box center [705, 349] width 61 height 21
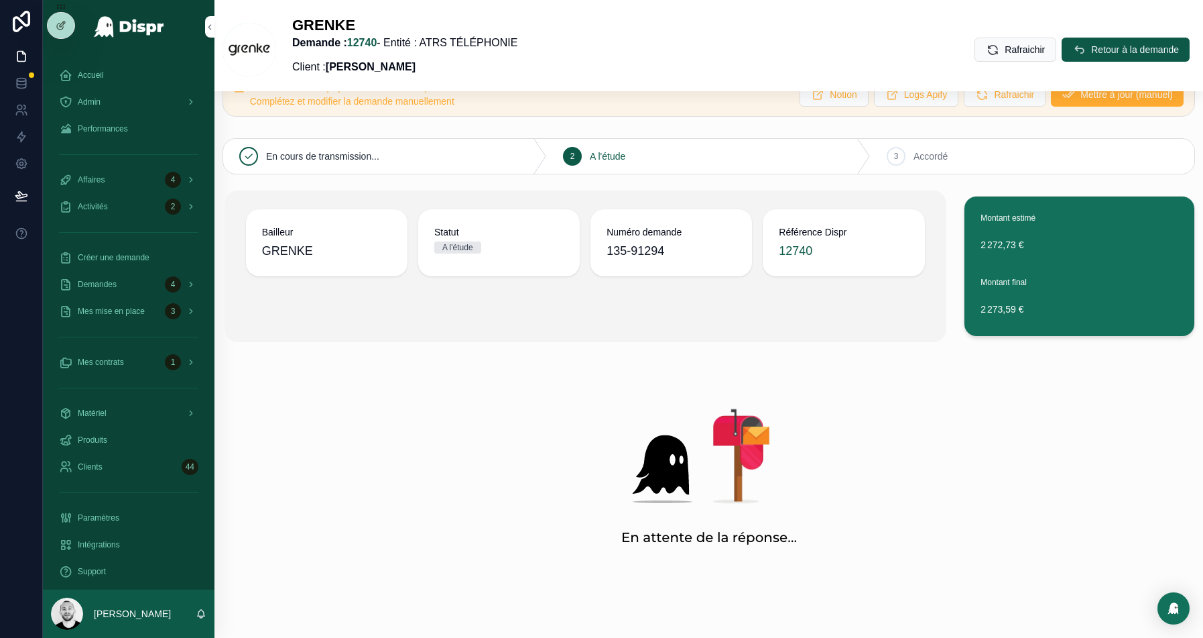
scroll to position [41, 0]
drag, startPoint x: 684, startPoint y: 247, endPoint x: 601, endPoint y: 248, distance: 82.5
click at [601, 248] on div "Numéro demande 135-91294" at bounding box center [672, 243] width 162 height 67
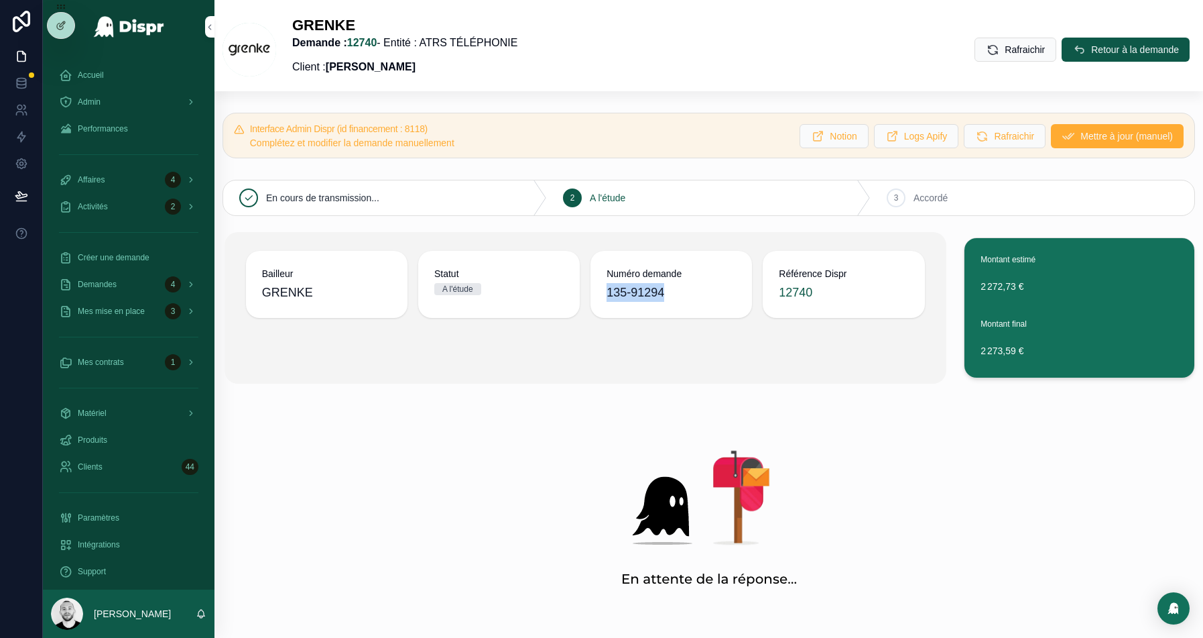
click at [674, 298] on span "135-91294" at bounding box center [671, 292] width 129 height 19
click at [1091, 55] on span "Retour à la demande" at bounding box center [1135, 49] width 88 height 13
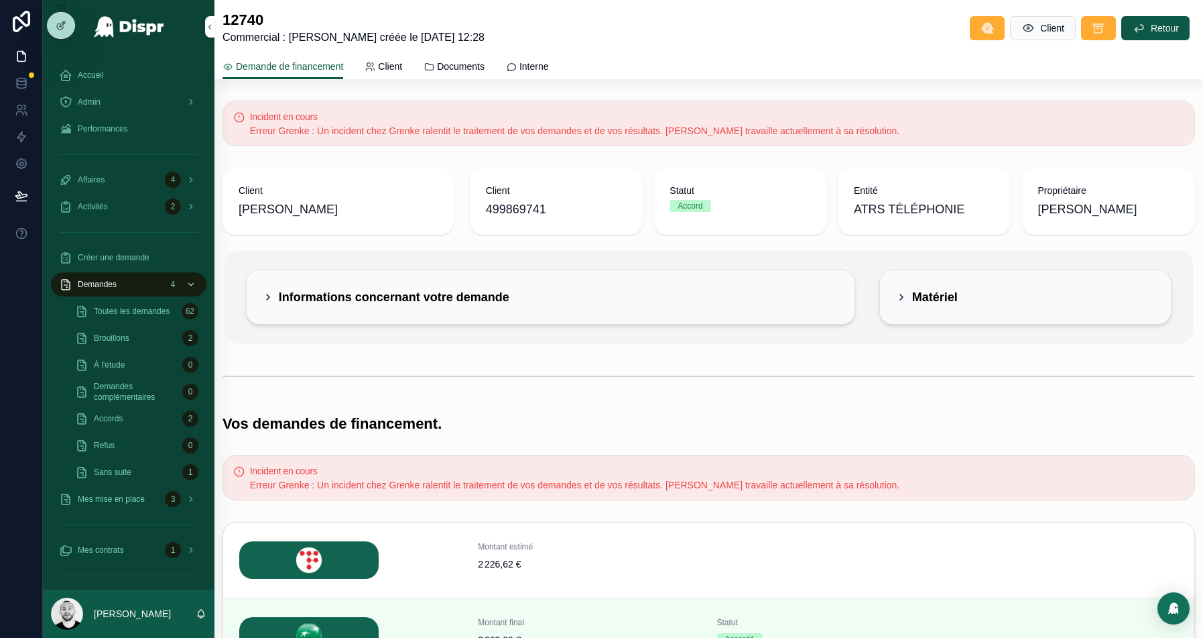
drag, startPoint x: 492, startPoint y: 39, endPoint x: 611, endPoint y: 39, distance: 118.7
click at [611, 39] on div "12740 Commercial : [PERSON_NAME] créée le [DATE] 12:28 Client Retour" at bounding box center [709, 28] width 973 height 35
click at [589, 38] on div "12740 Commercial : [PERSON_NAME] créée le [DATE] 12:28 Client Retour" at bounding box center [709, 28] width 973 height 35
drag, startPoint x: 308, startPoint y: 37, endPoint x: 396, endPoint y: 36, distance: 88.5
click at [397, 36] on span "Commercial : [PERSON_NAME] créée le [DATE] 12:28" at bounding box center [354, 37] width 262 height 16
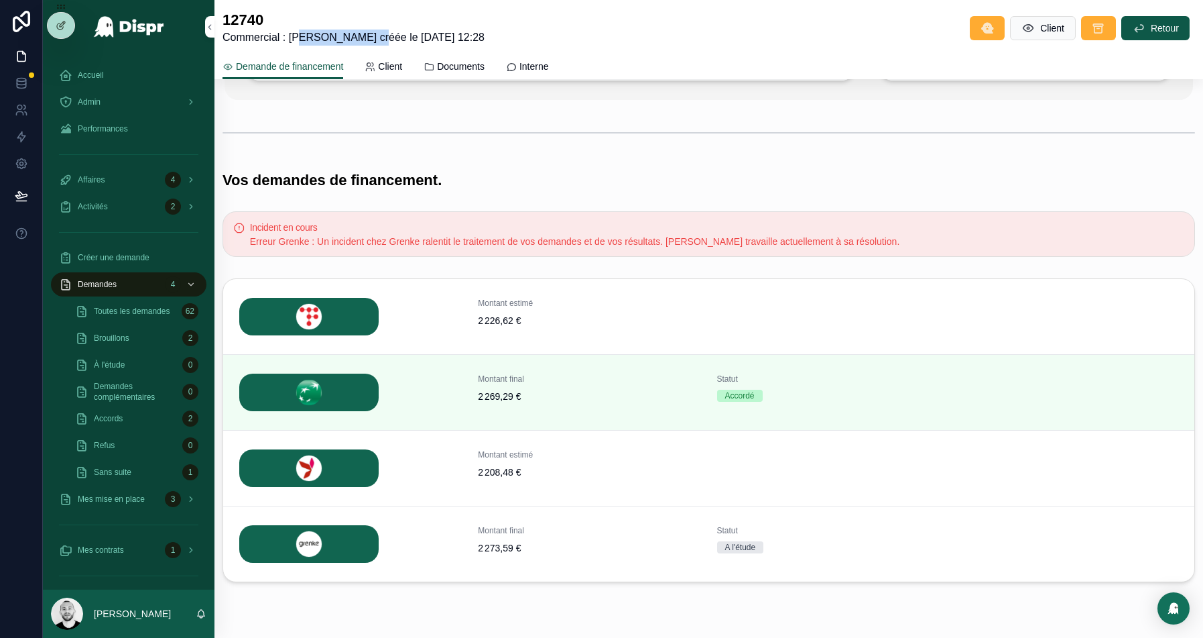
scroll to position [280, 0]
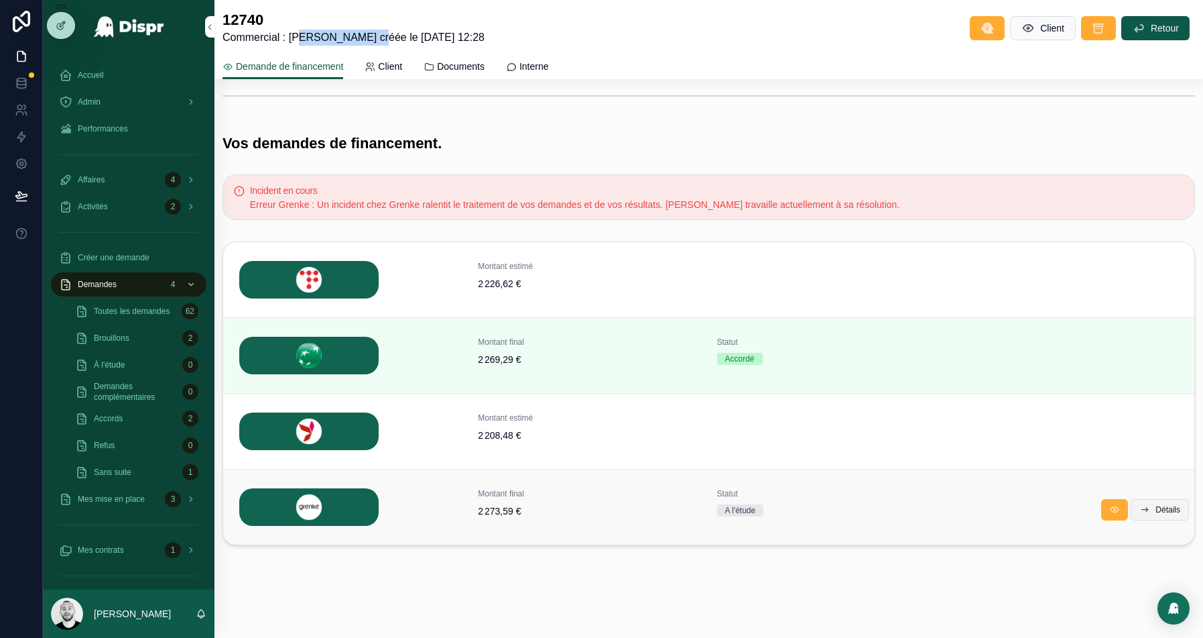
click at [1158, 499] on button "Détails" at bounding box center [1160, 509] width 58 height 21
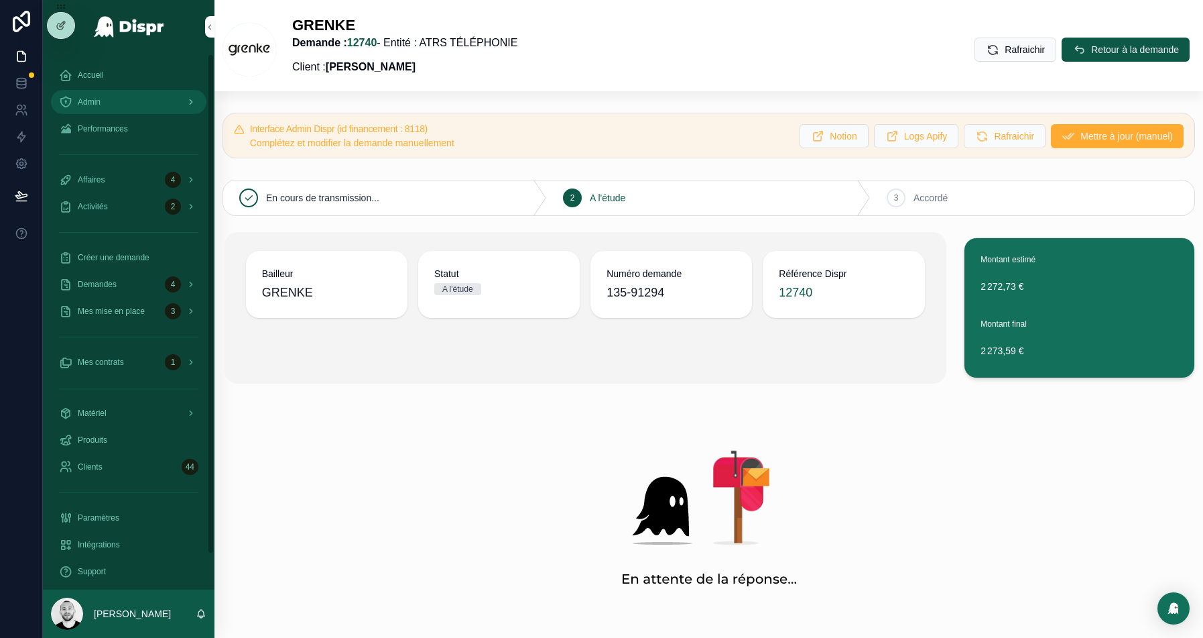
click at [106, 106] on div "Admin" at bounding box center [128, 101] width 139 height 21
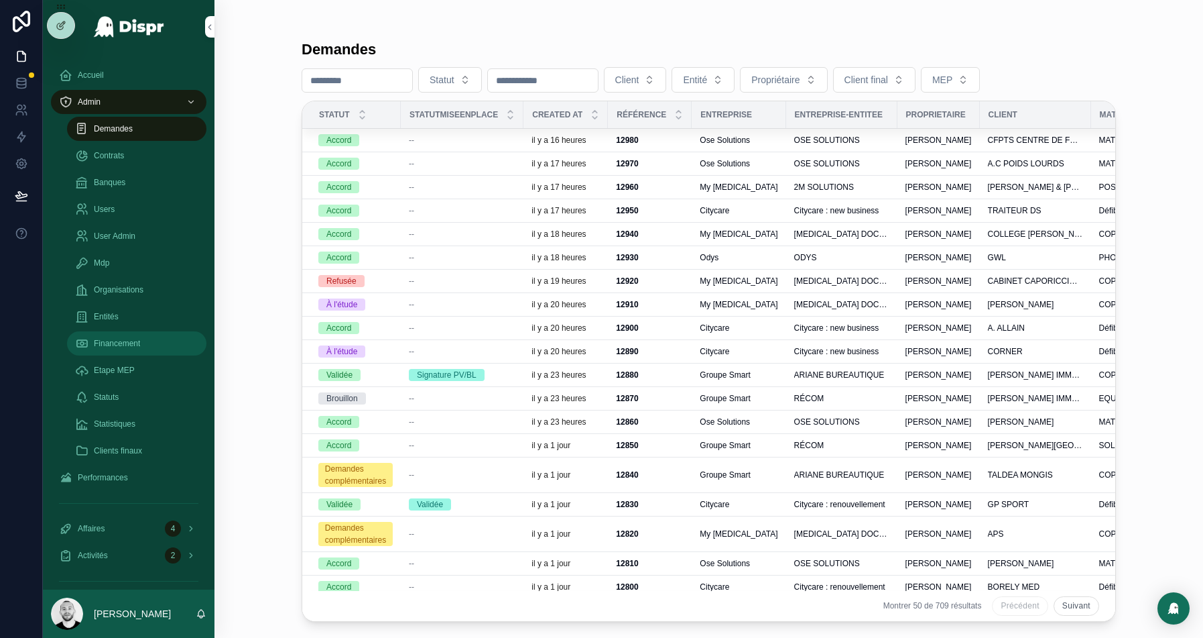
click at [133, 348] on div "Financement" at bounding box center [136, 343] width 123 height 21
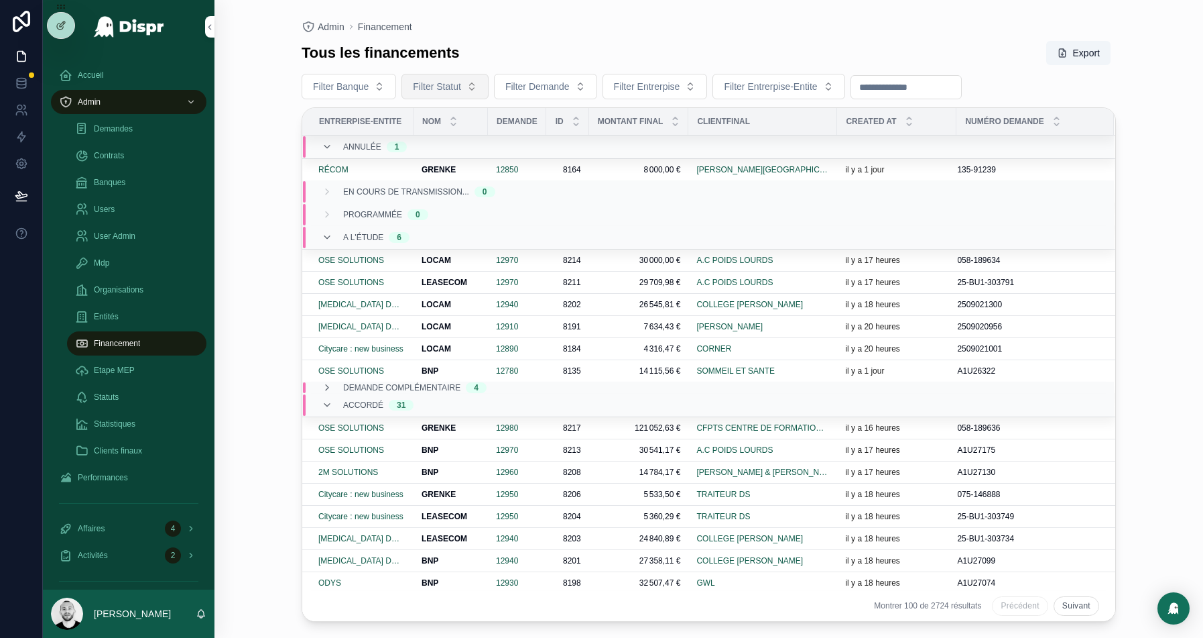
click at [453, 82] on span "Filter Statut" at bounding box center [437, 86] width 48 height 13
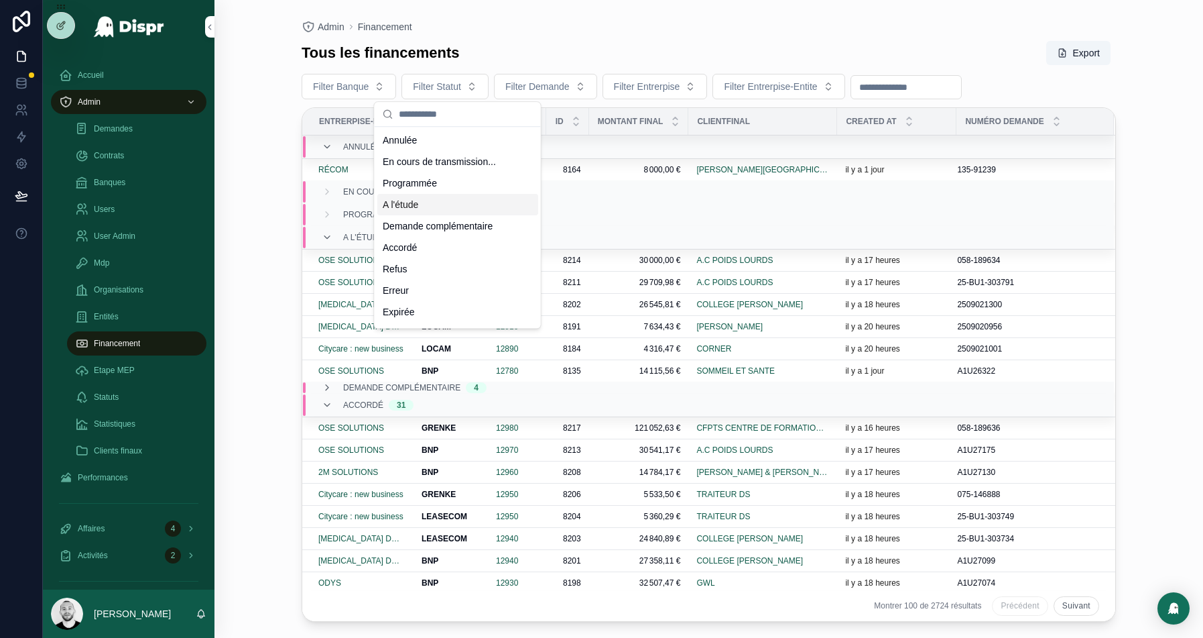
click at [465, 204] on div "A l'étude" at bounding box center [457, 204] width 161 height 21
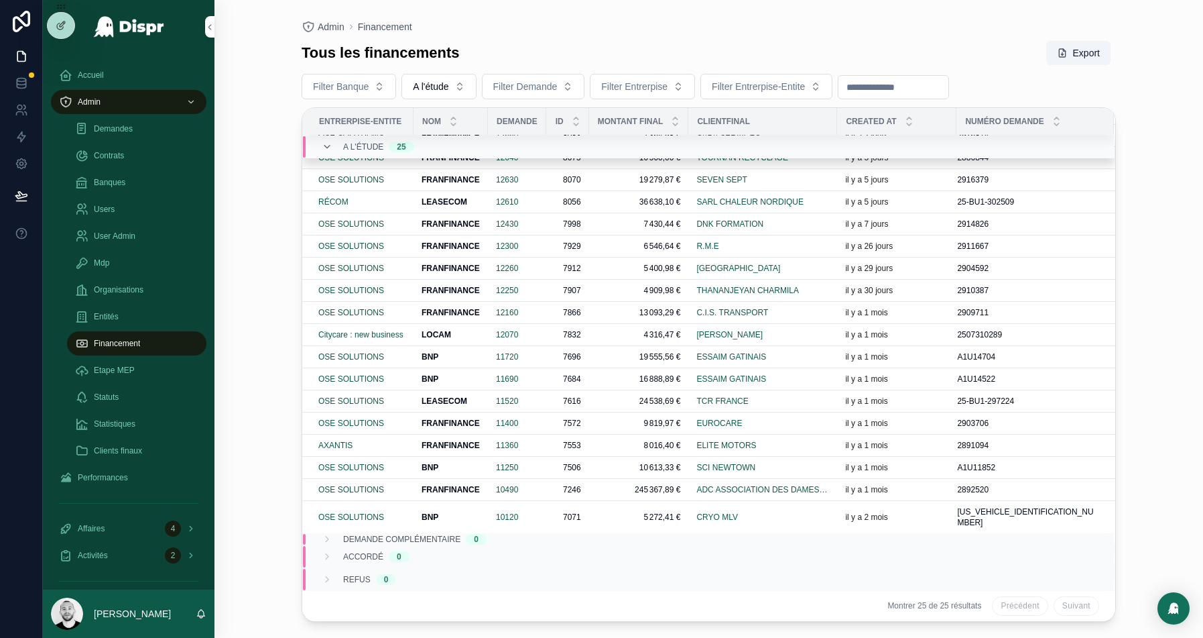
scroll to position [249, 0]
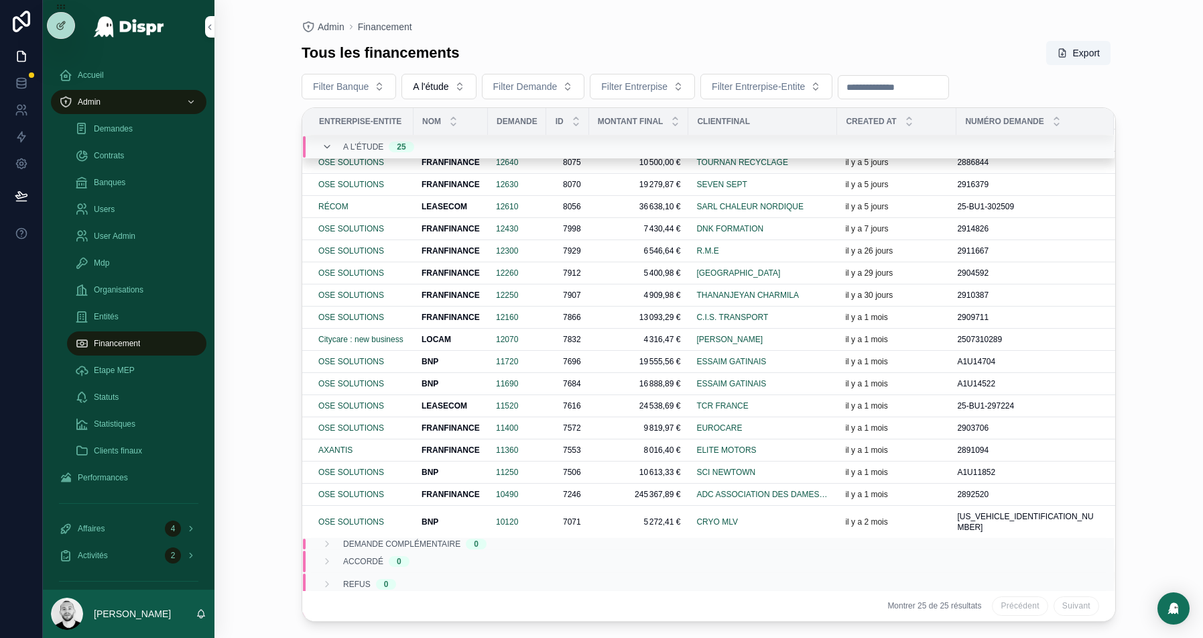
click at [777, 18] on div "Admin Financement Tous les financements Export Filter Banque A l'étude Filter D…" at bounding box center [708, 311] width 857 height 622
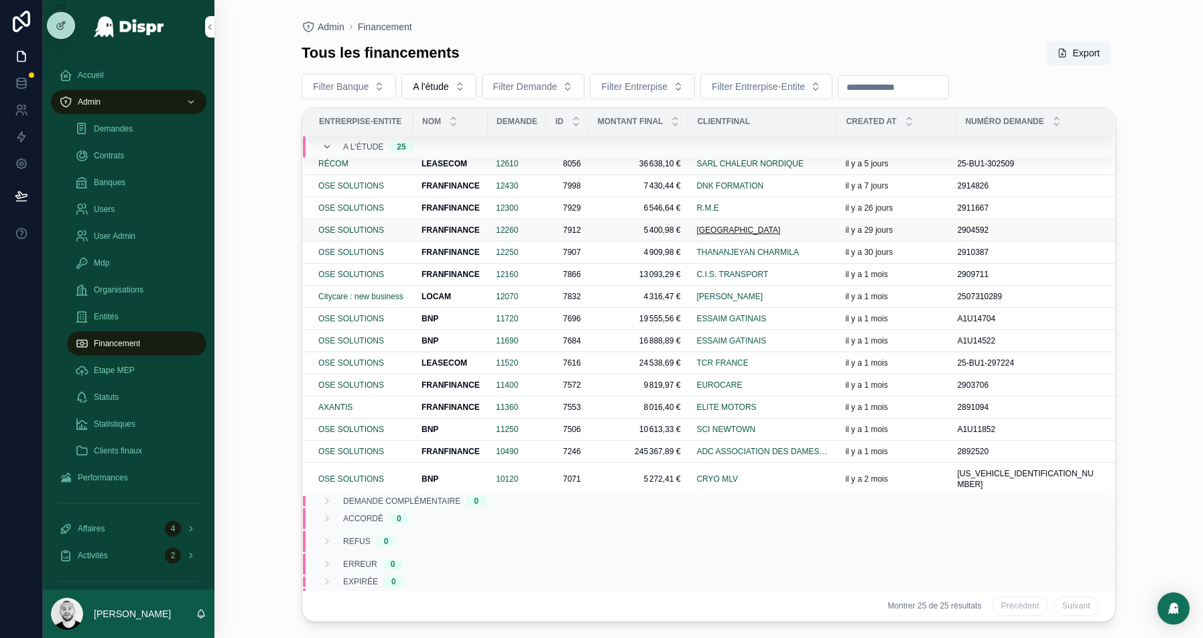
scroll to position [282, 0]
click at [126, 395] on div "Statuts" at bounding box center [136, 396] width 123 height 21
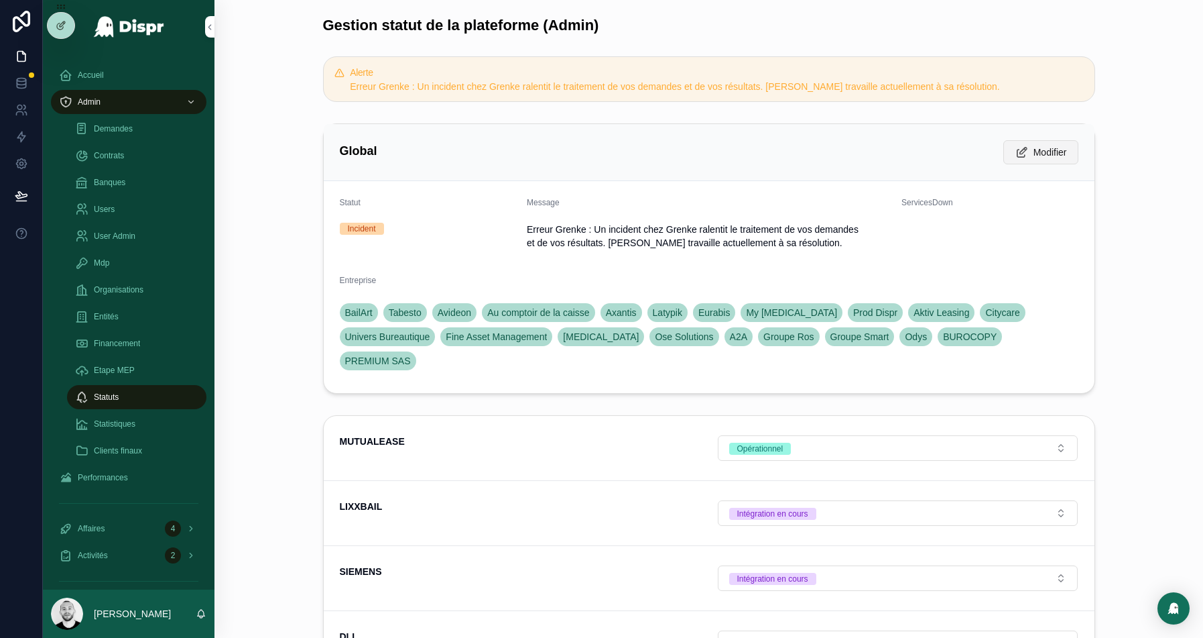
scroll to position [14, 0]
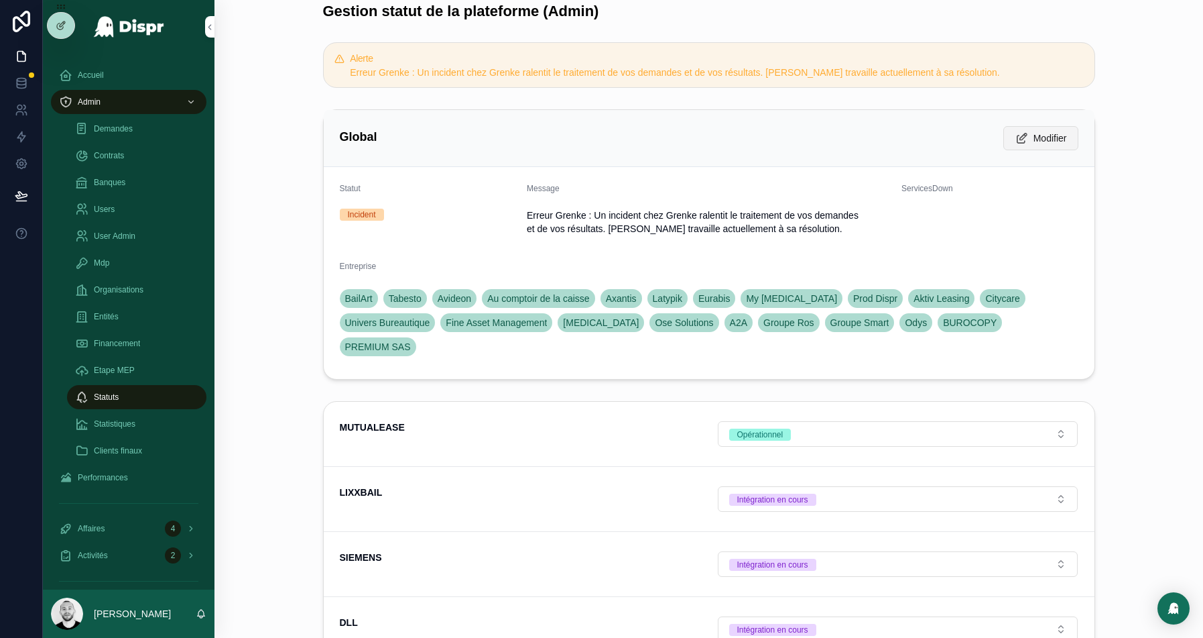
click at [1038, 131] on span "Modifier" at bounding box center [1051, 137] width 34 height 13
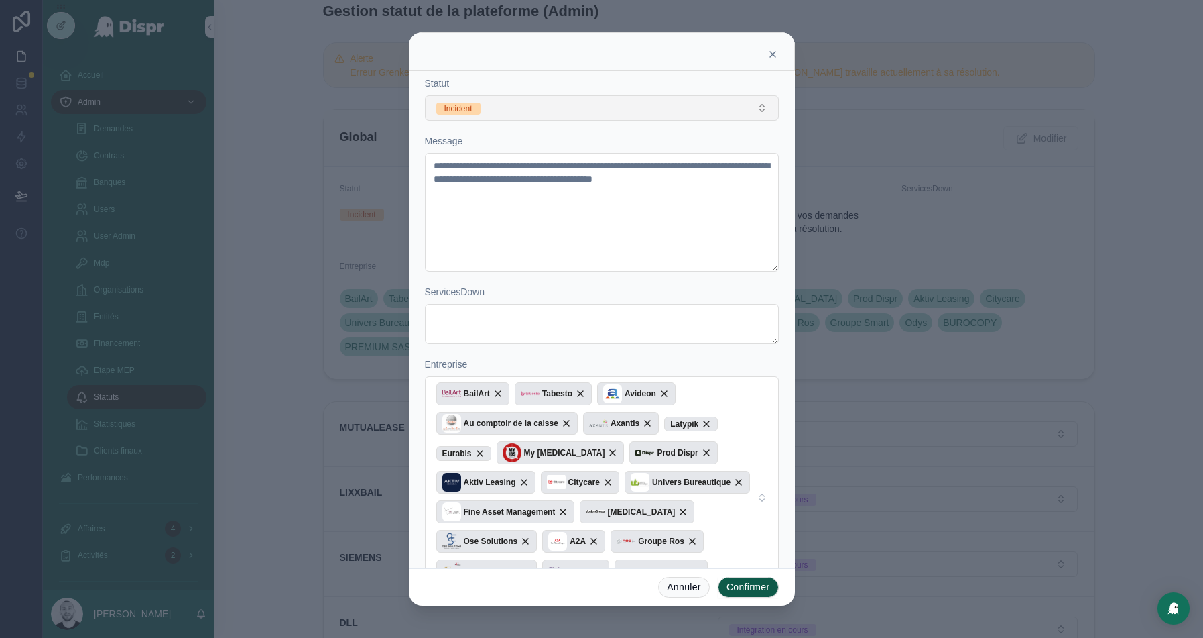
click at [676, 102] on button "Incident" at bounding box center [602, 107] width 354 height 25
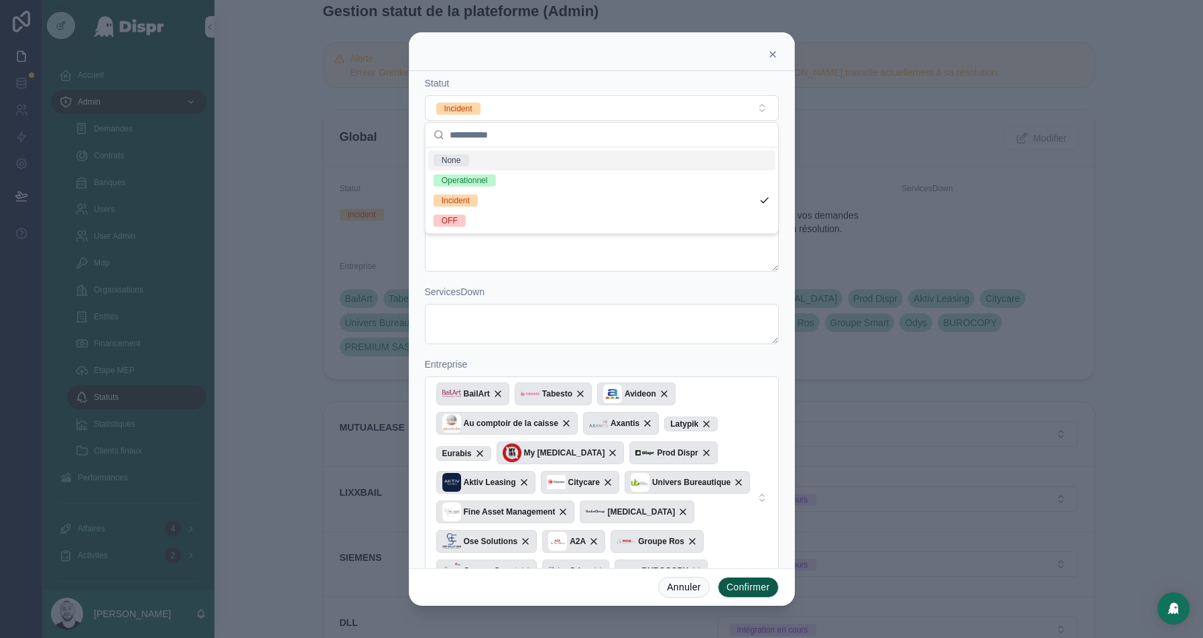
click at [774, 52] on icon at bounding box center [772, 54] width 5 height 5
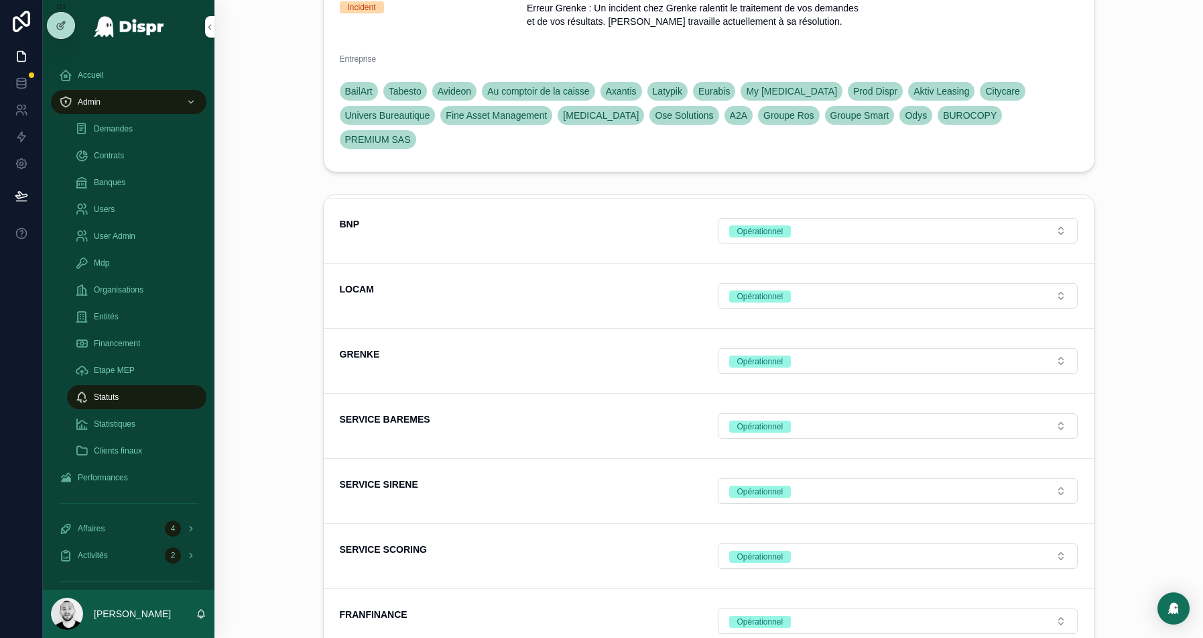
scroll to position [213, 0]
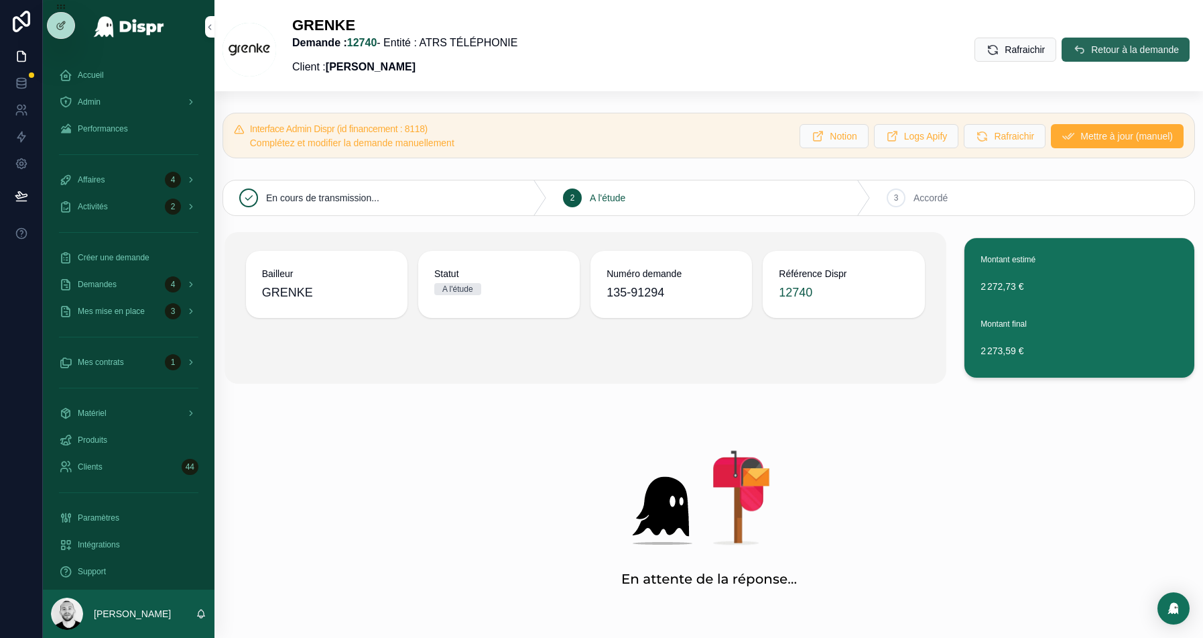
click at [1134, 45] on span "Retour à la demande" at bounding box center [1135, 49] width 88 height 13
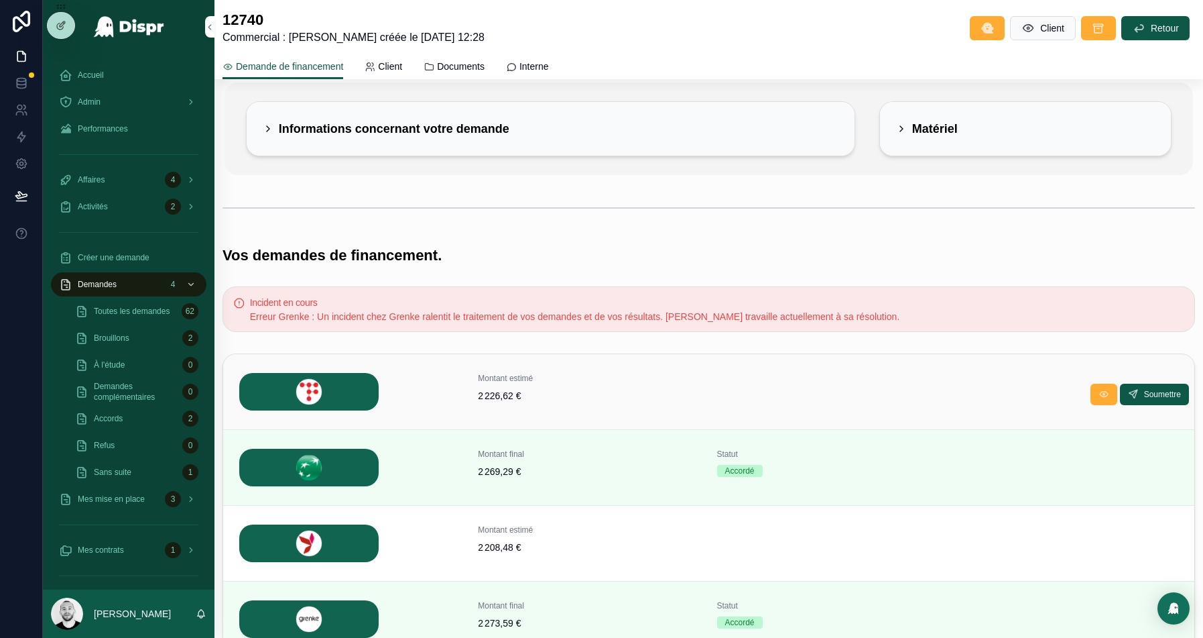
scroll to position [121, 0]
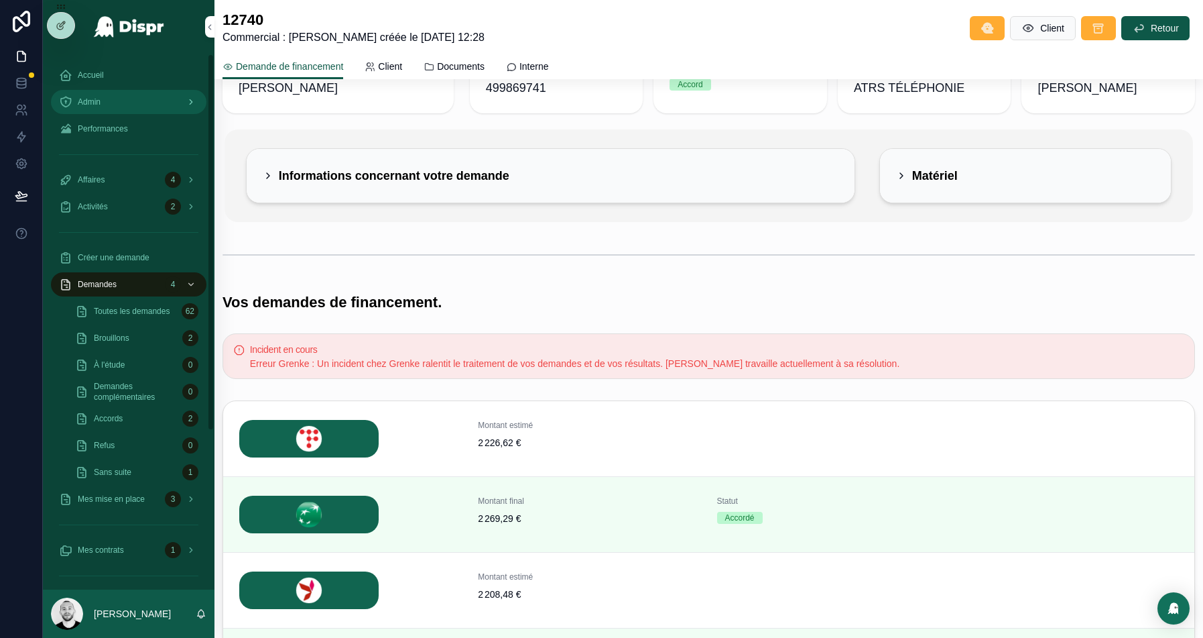
click at [137, 110] on div "Admin" at bounding box center [128, 101] width 139 height 21
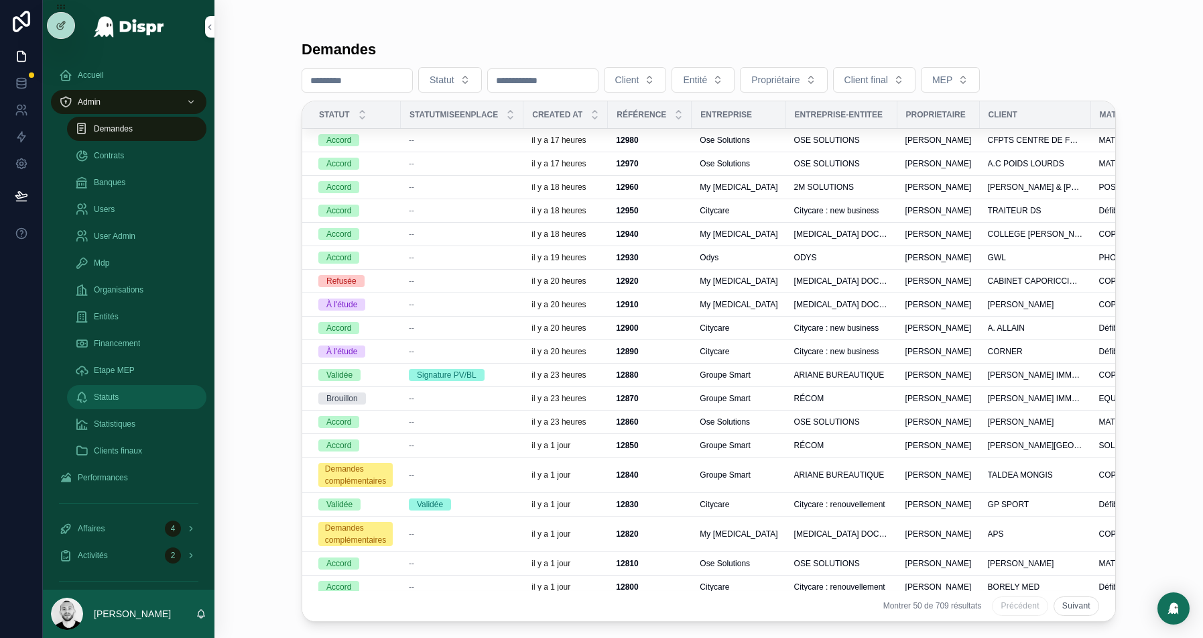
click at [131, 398] on div "Statuts" at bounding box center [136, 396] width 123 height 21
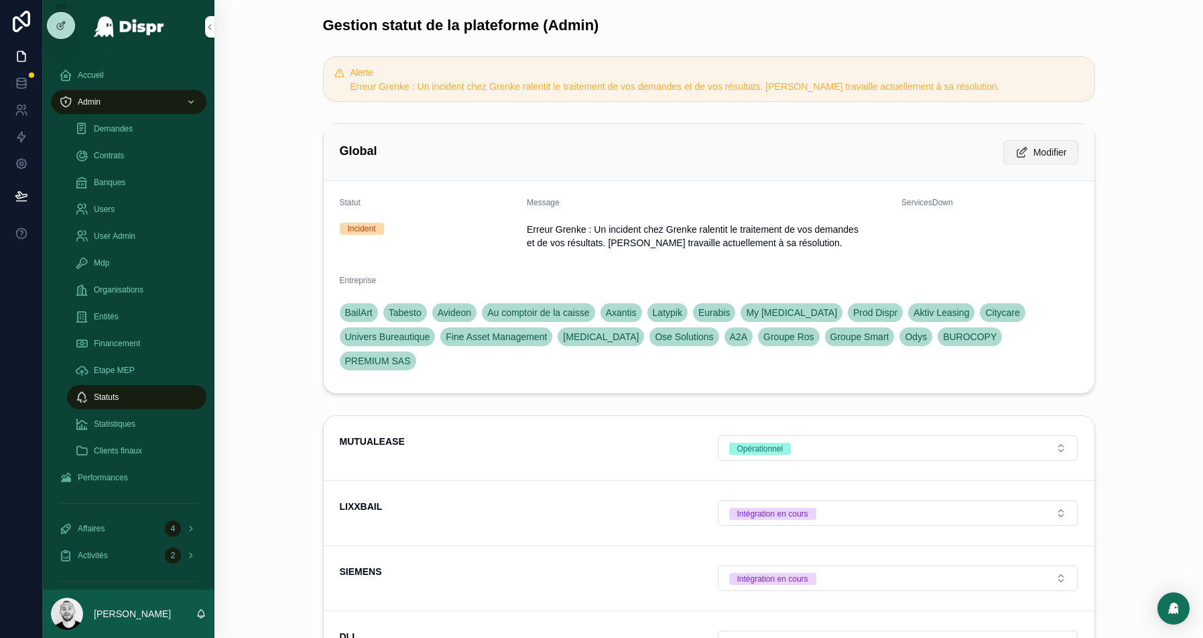
click at [1034, 150] on span "Modifier" at bounding box center [1051, 151] width 34 height 13
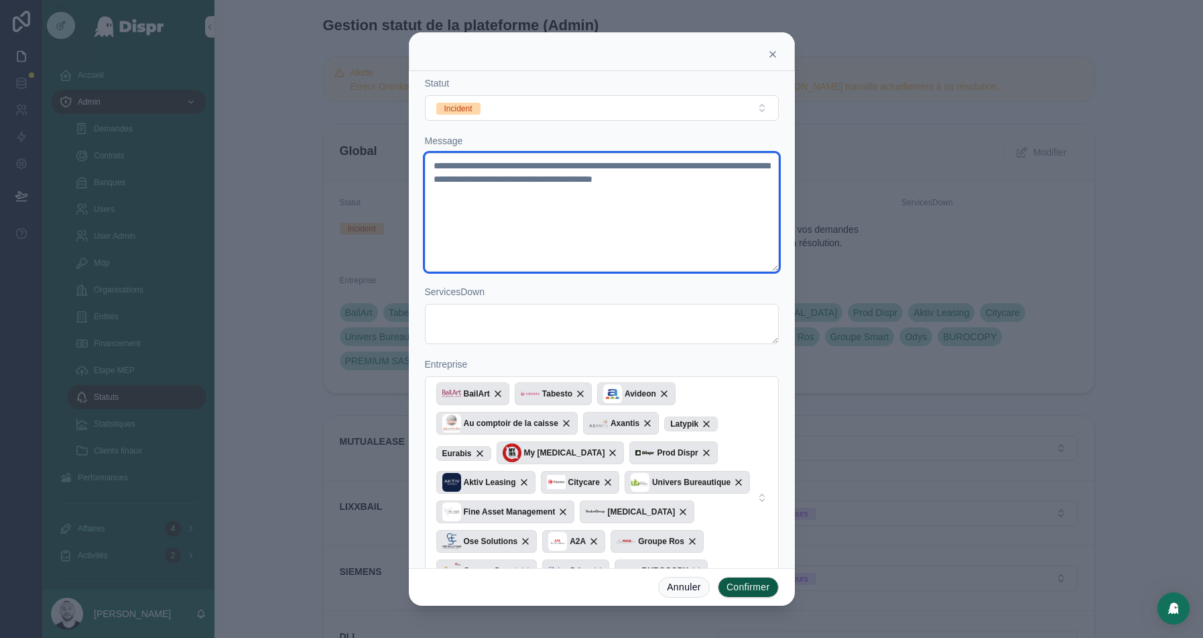
click at [648, 184] on textarea "**********" at bounding box center [602, 212] width 354 height 119
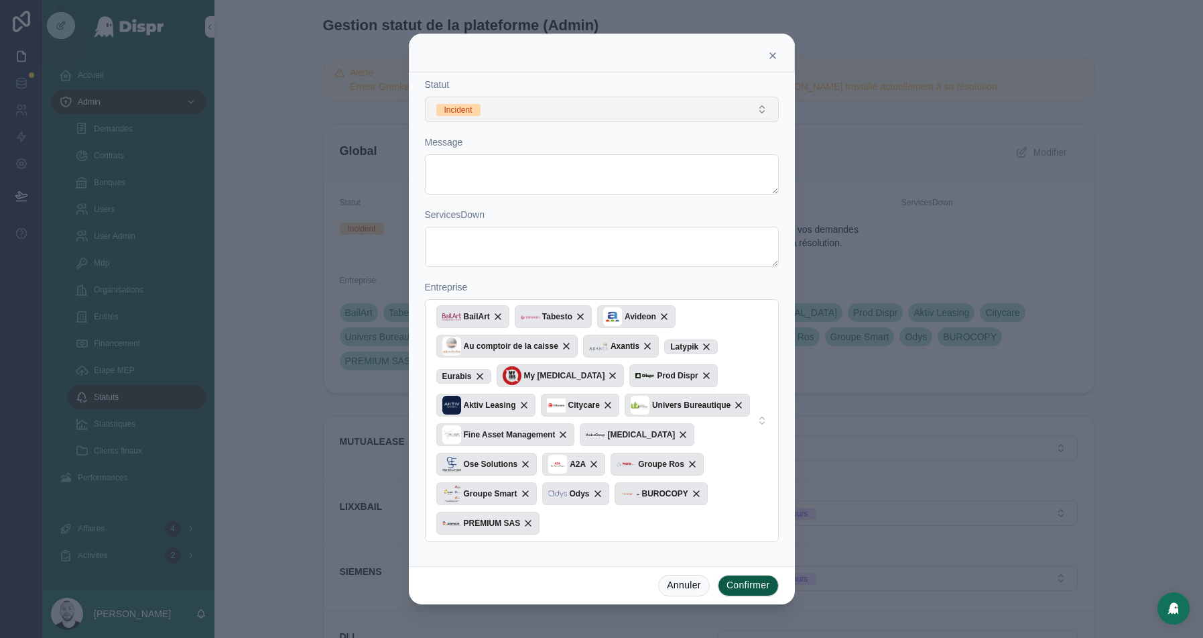
click at [493, 103] on button "Incident" at bounding box center [602, 109] width 354 height 25
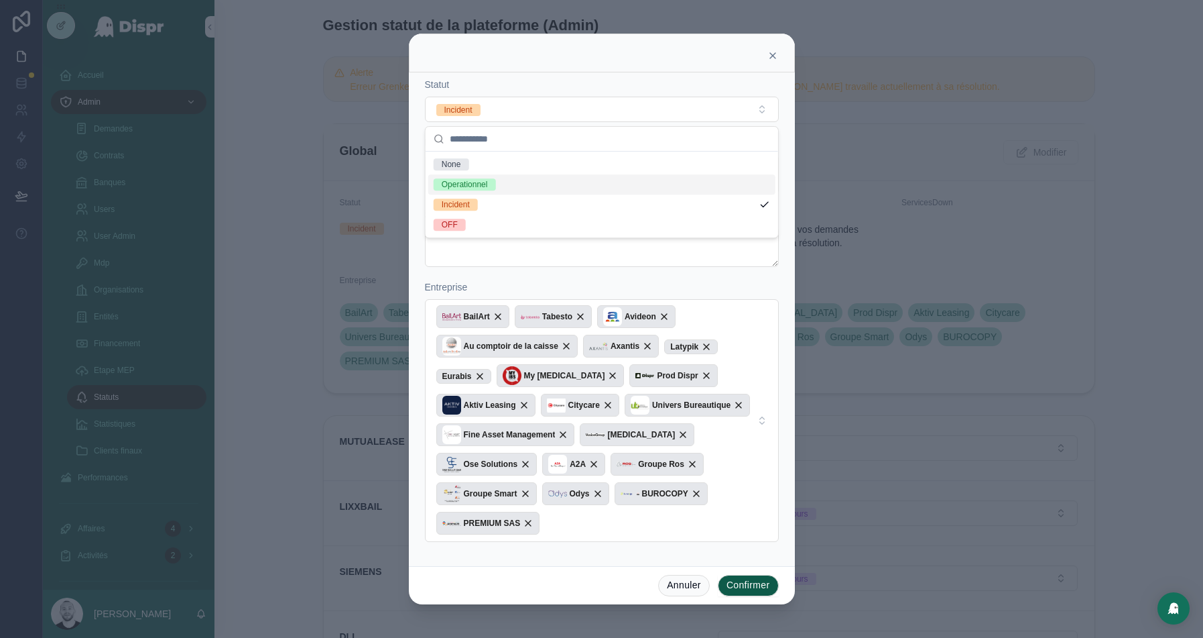
click at [504, 185] on div "Operationnel" at bounding box center [601, 184] width 347 height 20
click at [737, 583] on button "Confirmer" at bounding box center [748, 585] width 61 height 21
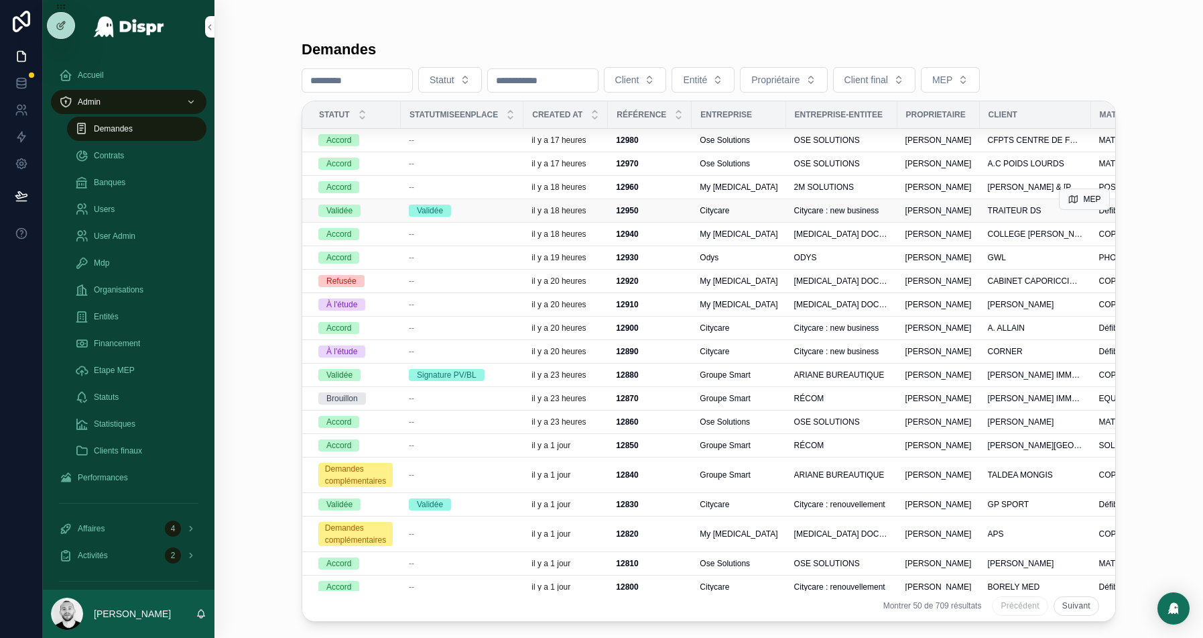
click at [481, 205] on div "Validée" at bounding box center [462, 210] width 107 height 12
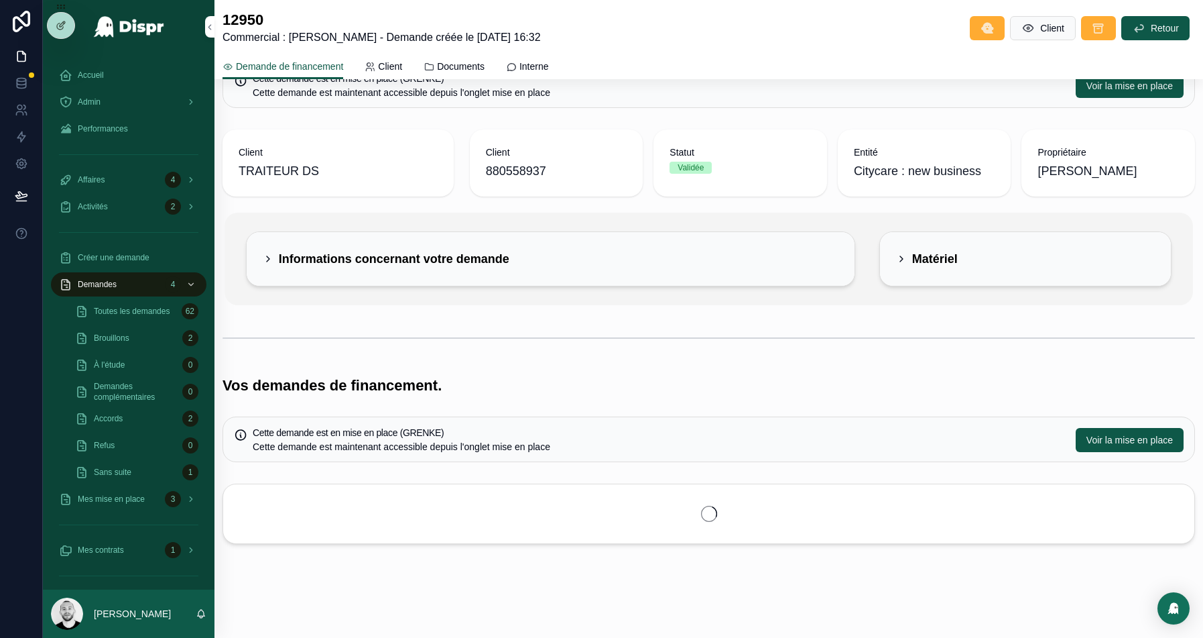
scroll to position [205, 0]
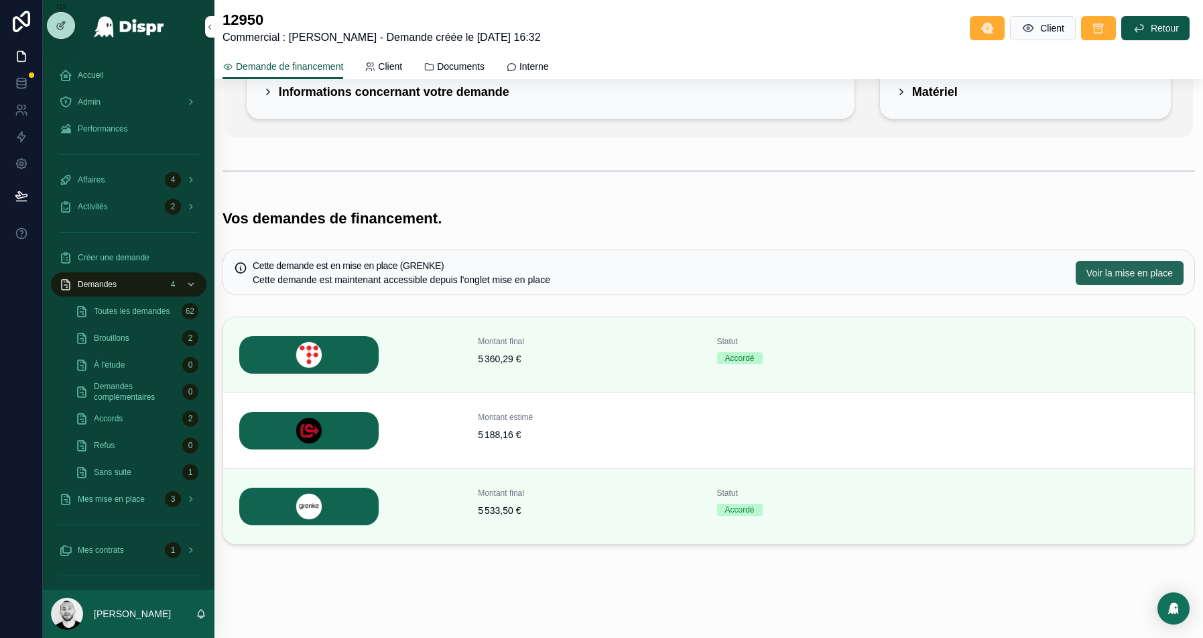
click at [1100, 271] on span "Voir la mise en place" at bounding box center [1130, 272] width 86 height 13
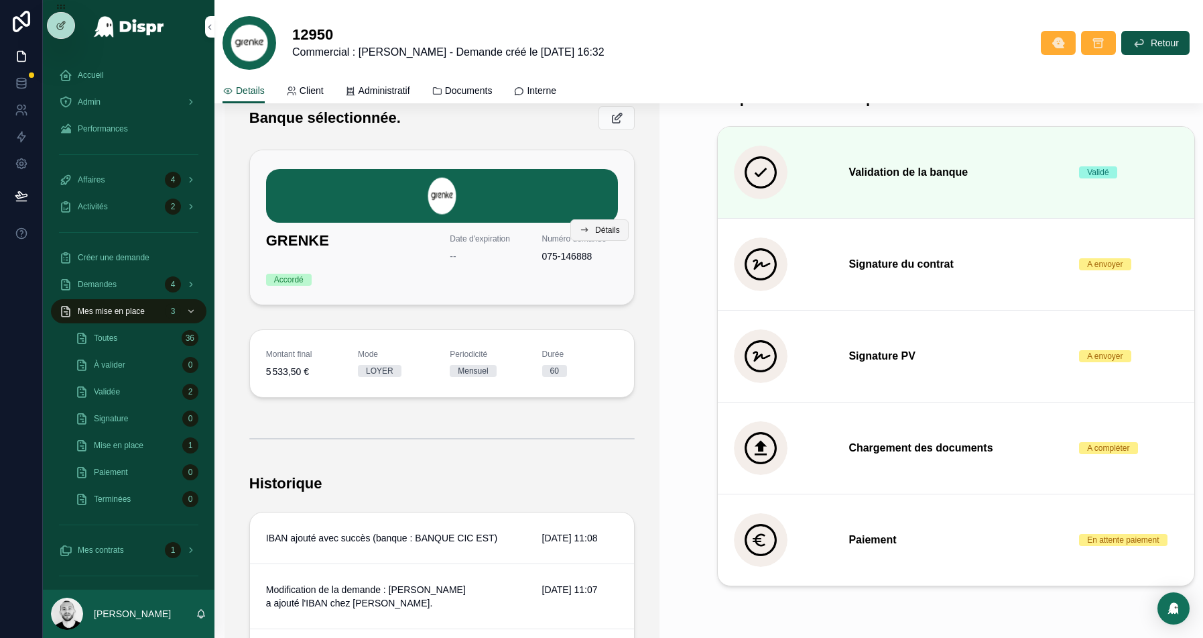
scroll to position [316, 0]
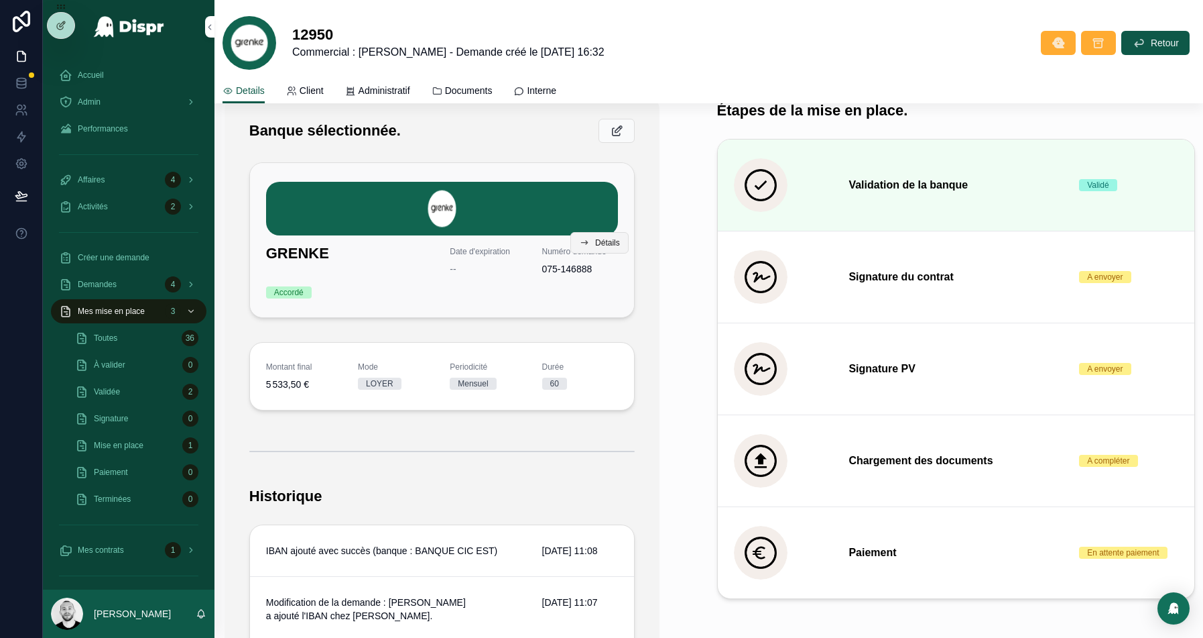
click at [595, 240] on span "Détails" at bounding box center [607, 242] width 25 height 11
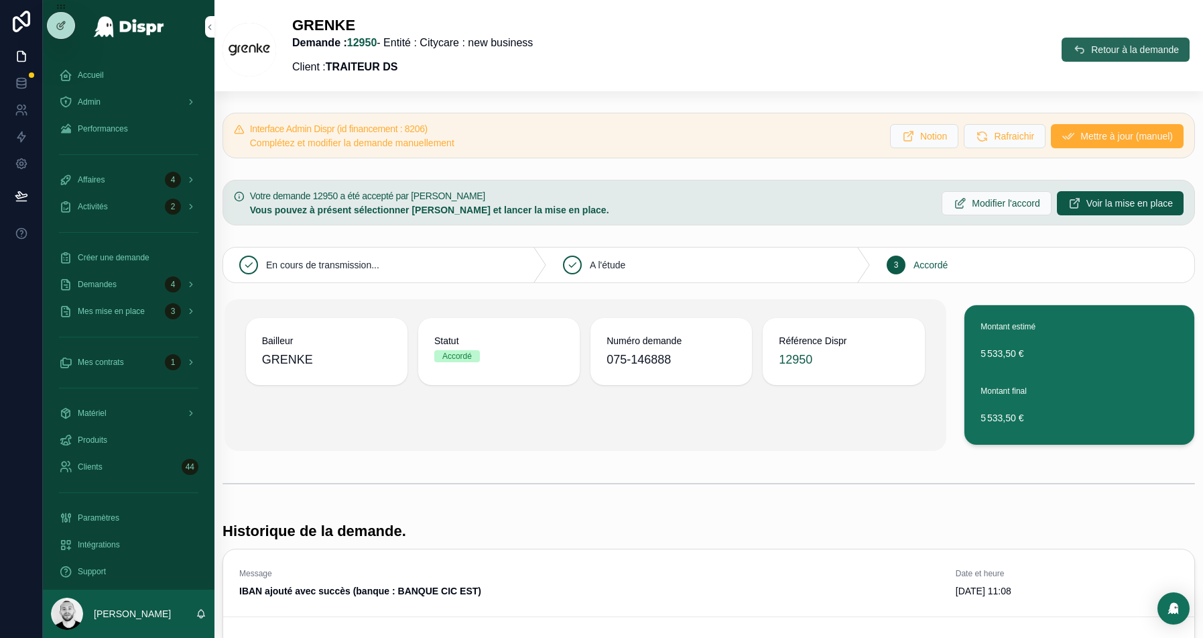
click at [1134, 45] on span "Retour à la demande" at bounding box center [1135, 49] width 88 height 13
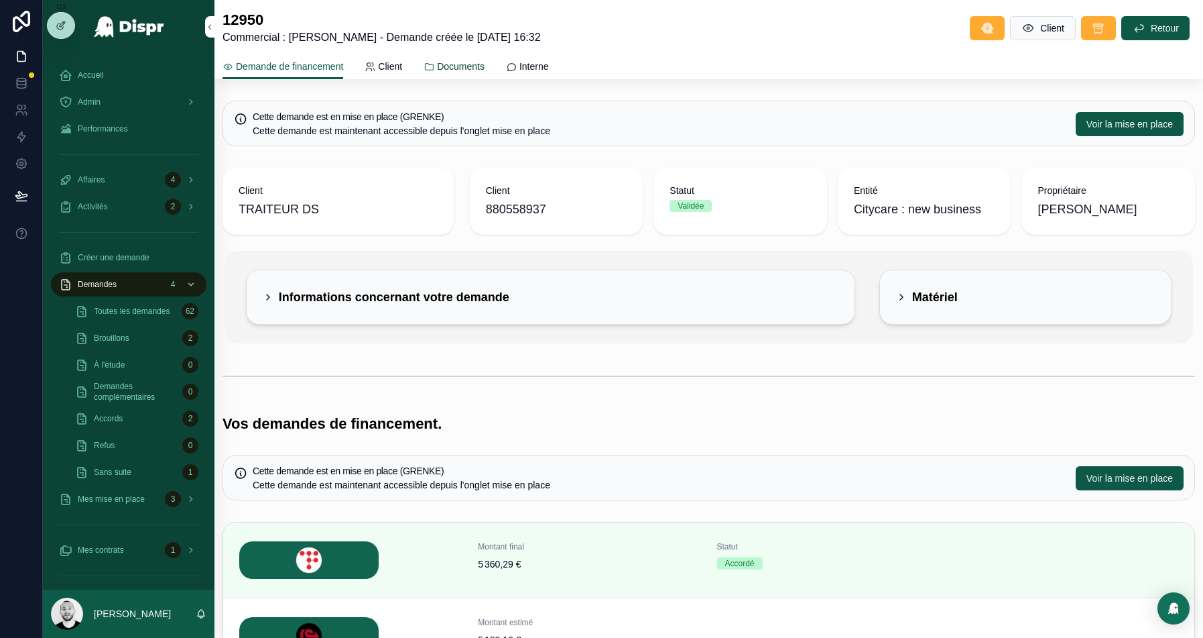
click at [478, 70] on span "Documents" at bounding box center [461, 66] width 48 height 13
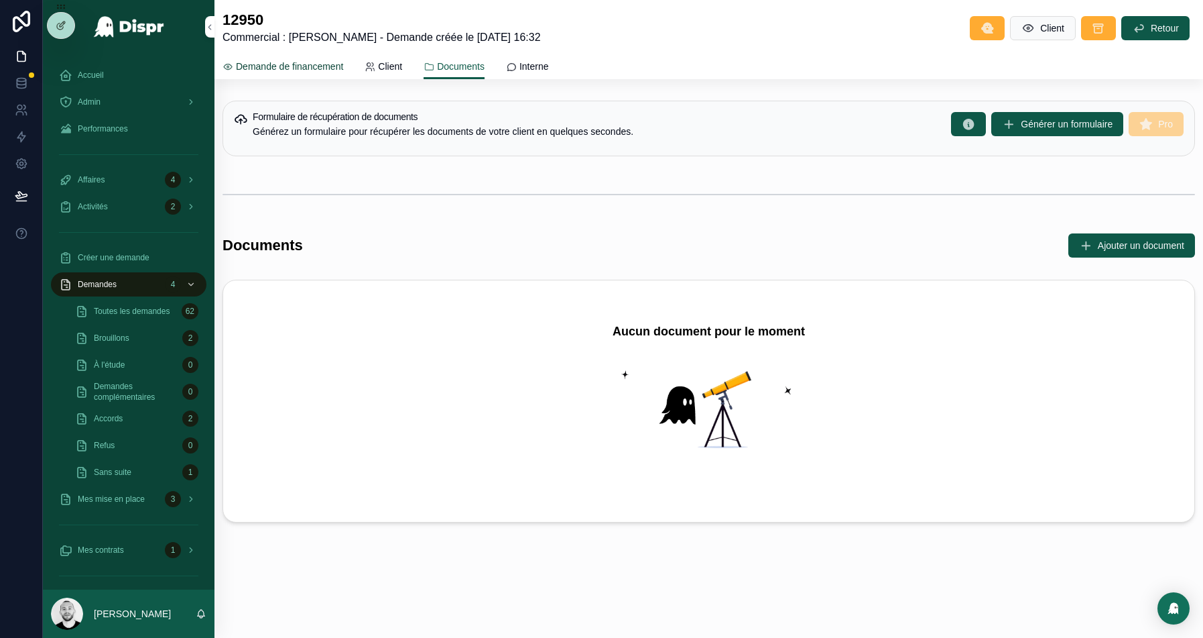
click at [294, 65] on span "Demande de financement" at bounding box center [289, 66] width 107 height 13
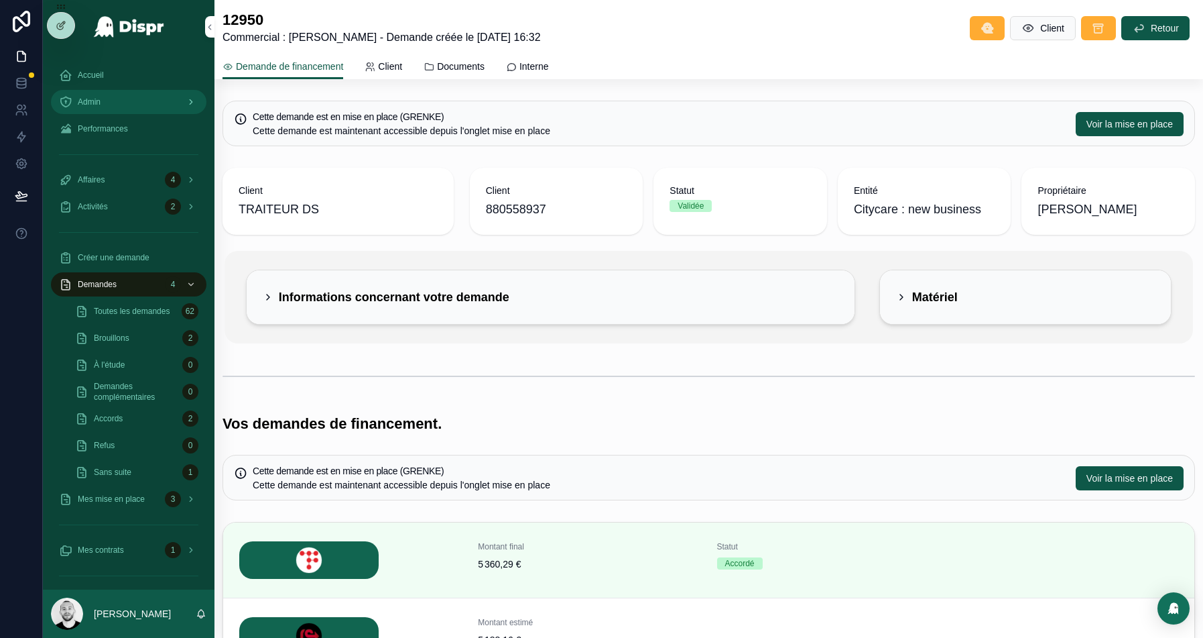
click at [97, 108] on div "Admin" at bounding box center [128, 101] width 139 height 21
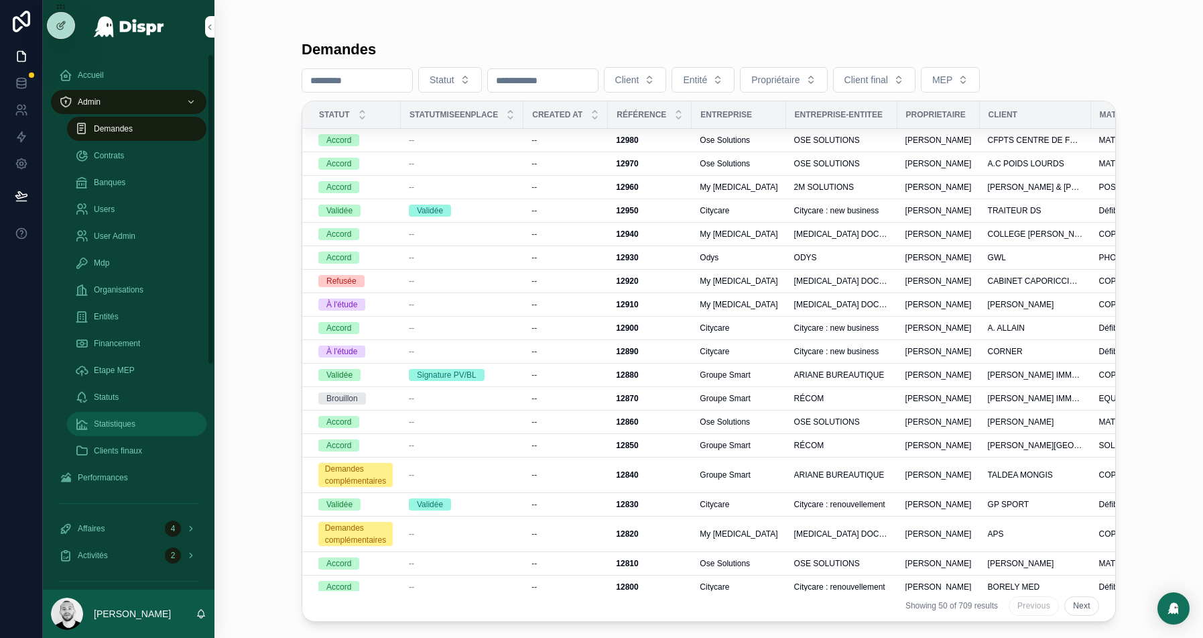
click at [116, 430] on div "Statistiques" at bounding box center [136, 423] width 123 height 21
